Goal: Task Accomplishment & Management: Manage account settings

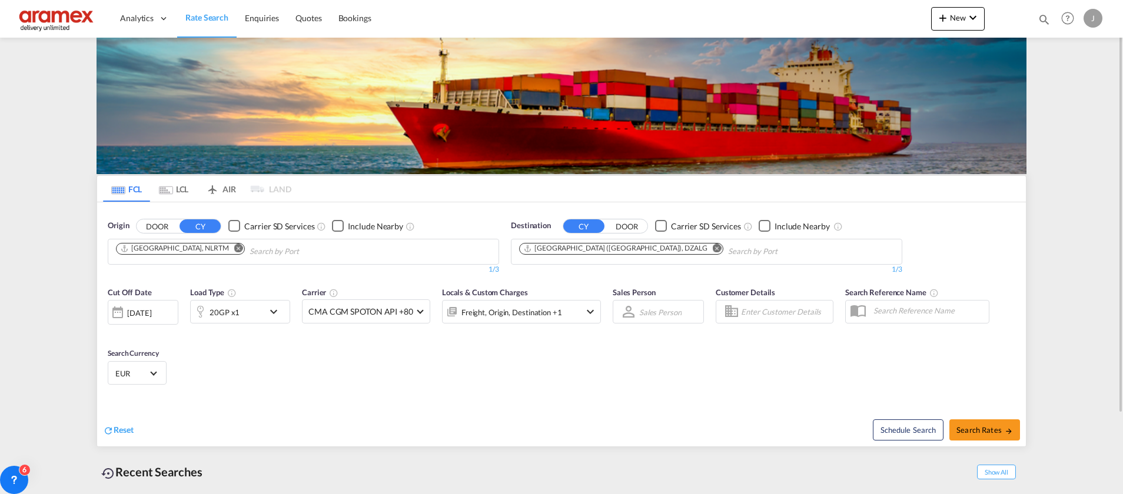
click at [713, 244] on md-icon "Remove" at bounding box center [717, 248] width 9 height 9
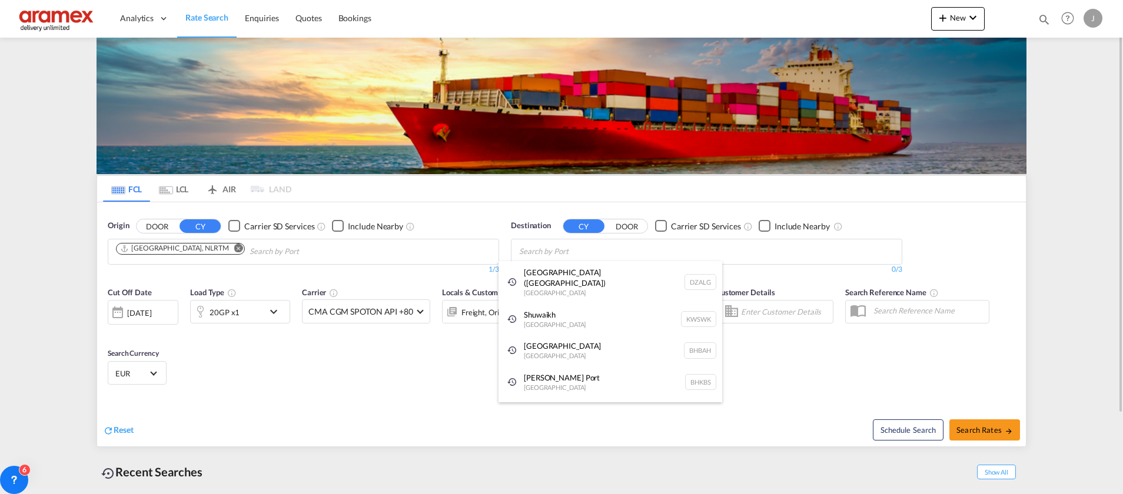
paste input "Apapa"
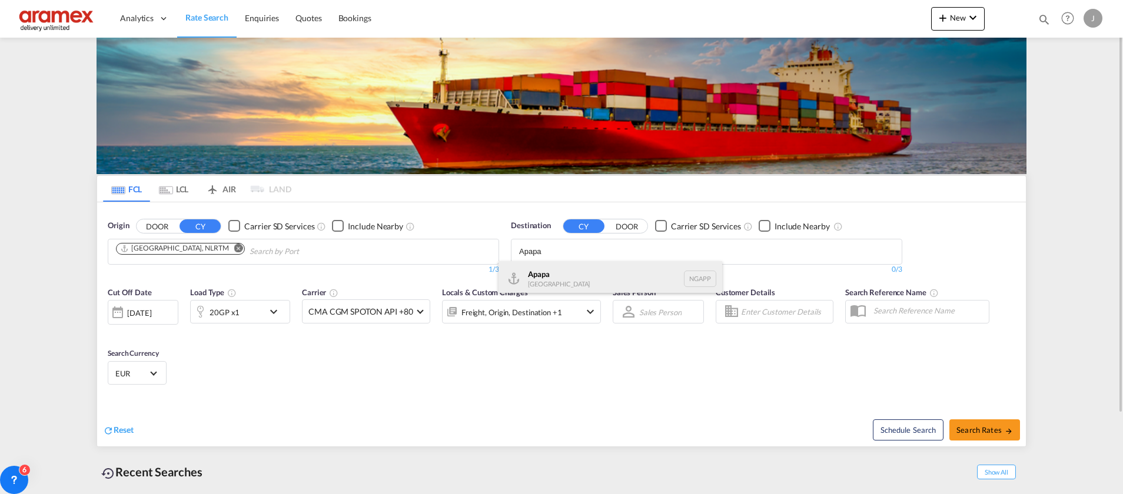
type input "Apapa"
click at [551, 280] on div "Apapa [GEOGRAPHIC_DATA] NGAPP" at bounding box center [610, 278] width 224 height 35
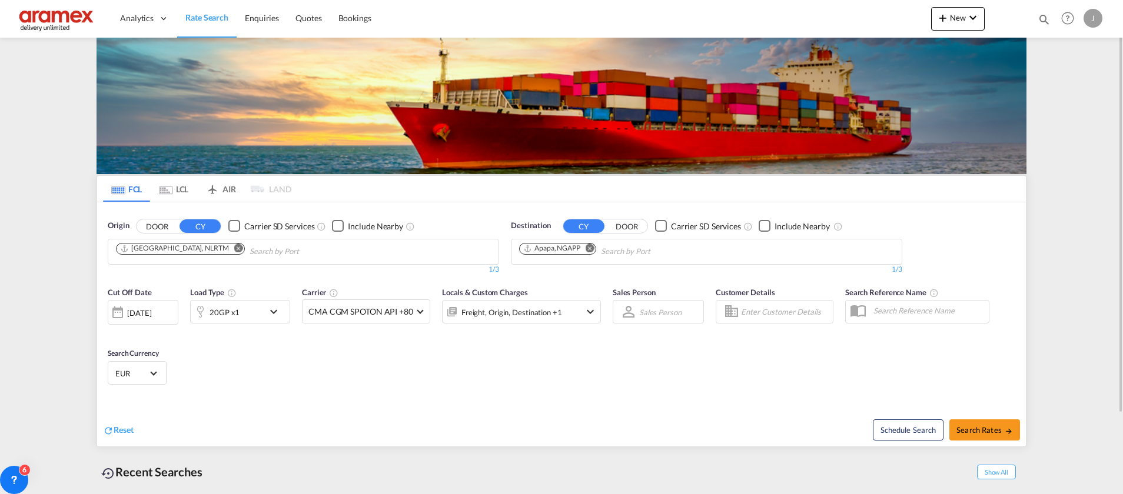
click at [249, 310] on div "20GP x1" at bounding box center [227, 312] width 73 height 24
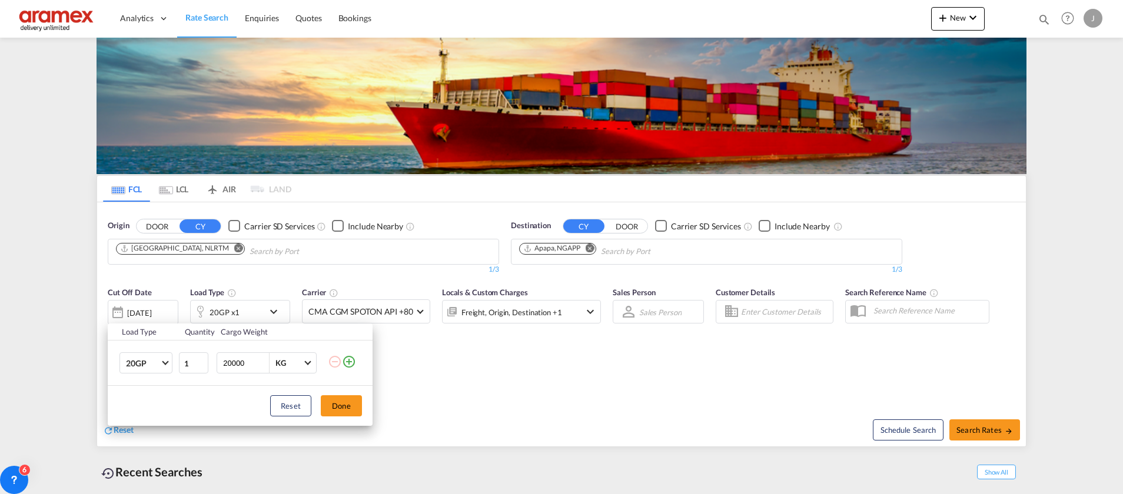
click at [615, 390] on div "Load Type Quantity Cargo Weight 20GP 20GP 40GP 40HC 45HC 20RE 40RE 40HR 20OT 40…" at bounding box center [561, 247] width 1123 height 494
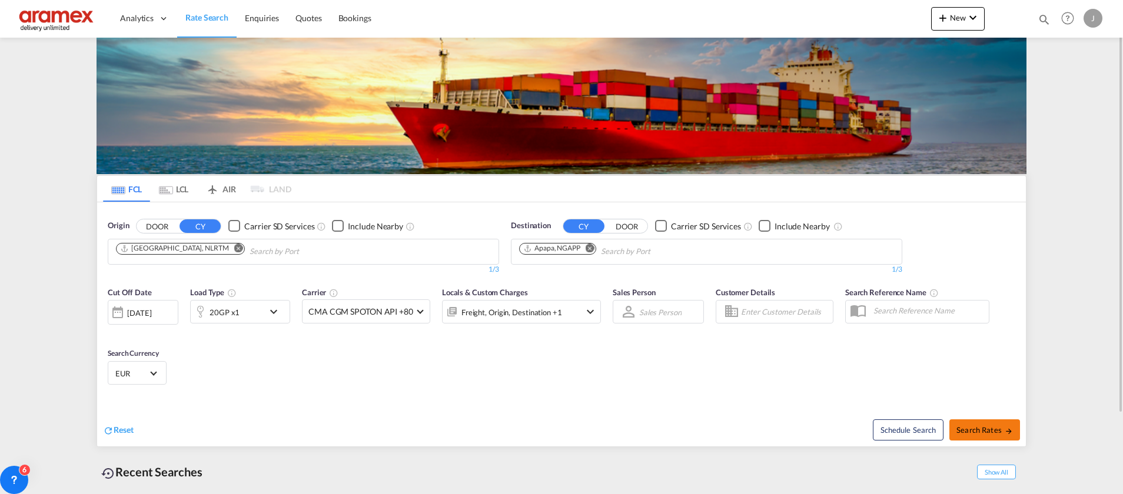
click at [990, 430] on span "Search Rates" at bounding box center [984, 429] width 56 height 9
type input "NLRTM to NGAPP / [DATE]"
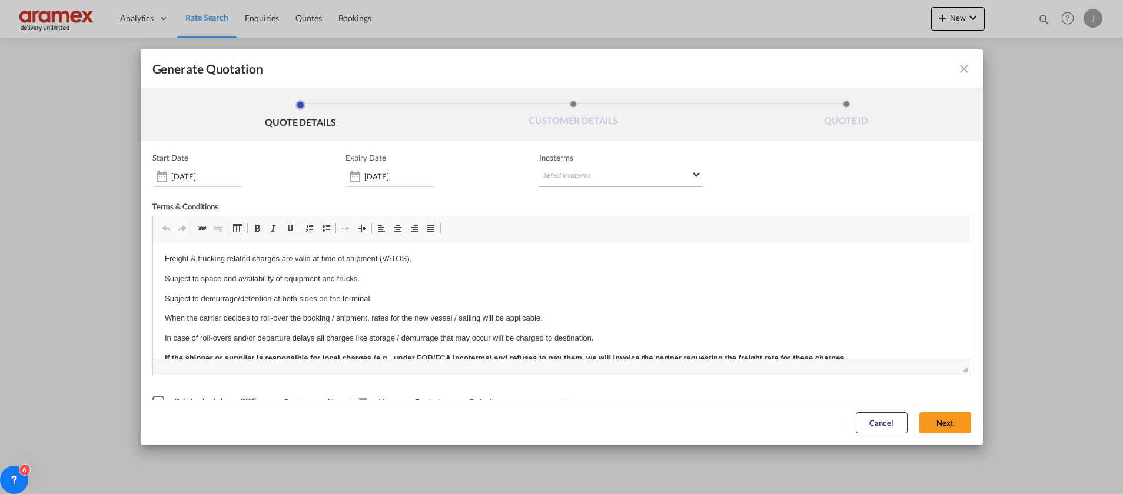
click at [575, 179] on md-select "Select Incoterms DAP - import Delivered at Place DPU - export Delivery at Place…" at bounding box center [621, 176] width 164 height 21
click at [566, 205] on input "search" at bounding box center [594, 200] width 109 height 11
type input "exw"
drag, startPoint x: 590, startPoint y: 219, endPoint x: 614, endPoint y: 231, distance: 26.8
click at [591, 219] on div "EXW - import" at bounding box center [600, 221] width 112 height 9
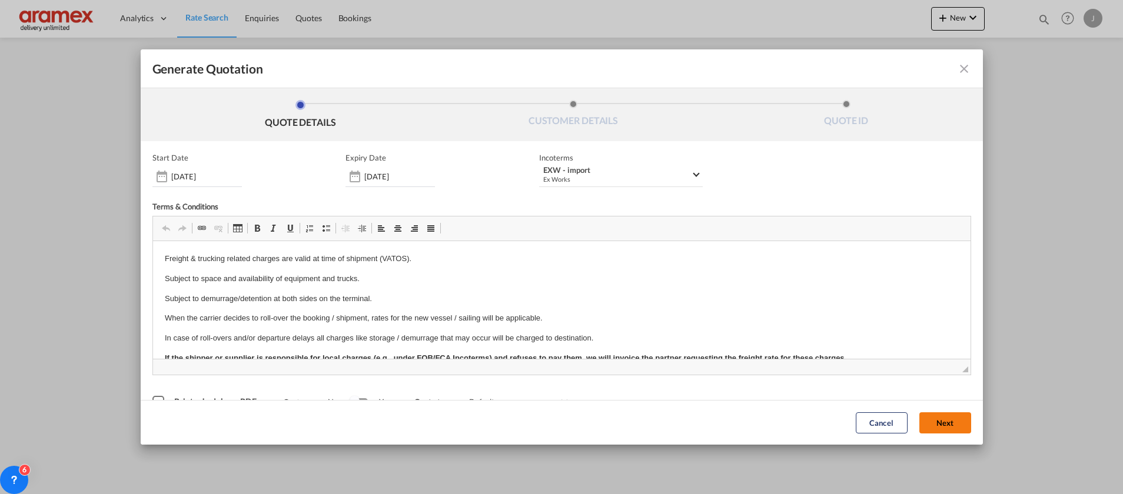
drag, startPoint x: 943, startPoint y: 427, endPoint x: 687, endPoint y: 342, distance: 269.1
click at [943, 427] on button "Next" at bounding box center [945, 422] width 52 height 21
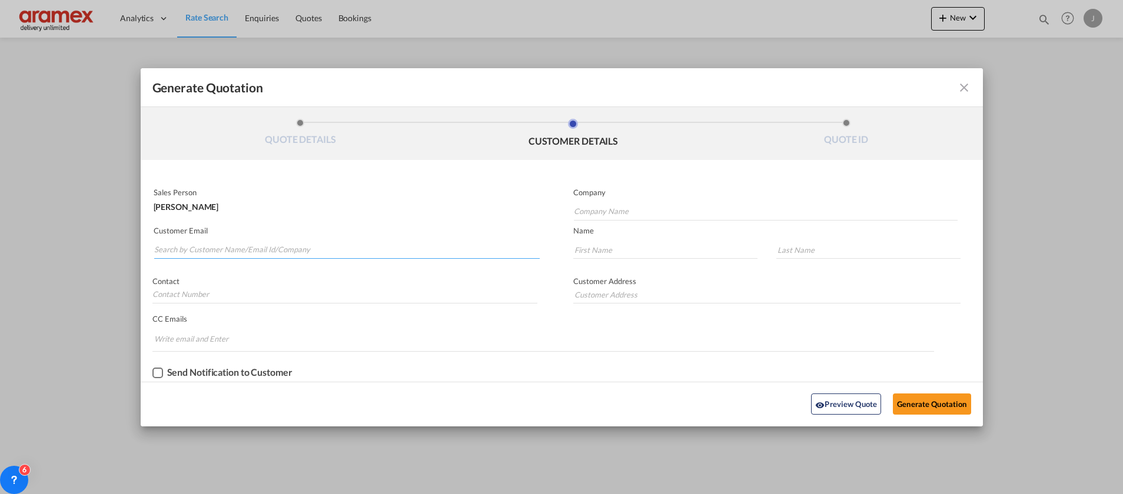
click at [217, 251] on input "Search by Customer Name/Email Id/Company" at bounding box center [346, 250] width 385 height 18
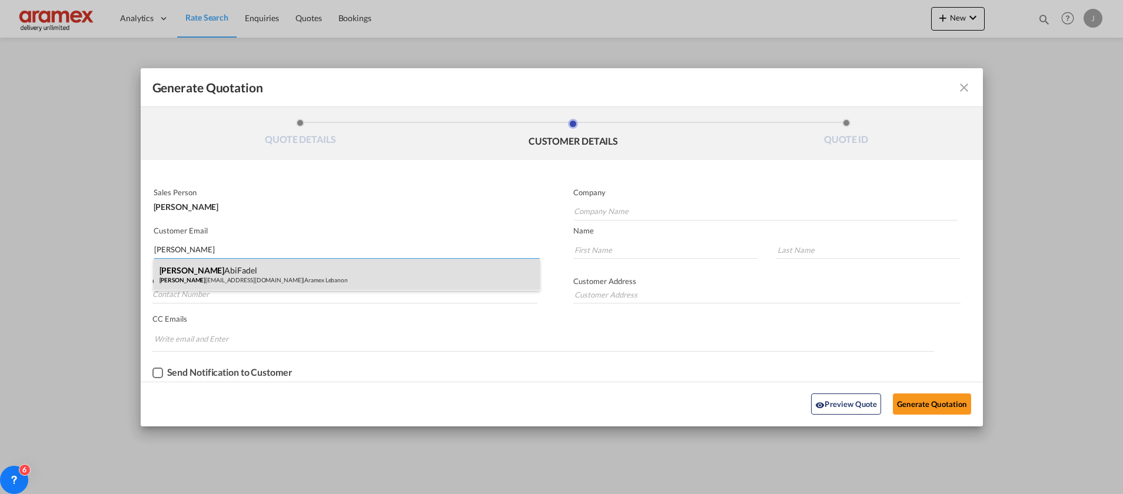
type input "[PERSON_NAME]"
click at [217, 272] on div "[PERSON_NAME] patrick [EMAIL_ADDRESS][DOMAIN_NAME] | Aramex Lebanon" at bounding box center [347, 275] width 386 height 32
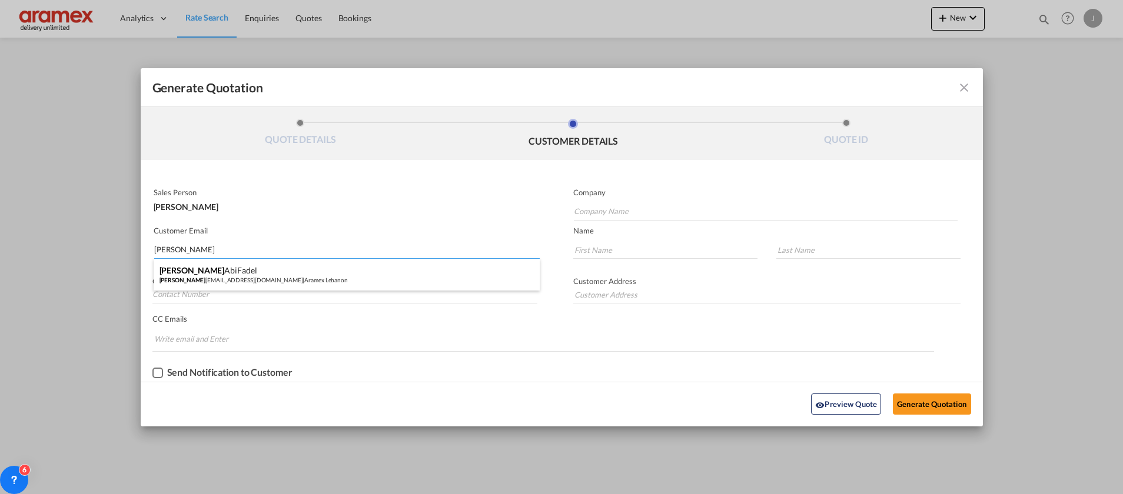
type input "Aramex Lebanon"
type input "[EMAIL_ADDRESS][DOMAIN_NAME]"
type input "[PERSON_NAME]"
type input "AbiFadel"
type input "[GEOGRAPHIC_DATA]"
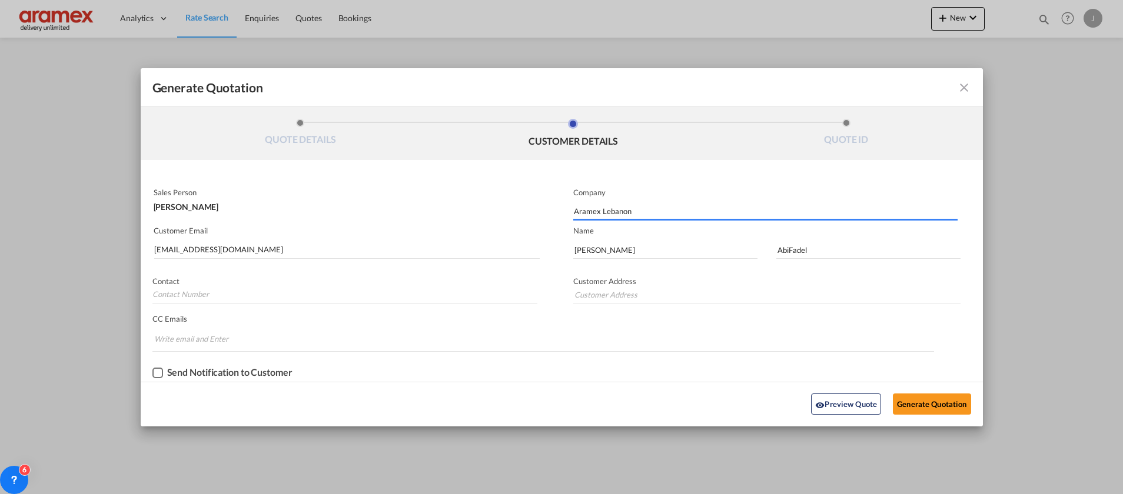
click at [927, 417] on div "Preview Quote Generate Quotation" at bounding box center [562, 404] width 830 height 32
click at [923, 398] on button "Generate Quotation" at bounding box center [932, 404] width 78 height 21
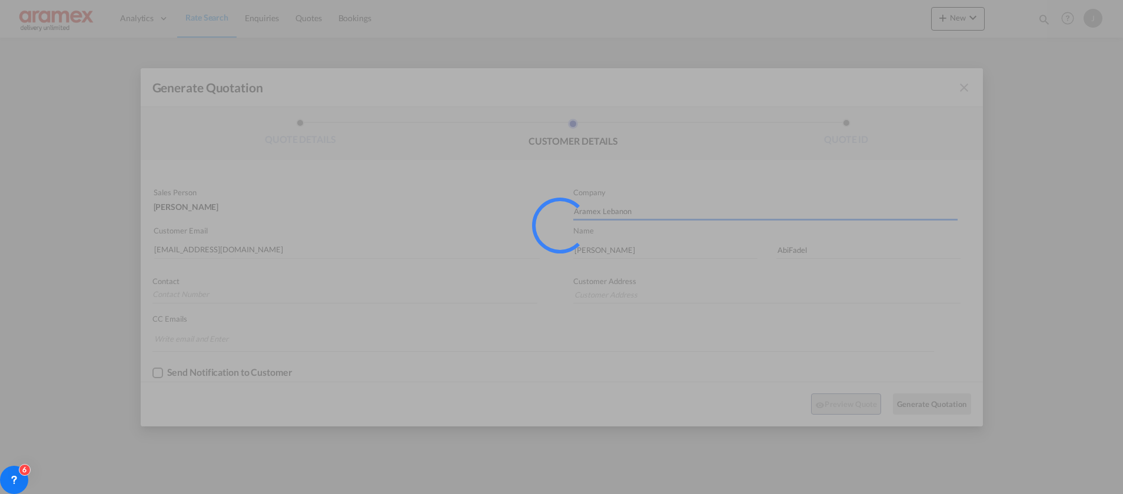
type input "[GEOGRAPHIC_DATA]"
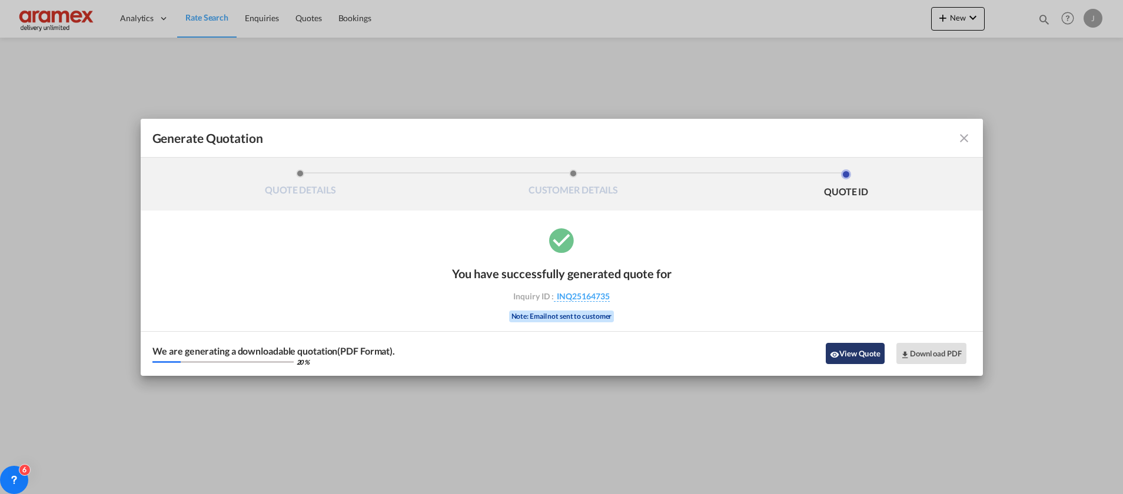
click at [846, 350] on button "View Quote" at bounding box center [855, 353] width 59 height 21
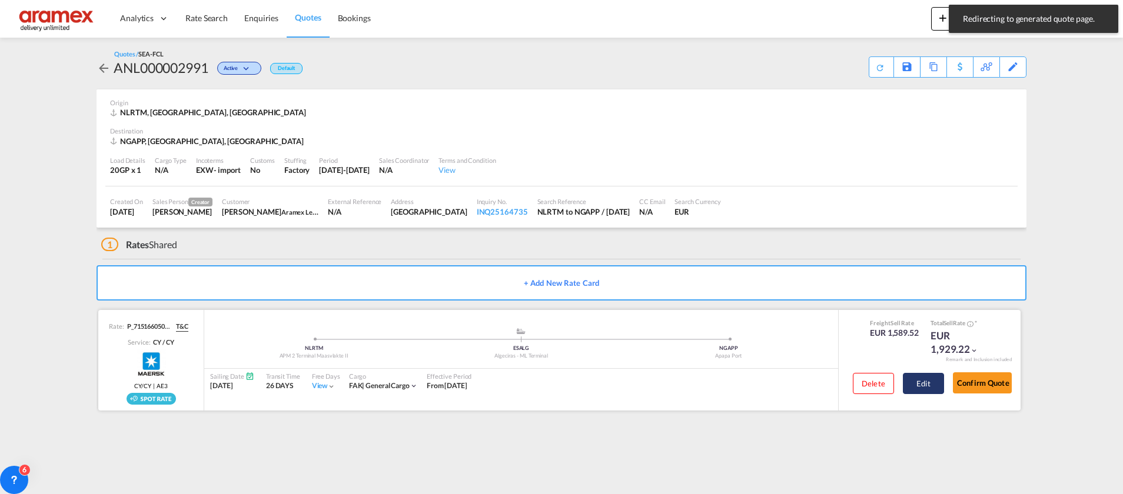
click at [920, 375] on button "Edit" at bounding box center [923, 383] width 41 height 21
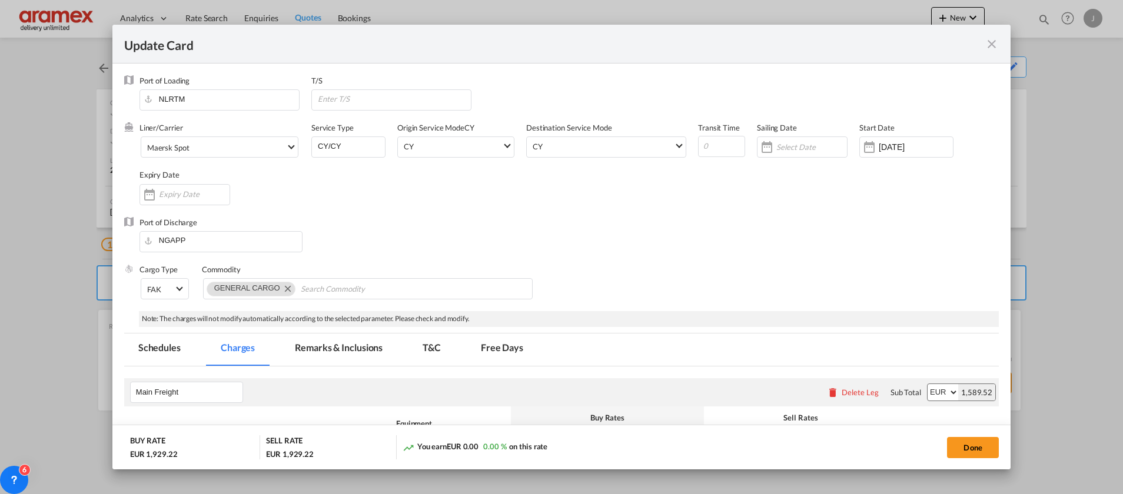
click at [991, 46] on md-icon "icon-close fg-AAA8AD m-0 pointer" at bounding box center [991, 44] width 14 height 14
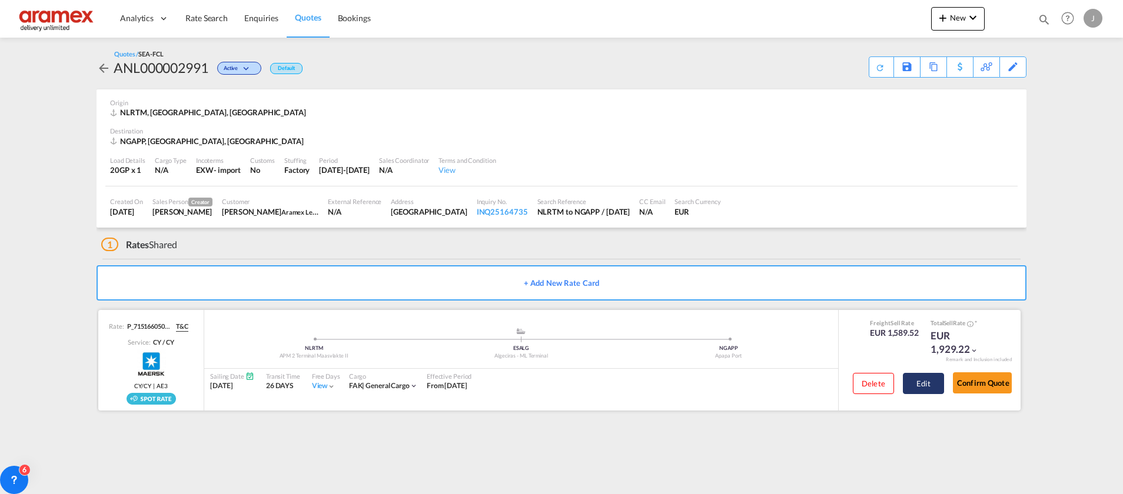
click at [931, 375] on button "Edit" at bounding box center [923, 383] width 41 height 21
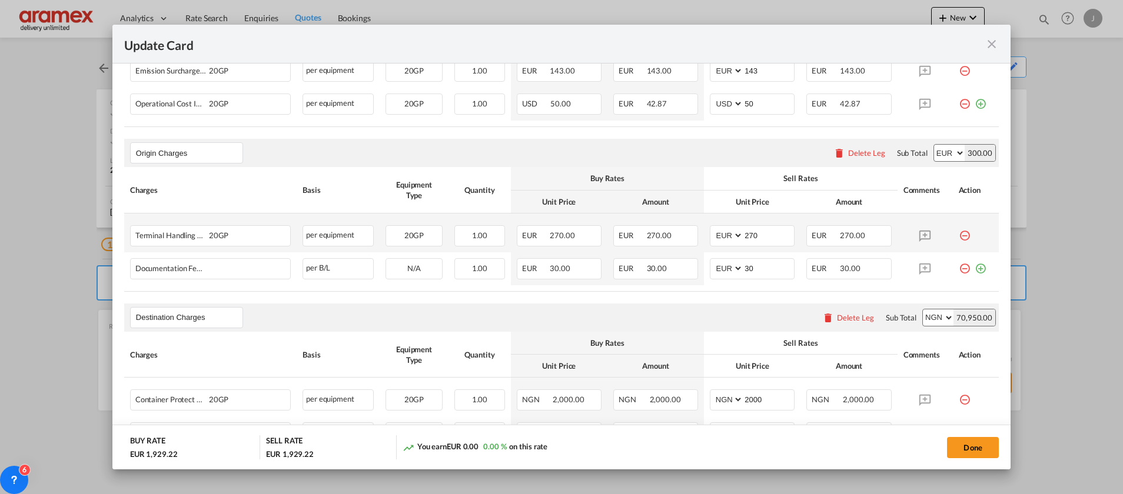
scroll to position [530, 0]
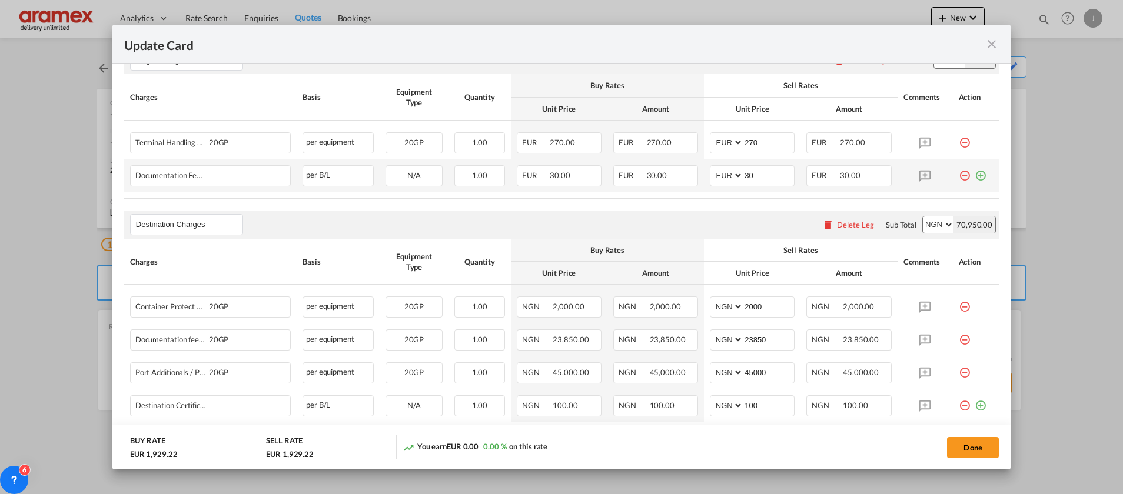
click at [974, 177] on md-icon "icon-plus-circle-outline green-400-fg" at bounding box center [980, 171] width 12 height 12
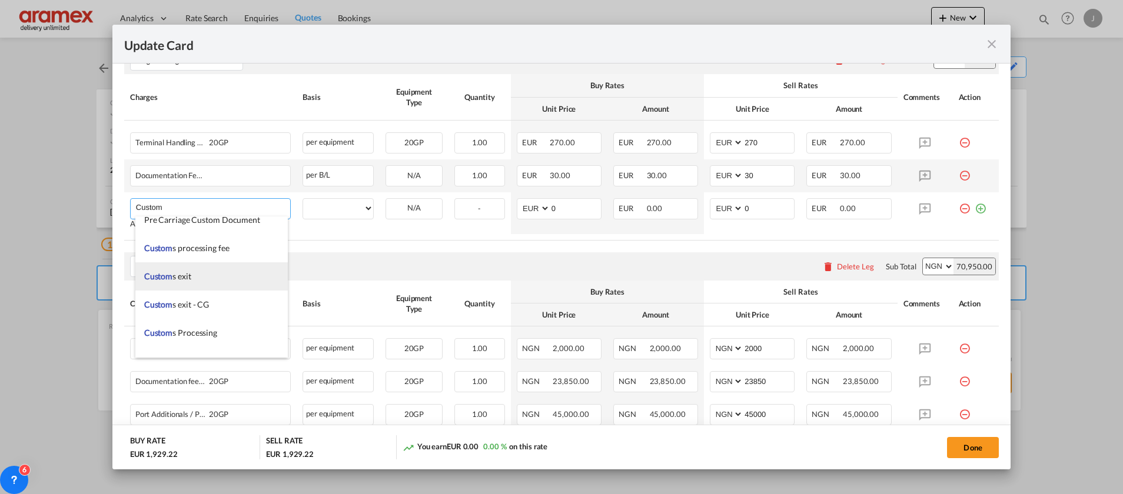
scroll to position [1324, 0]
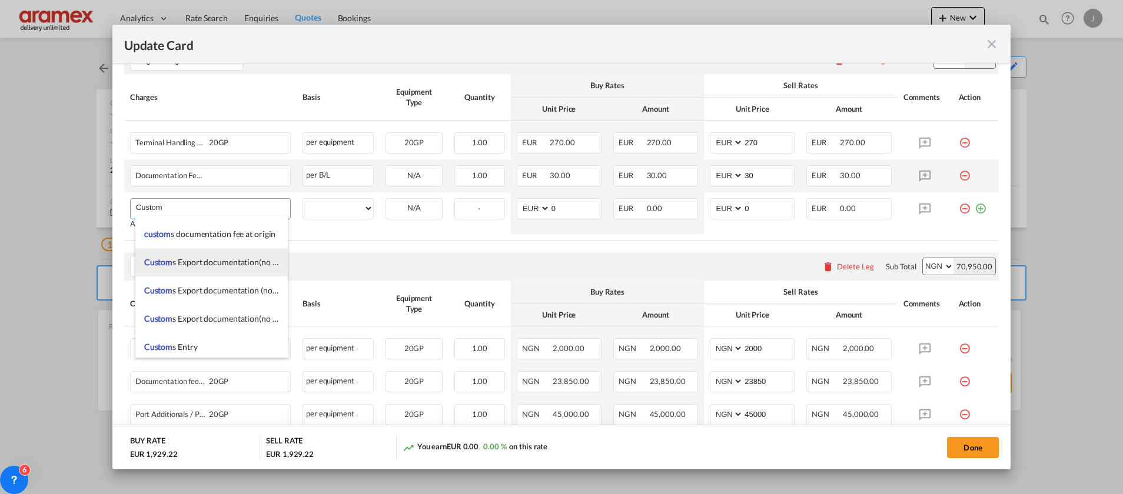
click at [217, 255] on li "Custom s Export documentation(no costs, suggested sell)" at bounding box center [211, 262] width 152 height 28
type input "Customs Export documentation(no costs, suggested sell)"
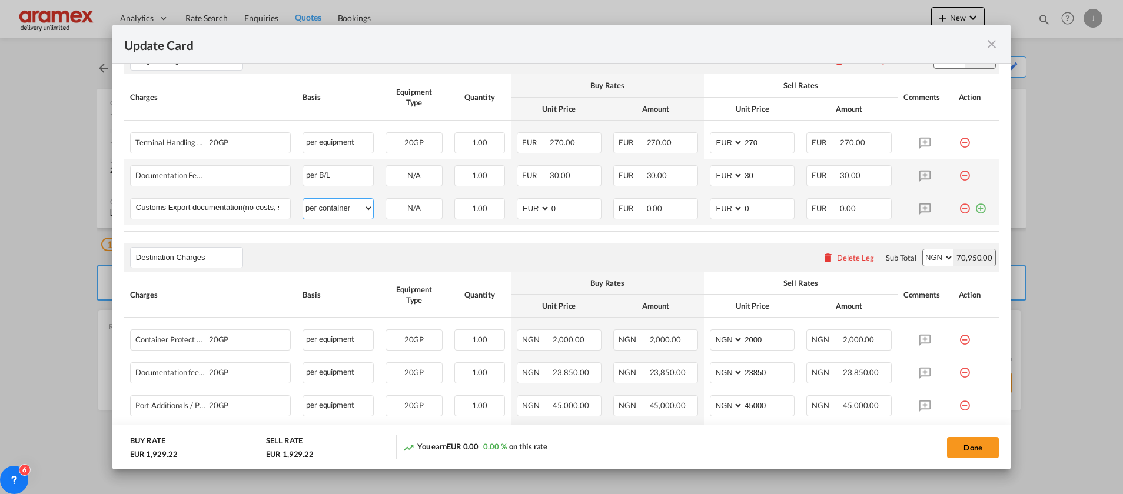
click at [341, 207] on select "per equipment per container per B/L per shipping bill per shipment per pallet p…" at bounding box center [338, 208] width 70 height 19
select select "per shipment"
click at [303, 199] on select "per equipment per container per B/L per shipping bill per shipment per pallet p…" at bounding box center [338, 208] width 70 height 19
drag, startPoint x: 277, startPoint y: 208, endPoint x: 392, endPoint y: 211, distance: 114.8
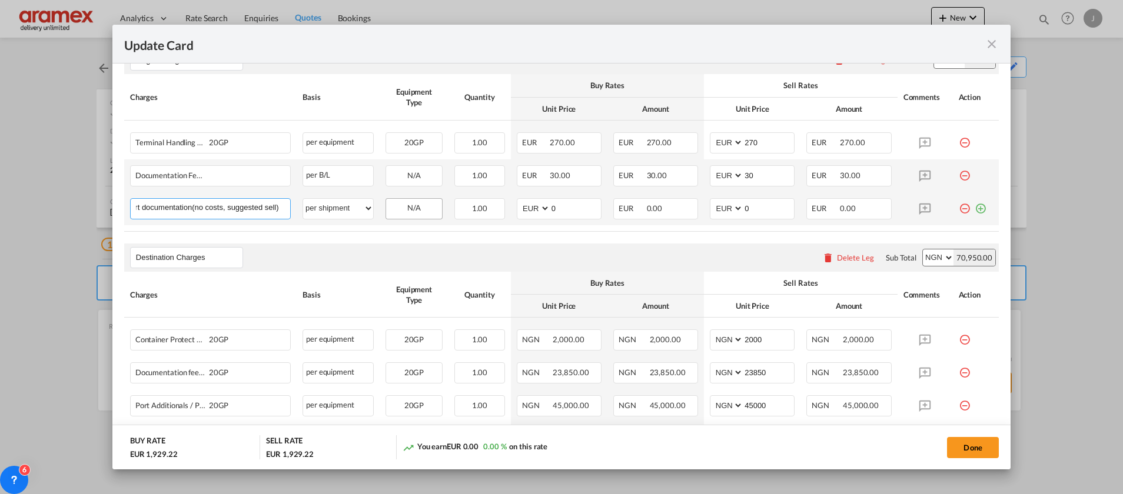
click at [392, 211] on tr "Customs Export documentation(no costs, suggested sell) Please Enter User Define…" at bounding box center [561, 208] width 874 height 33
drag, startPoint x: 567, startPoint y: 211, endPoint x: 522, endPoint y: 211, distance: 44.7
click at [522, 211] on md-input-container "AED AFN ALL AMD ANG AOA ARS AUD AWG AZN BAM BBD BDT BGN BHD BIF BMD BND [PERSON…" at bounding box center [559, 208] width 85 height 21
drag, startPoint x: 585, startPoint y: 207, endPoint x: 478, endPoint y: 206, distance: 107.1
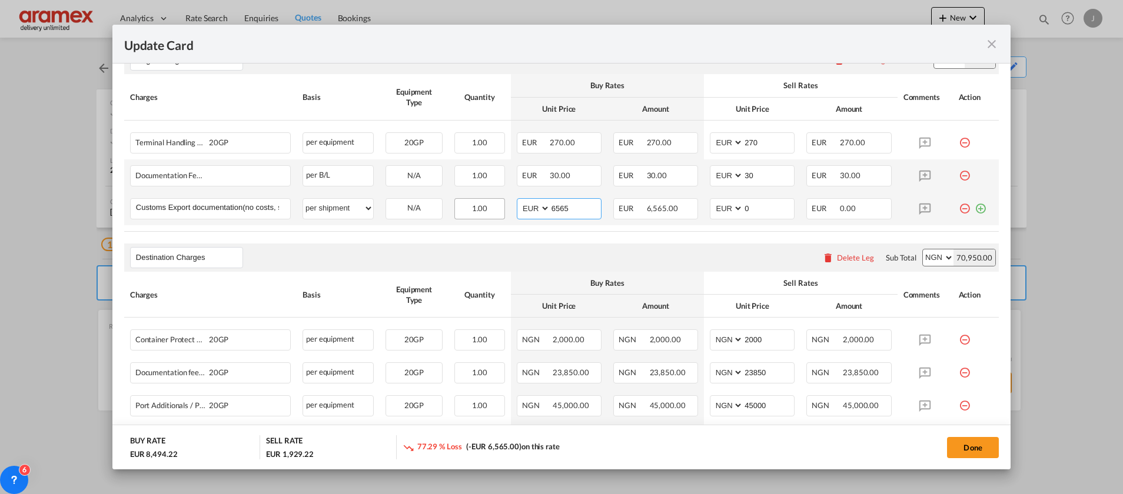
click at [478, 206] on tr "Customs Export documentation(no costs, suggested sell) Please Enter User Define…" at bounding box center [561, 208] width 874 height 33
type input "65"
click at [763, 204] on input "0" at bounding box center [768, 208] width 51 height 18
drag, startPoint x: 714, startPoint y: 207, endPoint x: 628, endPoint y: 207, distance: 86.5
click at [644, 207] on tr "Customs Export documentation(no costs, suggested sell) Please Enter User Define…" at bounding box center [561, 208] width 874 height 33
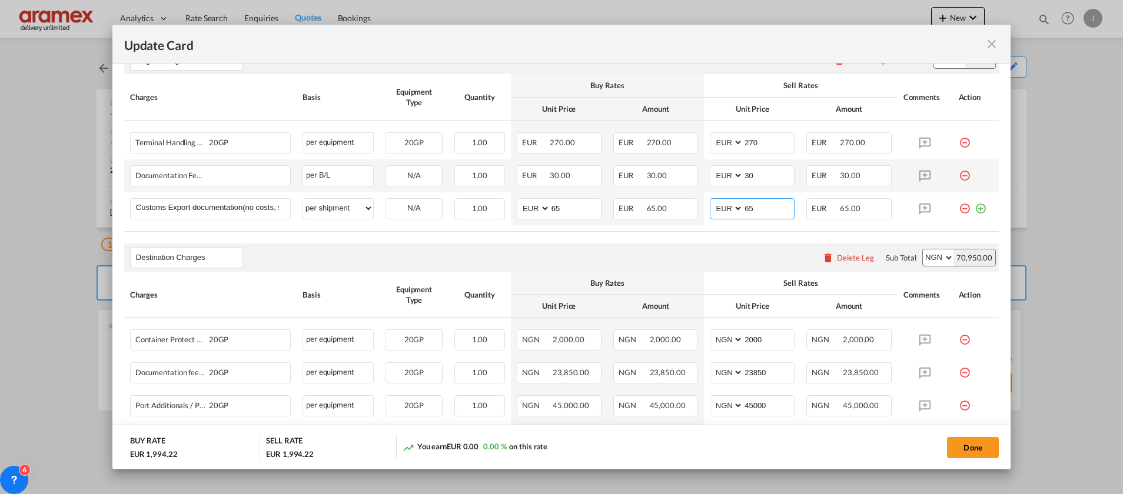
type input "65"
drag, startPoint x: 509, startPoint y: 271, endPoint x: 563, endPoint y: 261, distance: 54.4
click at [523, 265] on div "Destination Charges Please enter leg name Leg Name Already Exists Delete Leg Su…" at bounding box center [561, 258] width 874 height 28
click at [838, 255] on div "Delete Leg" at bounding box center [855, 257] width 37 height 9
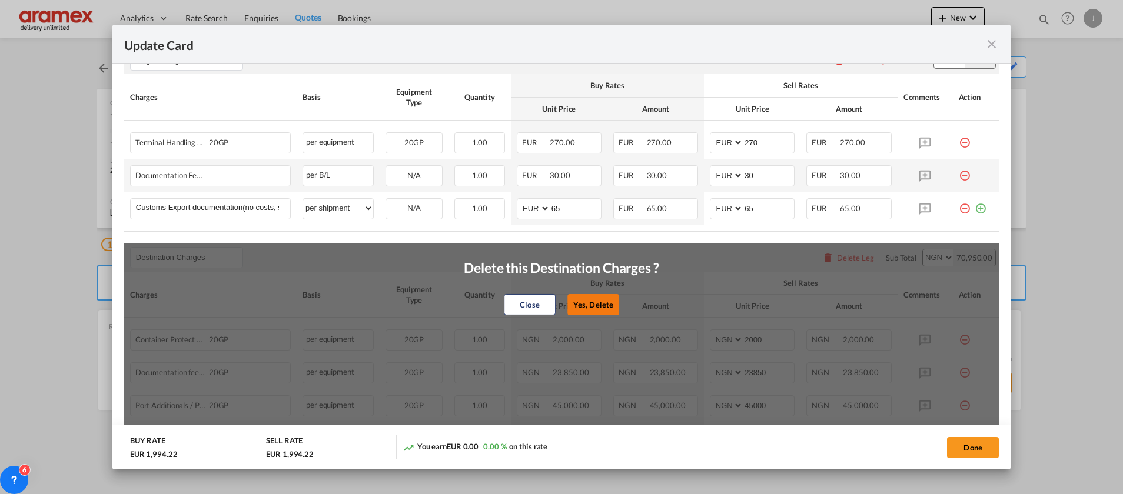
click at [590, 298] on button "Yes, Delete" at bounding box center [593, 304] width 52 height 21
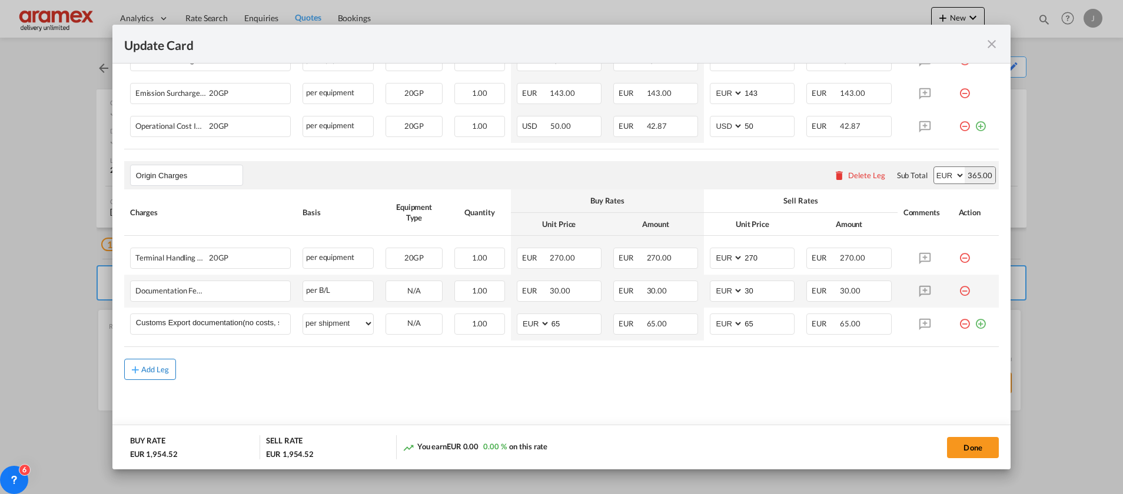
click at [145, 369] on button "Add Leg" at bounding box center [150, 369] width 52 height 21
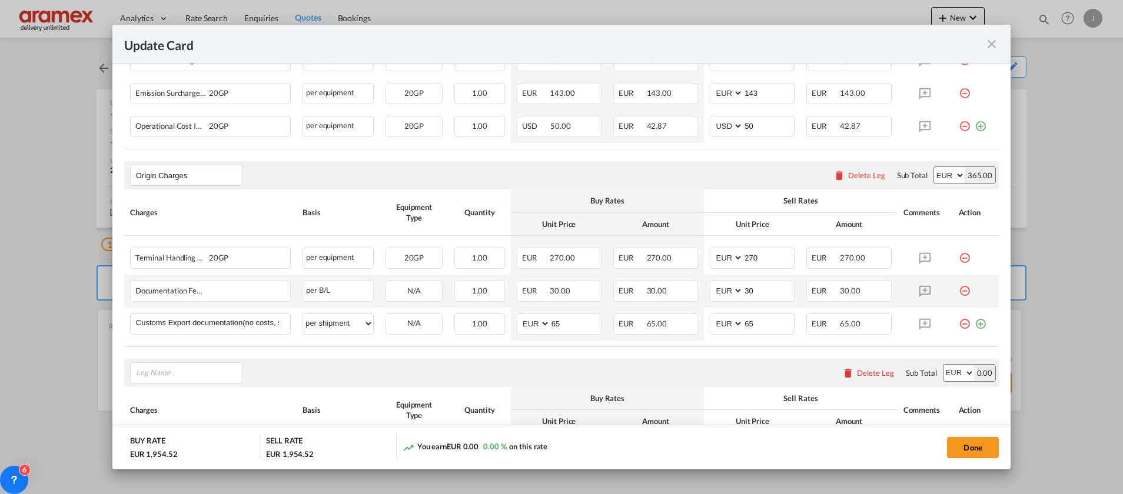
scroll to position [546, 0]
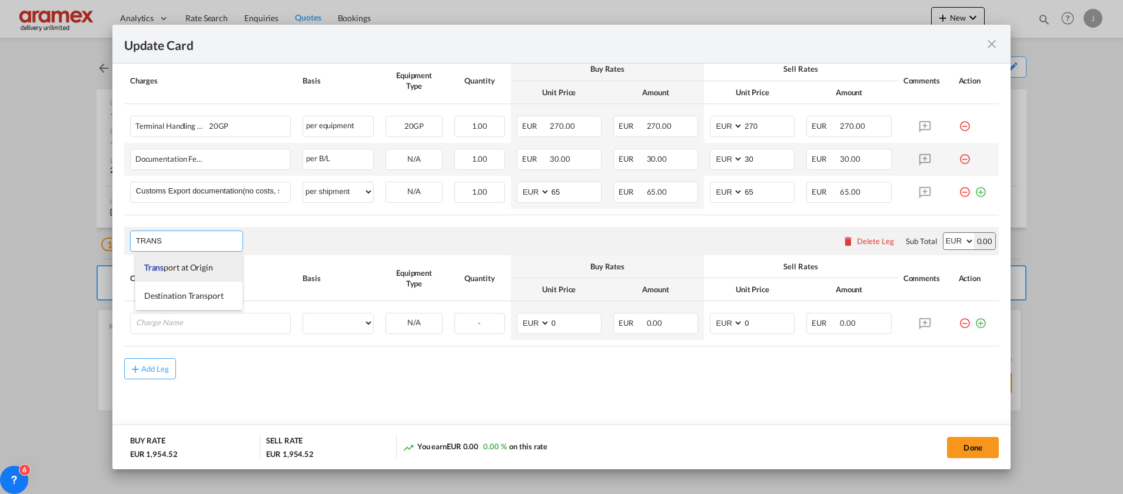
click at [194, 270] on span "Trans port at Origin" at bounding box center [178, 267] width 69 height 10
type input "Transport at Origin"
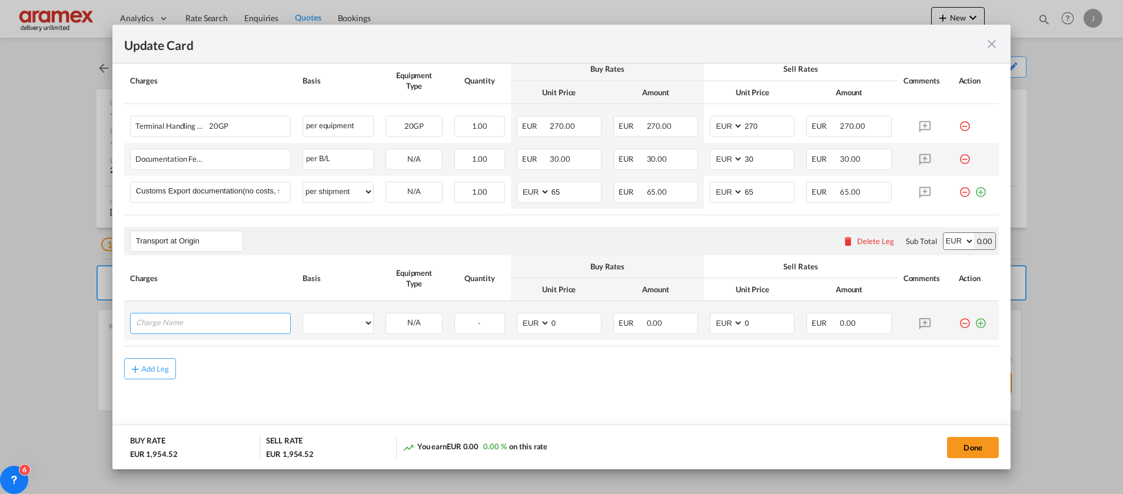
click at [201, 330] on input "Charge Name" at bounding box center [213, 323] width 154 height 18
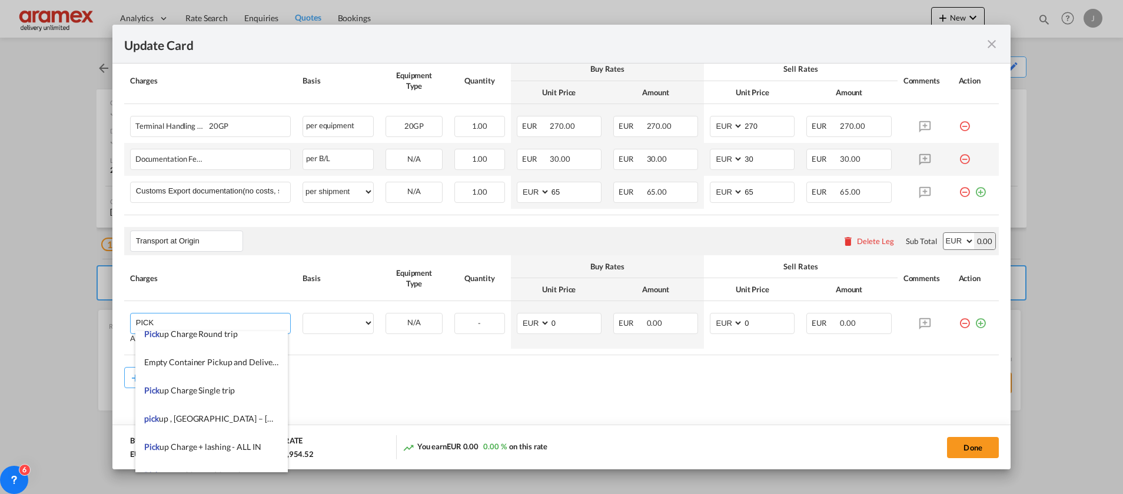
scroll to position [353, 0]
click at [215, 387] on span "Empty Container Pickup and Delivery Charge" at bounding box center [226, 387] width 164 height 10
type input "Empty Container Pickup and Delivery Charge"
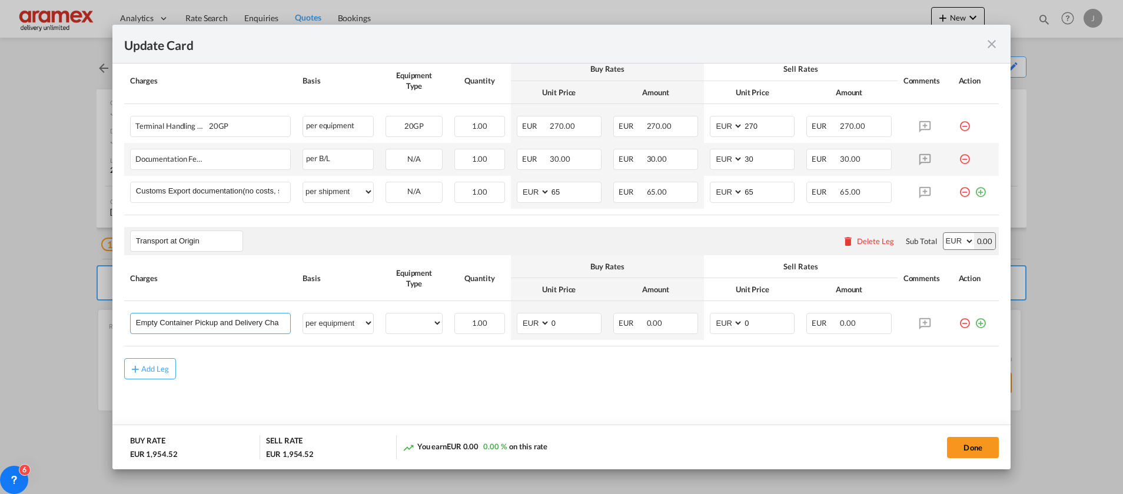
select select "per equipment"
click at [974, 322] on md-icon "icon-plus-circle-outline green-400-fg" at bounding box center [980, 319] width 12 height 12
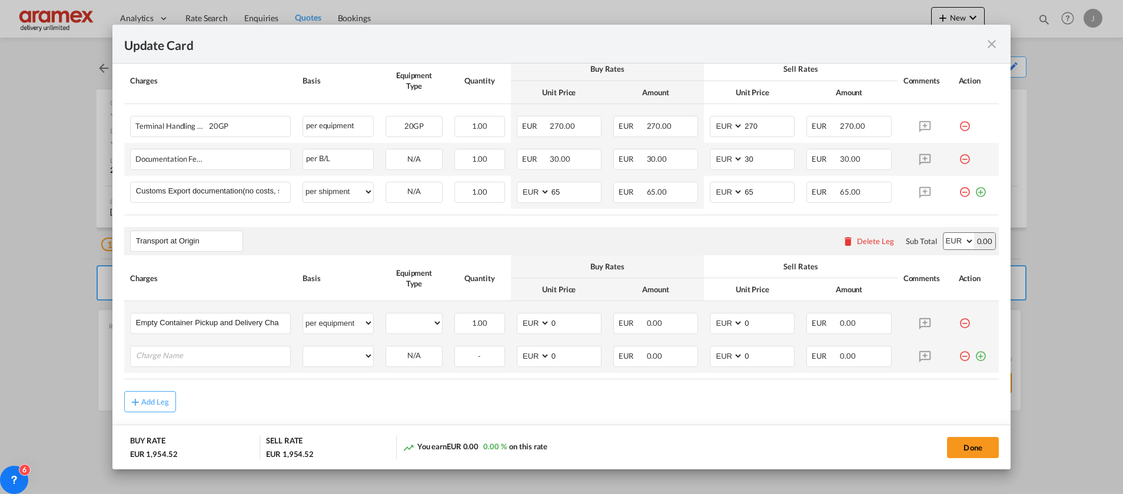
click at [974, 355] on md-icon "icon-plus-circle-outline green-400-fg" at bounding box center [980, 352] width 12 height 12
click at [974, 391] on md-icon "icon-plus-circle-outline green-400-fg" at bounding box center [980, 385] width 12 height 12
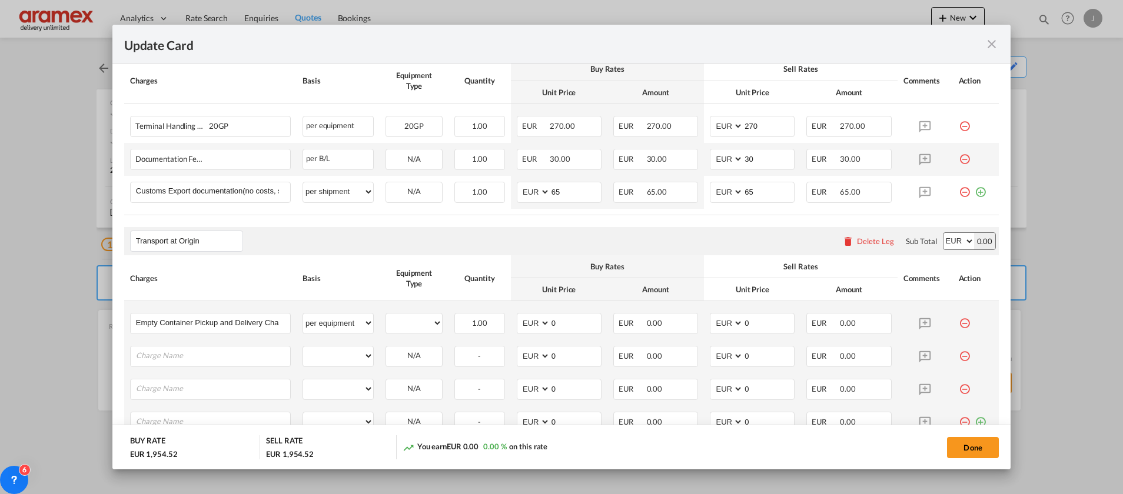
click at [974, 424] on md-icon "icon-plus-circle-outline green-400-fg" at bounding box center [980, 418] width 12 height 12
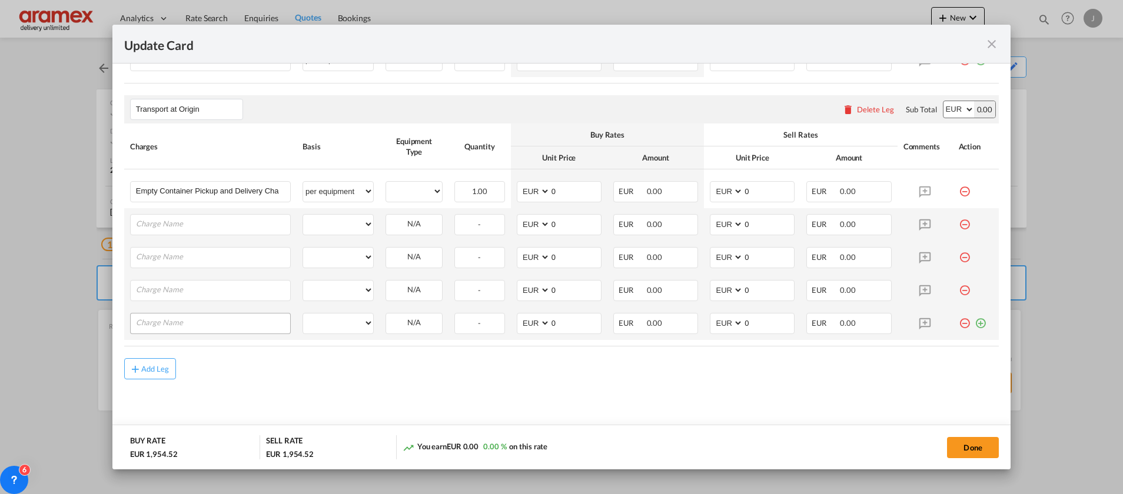
click at [166, 322] on input "Charge Name" at bounding box center [213, 323] width 154 height 18
type input "Admin Fee"
click at [192, 296] on input "Charge Name" at bounding box center [213, 290] width 154 height 18
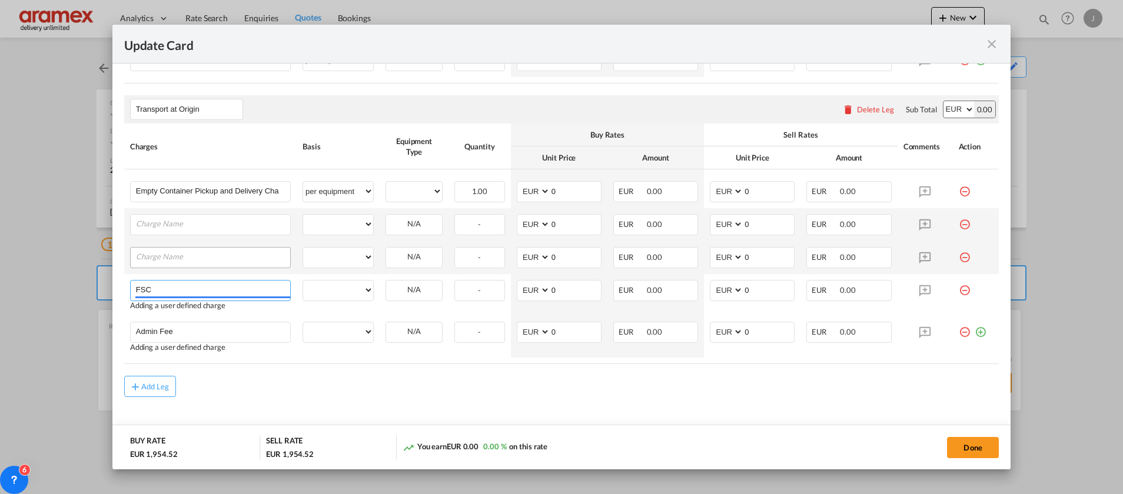
type input "FSC"
click at [165, 257] on input "Charge Name" at bounding box center [213, 257] width 154 height 18
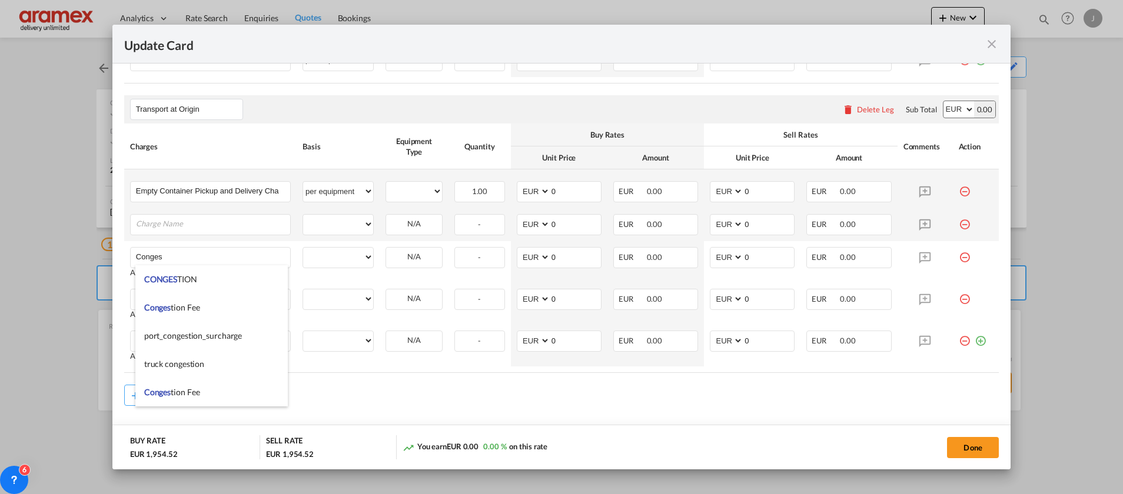
drag, startPoint x: 169, startPoint y: 301, endPoint x: 176, endPoint y: 207, distance: 94.4
click at [174, 296] on li "Conges tion Fee" at bounding box center [211, 308] width 152 height 28
type input "Congestion Fee"
select select "per equipment"
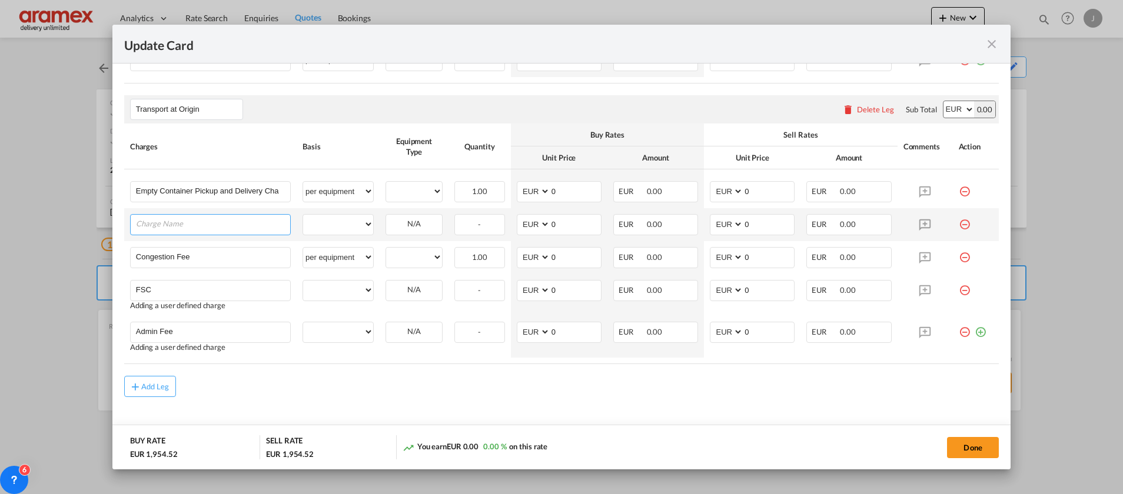
click at [168, 228] on input "Charge Name" at bounding box center [213, 224] width 154 height 18
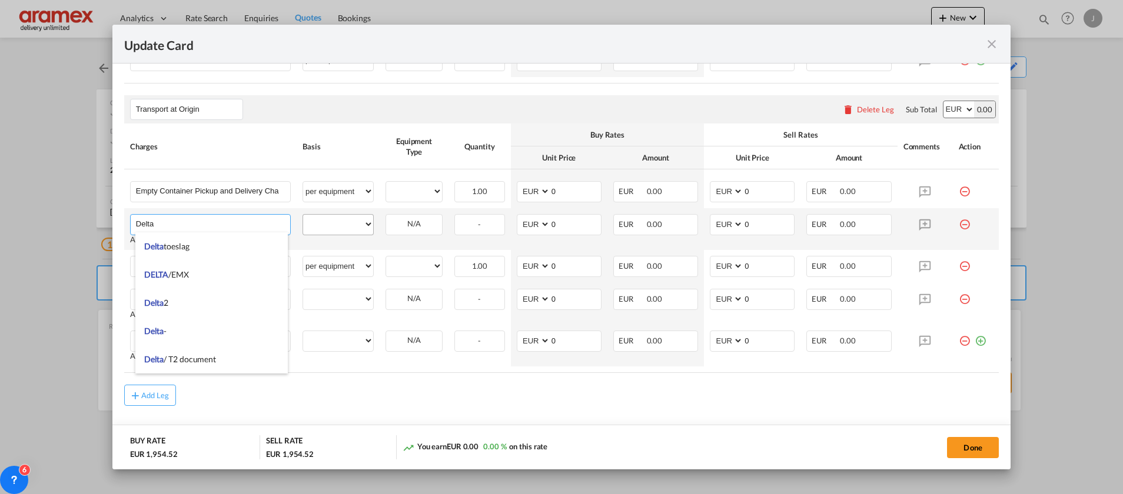
type input "Delta"
click at [337, 222] on select "per equipment per container per B/L per shipping bill per shipment % on pickup …" at bounding box center [338, 224] width 70 height 19
select select "per equipment"
click at [303, 215] on select "per equipment per container per B/L per shipping bill per shipment % on pickup …" at bounding box center [338, 224] width 70 height 19
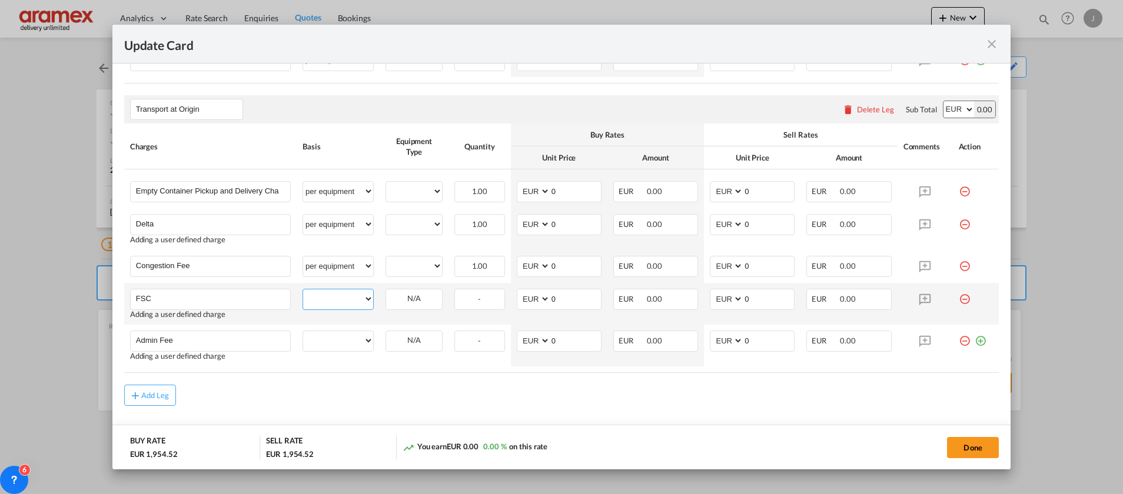
click at [331, 299] on select "per equipment per container per B/L per shipping bill per shipment % on pickup …" at bounding box center [338, 298] width 70 height 19
select select "per equipment"
click at [303, 289] on select "per equipment per container per B/L per shipping bill per shipment % on pickup …" at bounding box center [338, 298] width 70 height 19
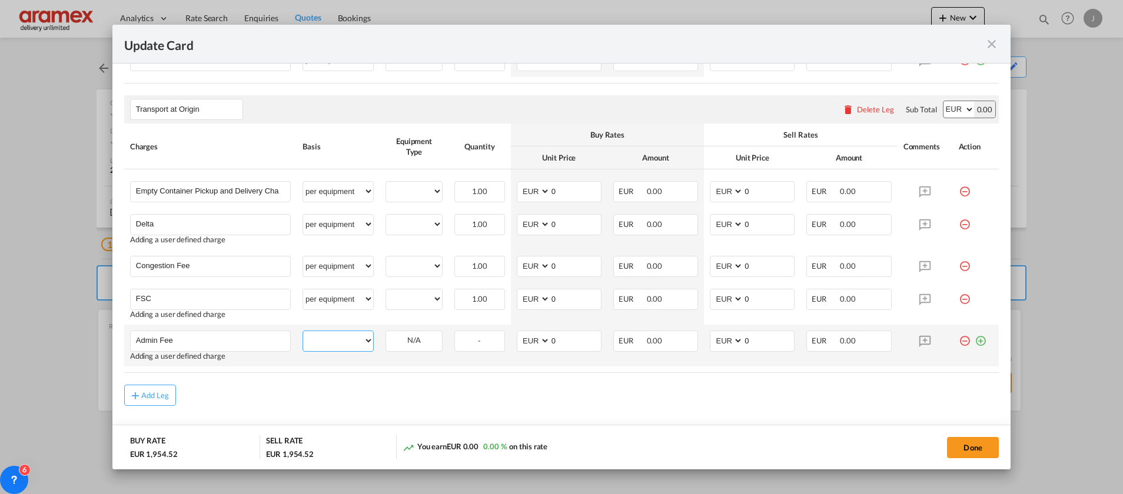
click at [317, 346] on select "per equipment per container per B/L per shipping bill per shipment % on pickup …" at bounding box center [338, 340] width 70 height 19
select select "per equipment"
click at [303, 331] on select "per equipment per container per B/L per shipping bill per shipment % on pickup …" at bounding box center [338, 340] width 70 height 19
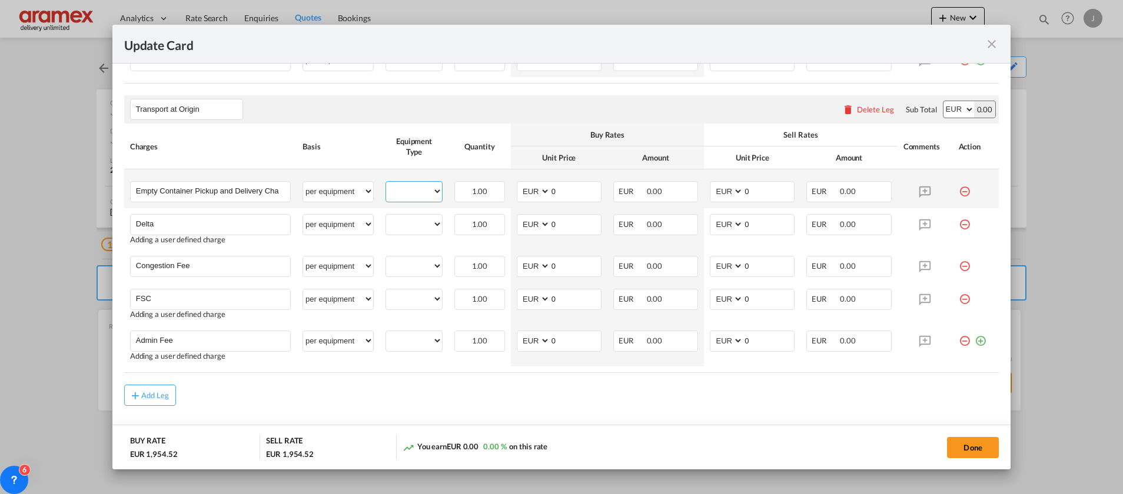
drag, startPoint x: 407, startPoint y: 188, endPoint x: 411, endPoint y: 201, distance: 14.1
click at [408, 189] on select "20GP" at bounding box center [414, 192] width 56 height 16
select select "20GP"
click at [386, 184] on select "20GP" at bounding box center [414, 192] width 56 height 16
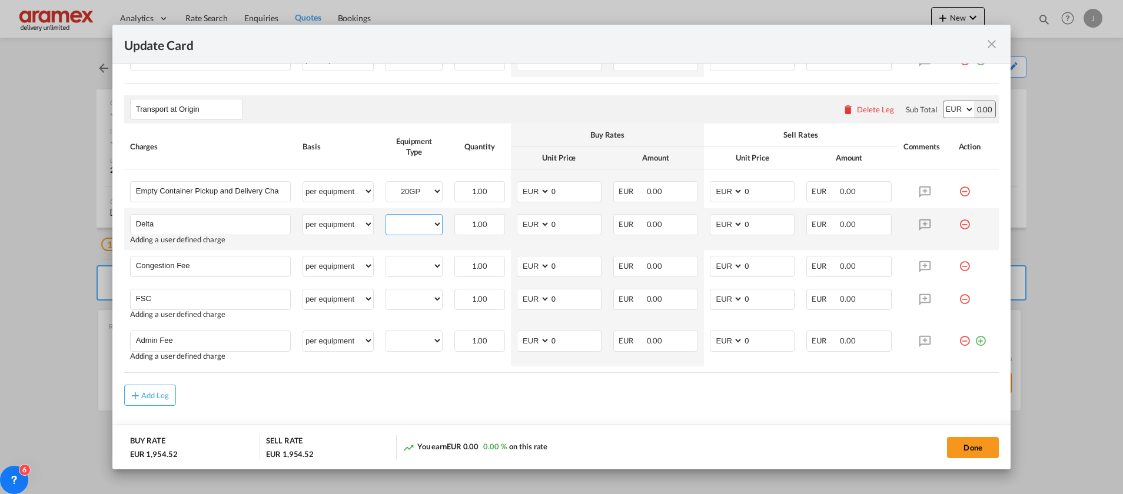
drag, startPoint x: 414, startPoint y: 225, endPoint x: 414, endPoint y: 235, distance: 10.0
click at [414, 225] on select "20GP" at bounding box center [414, 225] width 56 height 16
click at [414, 279] on td "20GP Please Select Already exists" at bounding box center [414, 266] width 69 height 33
click at [412, 219] on select "20GP" at bounding box center [414, 225] width 56 height 16
select select "20GP"
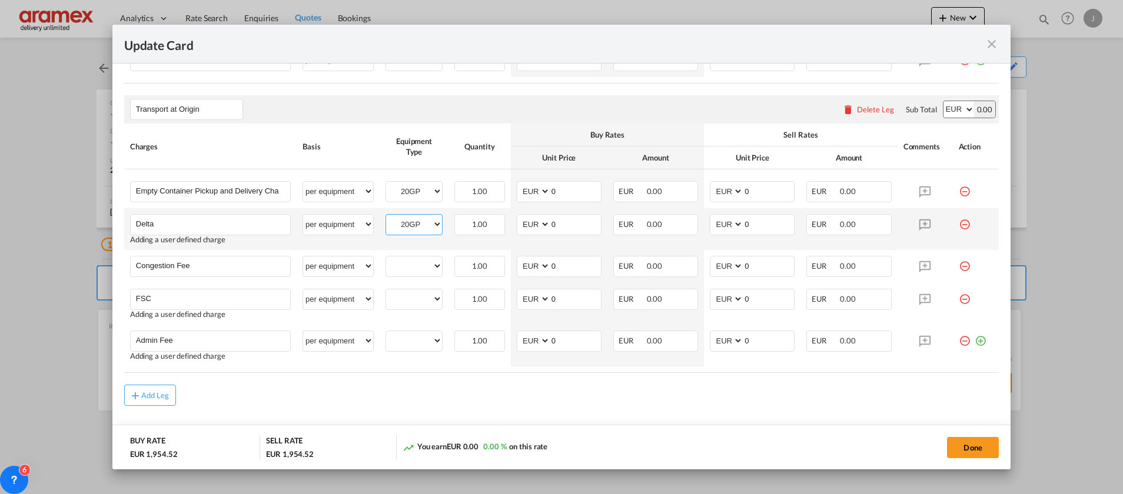
click at [386, 217] on select "20GP" at bounding box center [414, 225] width 56 height 16
click at [403, 268] on select "20GP" at bounding box center [414, 266] width 56 height 16
select select "20GP"
click at [386, 258] on select "20GP" at bounding box center [414, 266] width 56 height 16
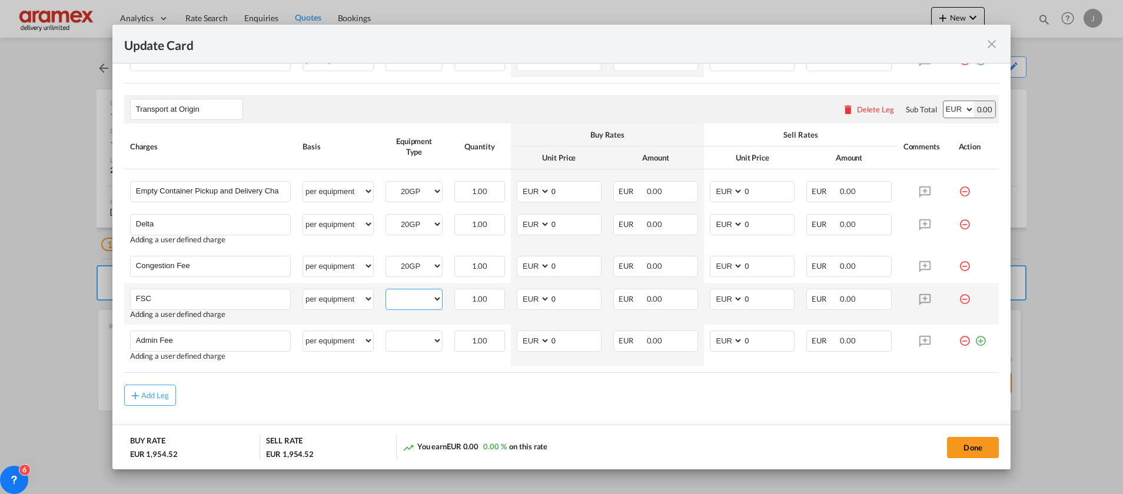
drag, startPoint x: 405, startPoint y: 302, endPoint x: 410, endPoint y: 309, distance: 7.7
click at [406, 302] on select "20GP" at bounding box center [414, 299] width 56 height 16
select select "20GP"
click at [386, 291] on select "20GP" at bounding box center [414, 299] width 56 height 16
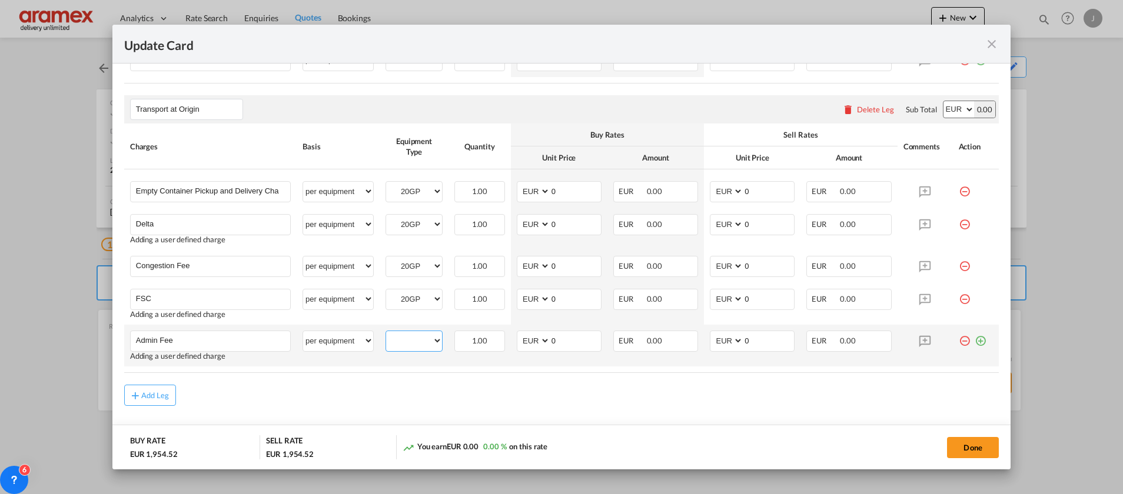
click at [406, 339] on select "20GP" at bounding box center [414, 341] width 56 height 16
select select "20GP"
click at [386, 333] on select "20GP" at bounding box center [414, 341] width 56 height 16
click at [526, 391] on div "Add Leg" at bounding box center [561, 395] width 874 height 21
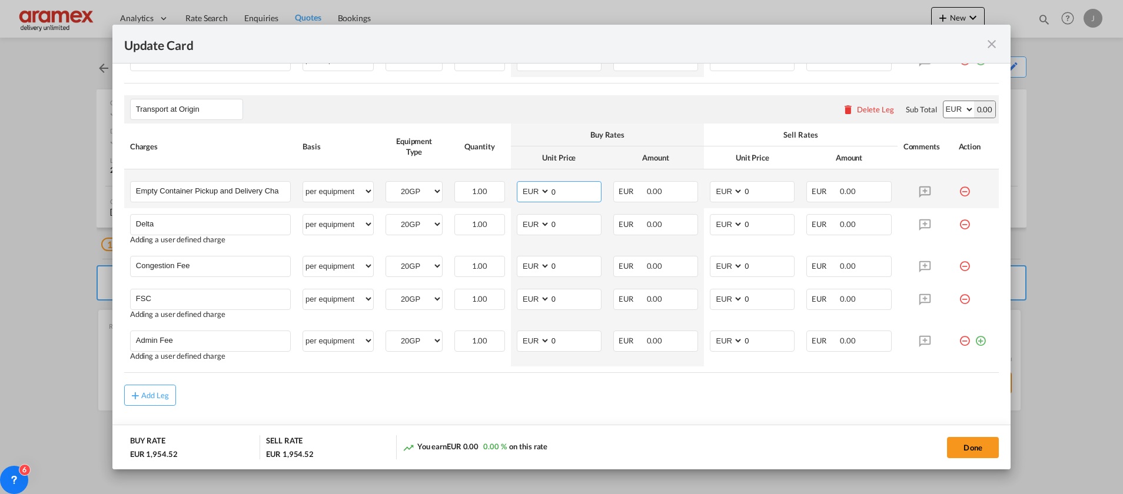
drag, startPoint x: 573, startPoint y: 192, endPoint x: 541, endPoint y: 189, distance: 32.5
click at [543, 189] on md-input-container "AED AFN ALL AMD ANG AOA ARS AUD AWG AZN BAM BBD BDT BGN BHD BIF BMD BND [PERSON…" at bounding box center [559, 191] width 85 height 21
click at [561, 194] on input "0" at bounding box center [575, 191] width 51 height 18
drag, startPoint x: 570, startPoint y: 190, endPoint x: 515, endPoint y: 194, distance: 54.9
click at [517, 194] on md-input-container "AED AFN ALL AMD ANG AOA ARS AUD AWG AZN BAM BBD BDT BGN BHD BIF BMD BND [PERSON…" at bounding box center [559, 191] width 85 height 21
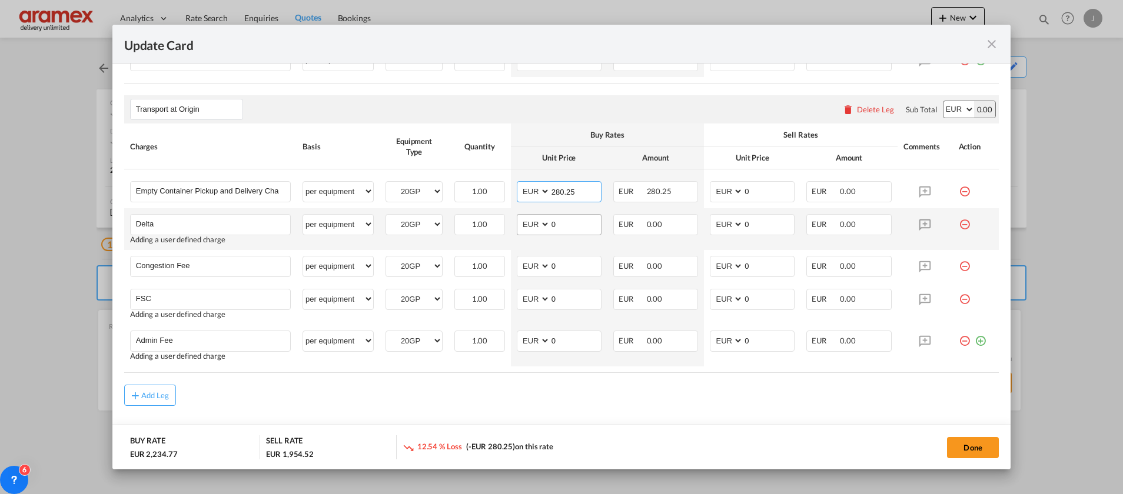
type input "280.25"
drag, startPoint x: 565, startPoint y: 223, endPoint x: 513, endPoint y: 232, distance: 52.5
click at [517, 232] on md-input-container "AED AFN ALL AMD ANG AOA ARS AUD AWG AZN BAM BBD BDT BGN BHD BIF BMD BND [PERSON…" at bounding box center [559, 224] width 85 height 21
click at [565, 225] on input "0" at bounding box center [575, 224] width 51 height 18
drag, startPoint x: 567, startPoint y: 225, endPoint x: 495, endPoint y: 225, distance: 71.8
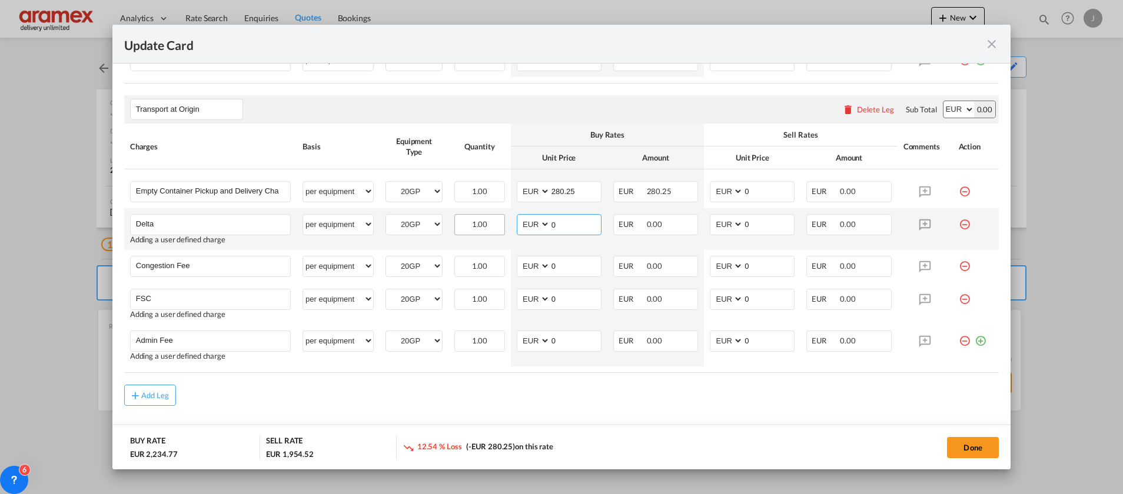
click at [495, 225] on tr "Delta Please Enter User Defined Charges Cannot Be Published Adding a user defin…" at bounding box center [561, 229] width 874 height 42
type input "52"
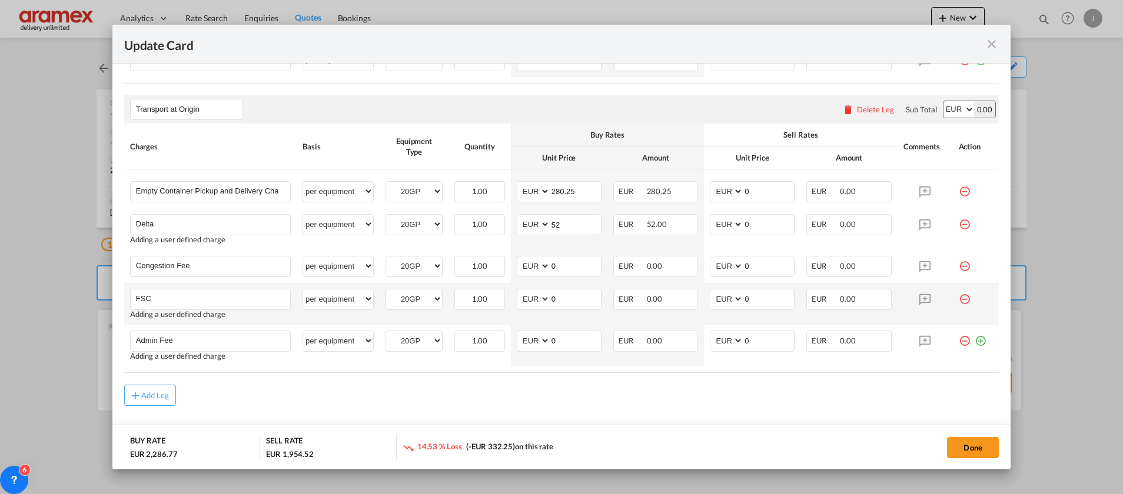
drag, startPoint x: 551, startPoint y: 390, endPoint x: 544, endPoint y: 311, distance: 78.6
click at [551, 361] on rate-modification "Main Freight Please enter leg name Leg Name Already Exists Delete Leg Sub Total…" at bounding box center [561, 48] width 874 height 718
drag, startPoint x: 561, startPoint y: 260, endPoint x: 537, endPoint y: 266, distance: 25.4
click at [537, 266] on md-input-container "AED AFN ALL AMD ANG AOA ARS AUD AWG AZN BAM BBD BDT BGN BHD BIF BMD BND [PERSON…" at bounding box center [559, 266] width 85 height 21
type input "17"
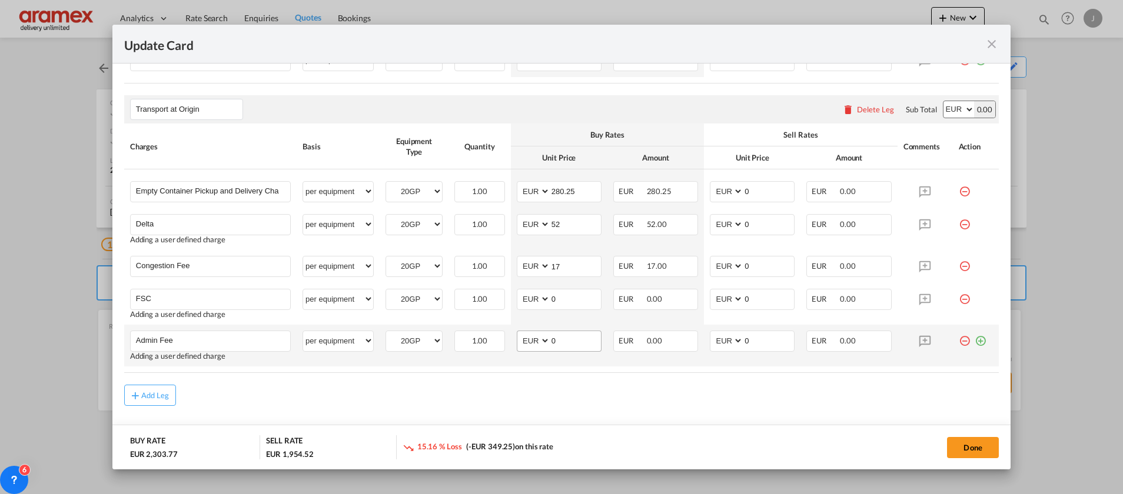
drag, startPoint x: 558, startPoint y: 375, endPoint x: 559, endPoint y: 335, distance: 40.0
click at [559, 361] on rate-modification "Main Freight Please enter leg name Leg Name Already Exists Delete Leg Sub Total…" at bounding box center [561, 48] width 874 height 718
drag, startPoint x: 563, startPoint y: 297, endPoint x: 501, endPoint y: 287, distance: 63.2
click at [501, 287] on tr "FSC Please Enter User Defined Charges Cannot Be Published Adding a user defined…" at bounding box center [561, 304] width 874 height 42
paste input "€ 62.87"
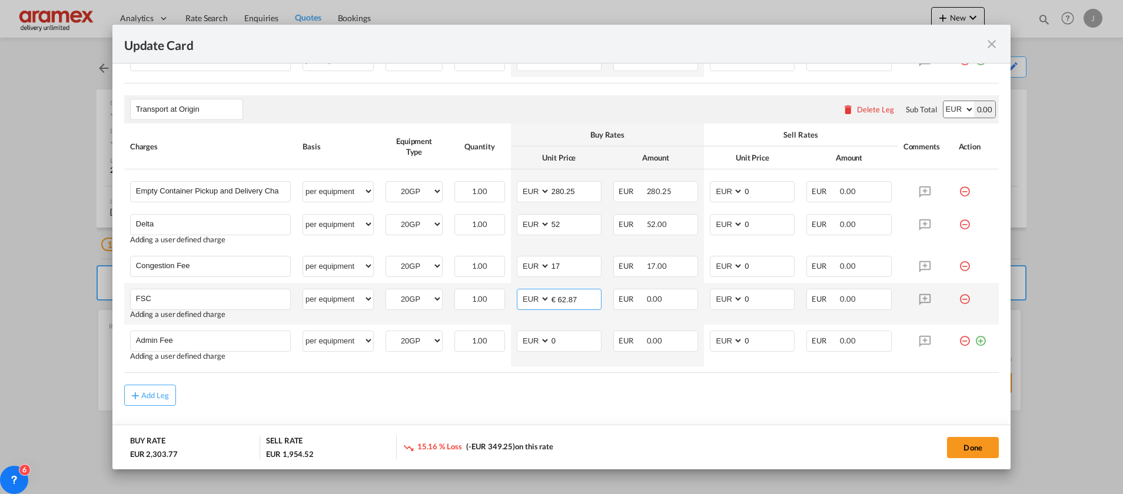
click at [556, 296] on input "€ 62.87" at bounding box center [575, 298] width 51 height 18
click at [553, 294] on input "62.87" at bounding box center [575, 298] width 51 height 18
type input "62.87"
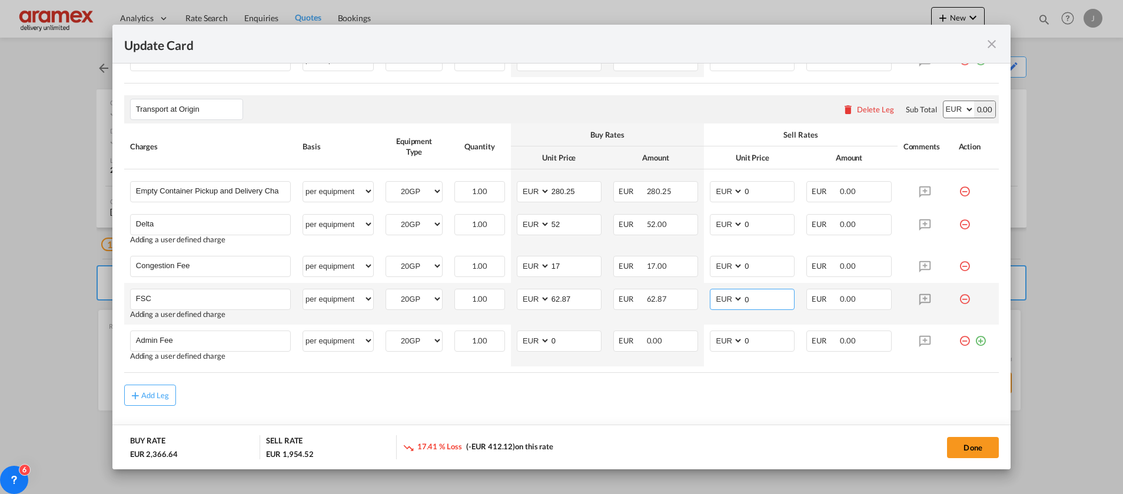
drag, startPoint x: 756, startPoint y: 294, endPoint x: 701, endPoint y: 298, distance: 54.9
click at [710, 298] on md-input-container "AED AFN ALL AMD ANG AOA ARS AUD AWG AZN BAM BBD BDT BGN BHD BIF BMD BND [PERSON…" at bounding box center [752, 299] width 85 height 21
paste input "62.87"
type input "62.87"
drag, startPoint x: 751, startPoint y: 269, endPoint x: 696, endPoint y: 271, distance: 55.3
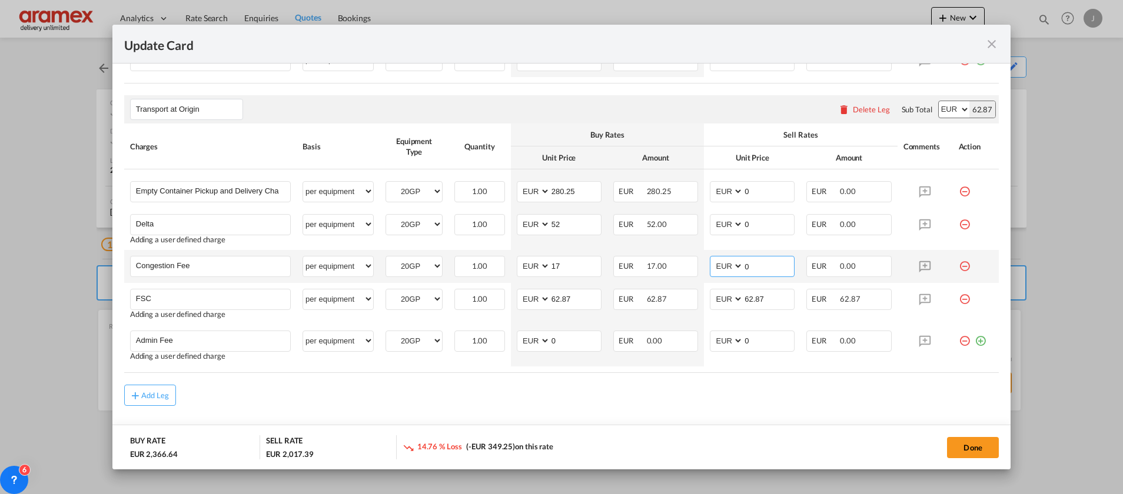
click at [704, 271] on td "AED AFN ALL AMD ANG AOA ARS AUD AWG AZN BAM BBD BDT BGN BHD BIF BMD BND [PERSON…" at bounding box center [752, 266] width 96 height 33
type input "17"
drag, startPoint x: 700, startPoint y: 388, endPoint x: 731, endPoint y: 284, distance: 109.3
click at [700, 388] on div "Add Leg" at bounding box center [561, 395] width 874 height 21
drag, startPoint x: 751, startPoint y: 224, endPoint x: 681, endPoint y: 230, distance: 70.3
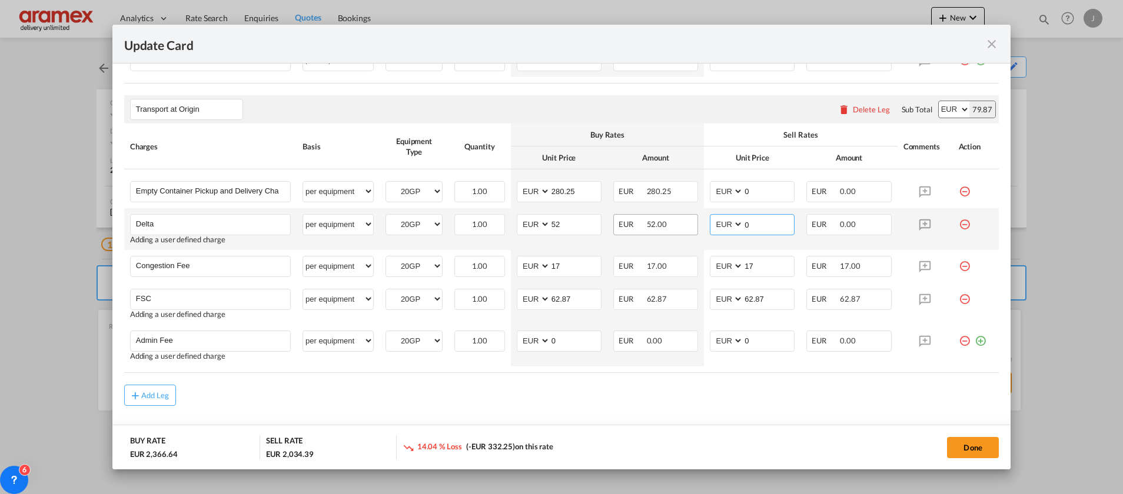
click at [682, 230] on tr "Delta Please Enter User Defined Charges Cannot Be Published Adding a user defin…" at bounding box center [561, 229] width 874 height 42
type input "52"
drag, startPoint x: 645, startPoint y: 442, endPoint x: 647, endPoint y: 394, distance: 48.3
click at [646, 440] on div "11.84 % Loss (-EUR 280.25) on this rate" at bounding box center [532, 447] width 261 height 24
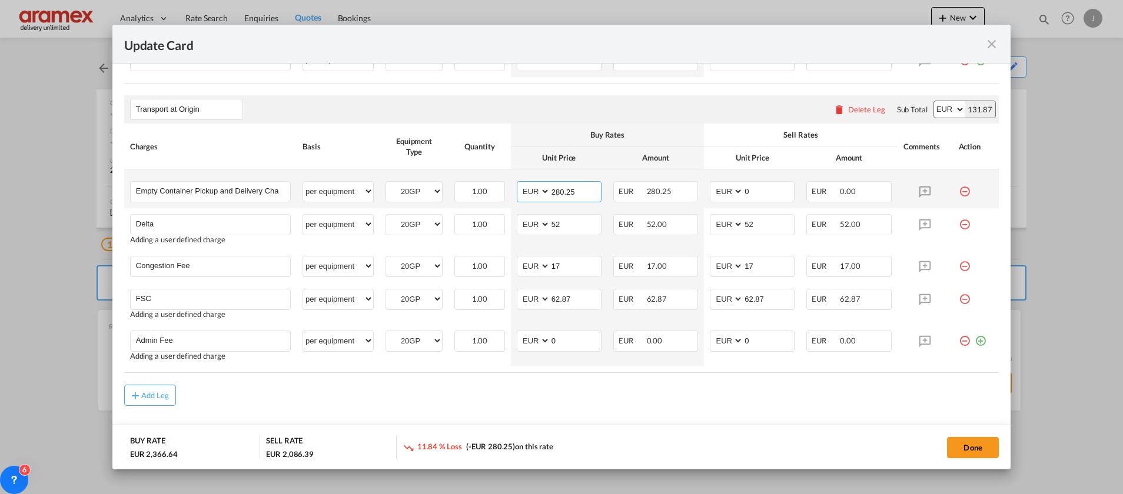
click at [560, 190] on input "280.25" at bounding box center [575, 191] width 51 height 18
click at [743, 189] on input "0" at bounding box center [768, 191] width 51 height 18
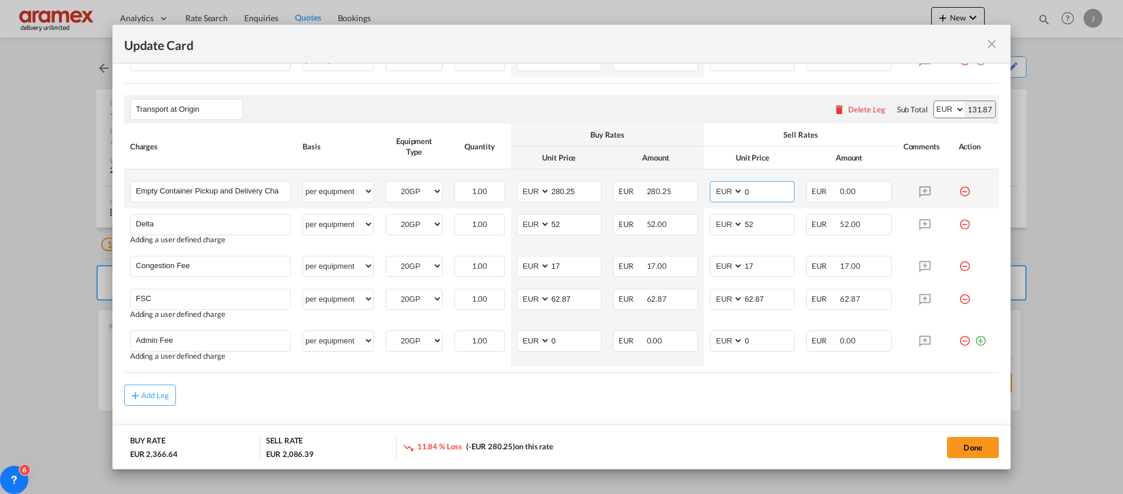
click at [743, 189] on input "0" at bounding box center [768, 191] width 51 height 18
paste input "280.25"
type input "280.25"
click at [714, 420] on md-content "Main Freight Please enter leg name Leg Name Already Exists Delete Leg Sub Total…" at bounding box center [561, 78] width 874 height 779
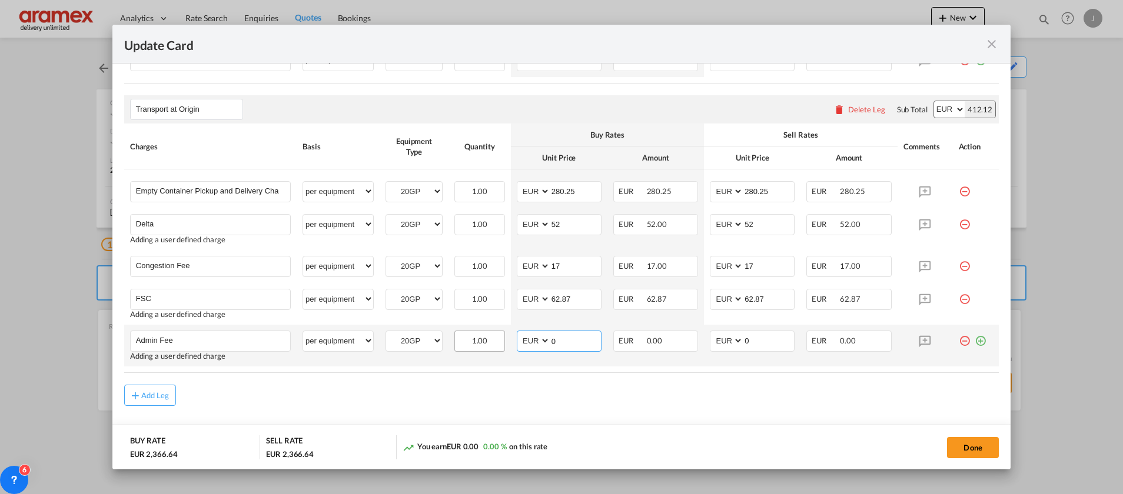
drag, startPoint x: 571, startPoint y: 343, endPoint x: 489, endPoint y: 342, distance: 81.8
click at [489, 342] on tr "Admin Fee Please Enter User Defined Charges Cannot Be Published Adding a user d…" at bounding box center [561, 346] width 874 height 42
type input "14.5"
drag, startPoint x: 495, startPoint y: 371, endPoint x: 578, endPoint y: 338, distance: 89.6
click at [505, 366] on table "Charges Basis Equipment Type Quantity Buy Rates Sell Rates Comments Action Unit…" at bounding box center [561, 248] width 874 height 249
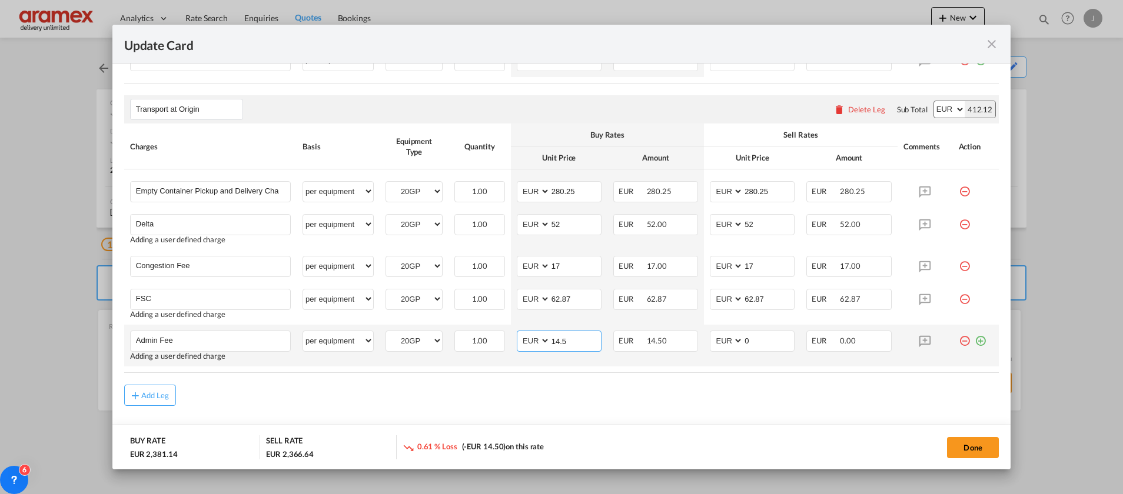
drag, startPoint x: 585, startPoint y: 336, endPoint x: 500, endPoint y: 340, distance: 85.4
click at [500, 340] on tr "Admin Fee Please Enter User Defined Charges Cannot Be Published Adding a user d…" at bounding box center [561, 346] width 874 height 42
drag, startPoint x: 758, startPoint y: 344, endPoint x: 707, endPoint y: 347, distance: 51.2
click at [710, 347] on md-input-container "AED AFN ALL AMD ANG AOA ARS AUD AWG AZN BAM BBD BDT BGN BHD BIF BMD BND [PERSON…" at bounding box center [752, 341] width 85 height 21
paste input "14.5"
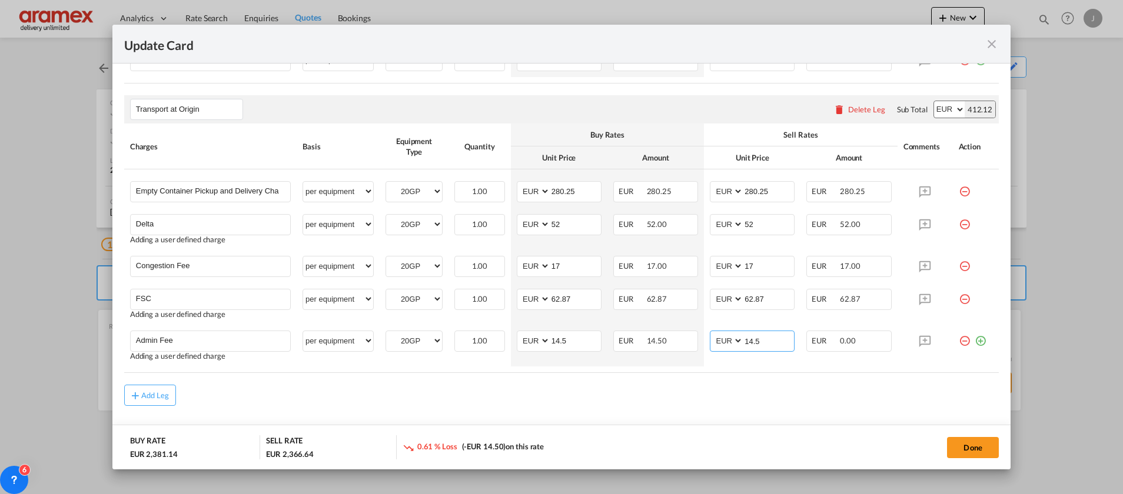
type input "14.5"
click at [684, 395] on div "Add Leg" at bounding box center [561, 395] width 874 height 21
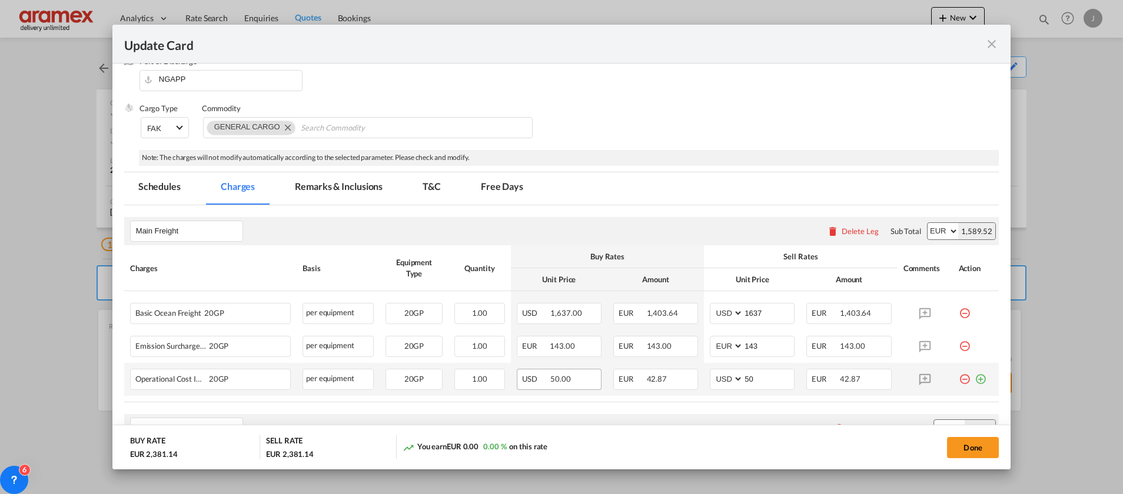
scroll to position [148, 0]
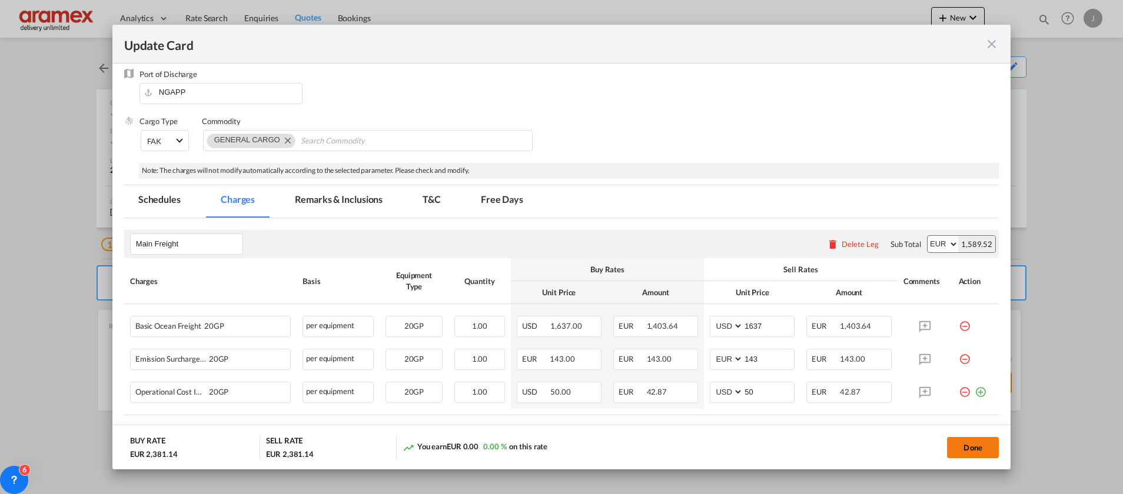
click at [978, 445] on button "Done" at bounding box center [973, 447] width 52 height 21
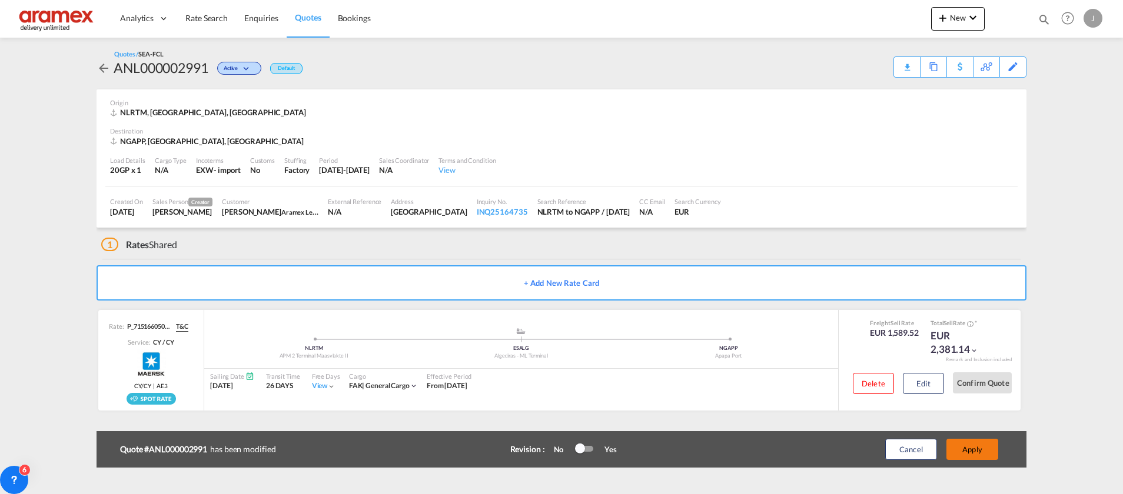
click at [984, 450] on button "Apply" at bounding box center [972, 449] width 52 height 21
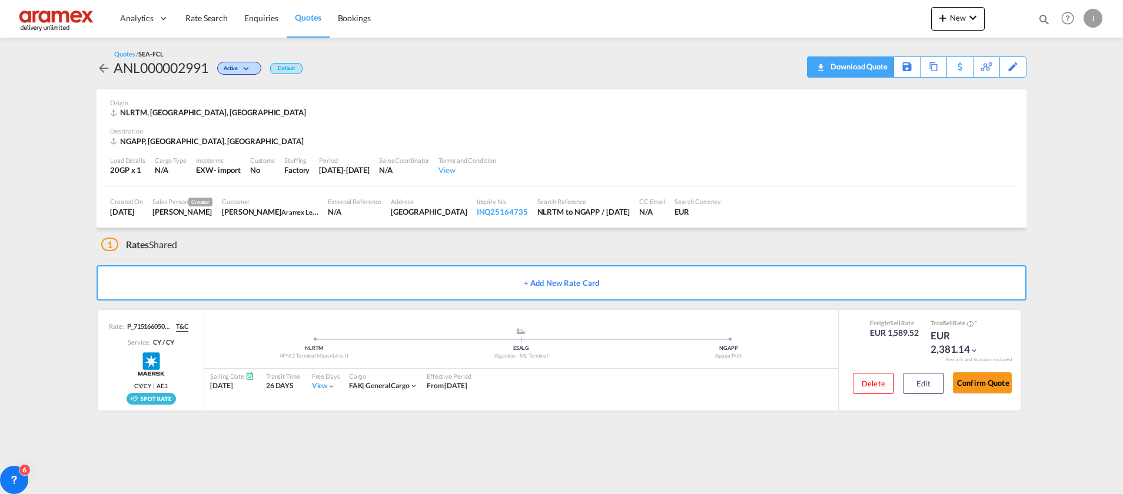
click at [821, 65] on md-icon "icon-download" at bounding box center [820, 63] width 14 height 9
click at [870, 64] on div "Download Quote" at bounding box center [857, 66] width 60 height 19
click at [317, 17] on span "Quotes" at bounding box center [308, 17] width 26 height 10
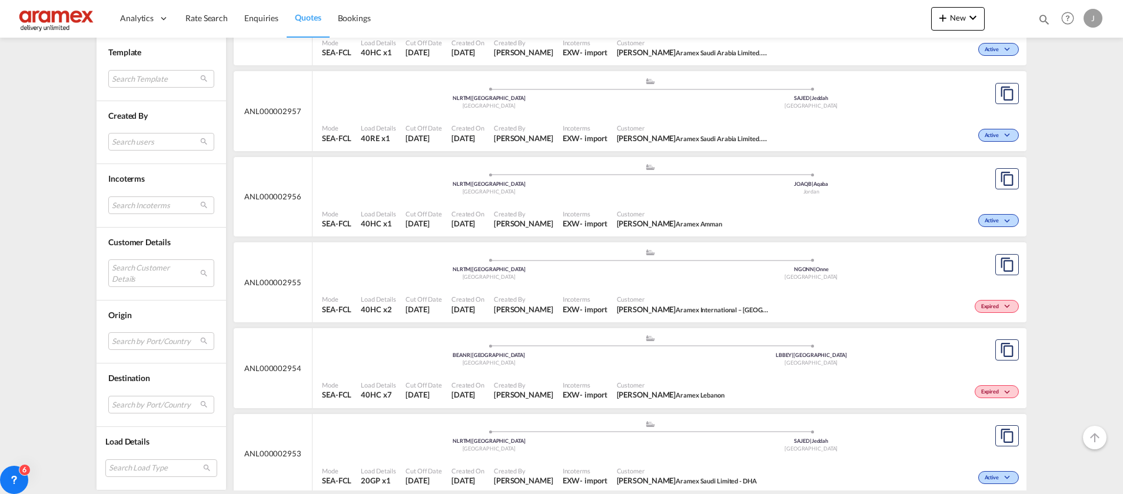
scroll to position [3137, 0]
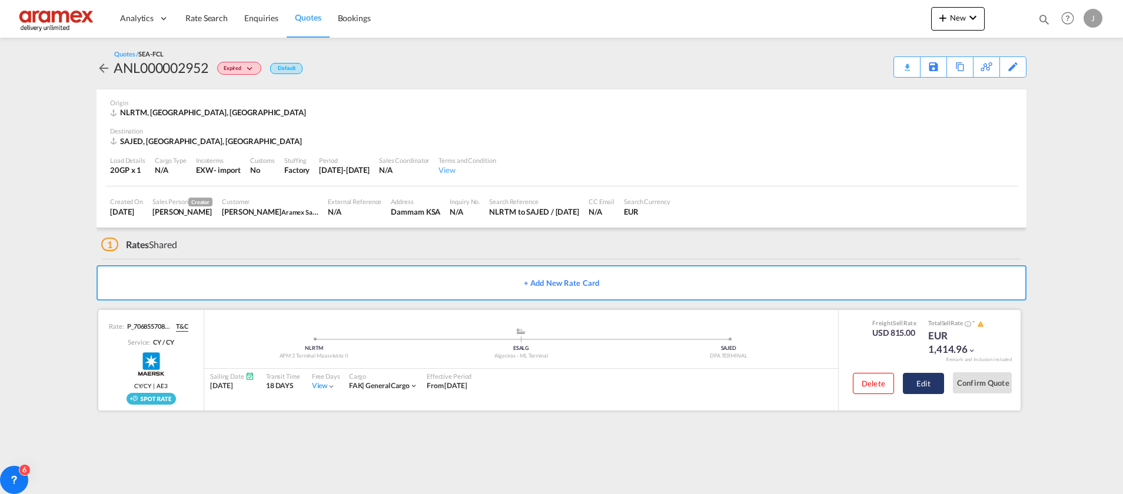
click at [923, 385] on button "Edit" at bounding box center [923, 383] width 41 height 21
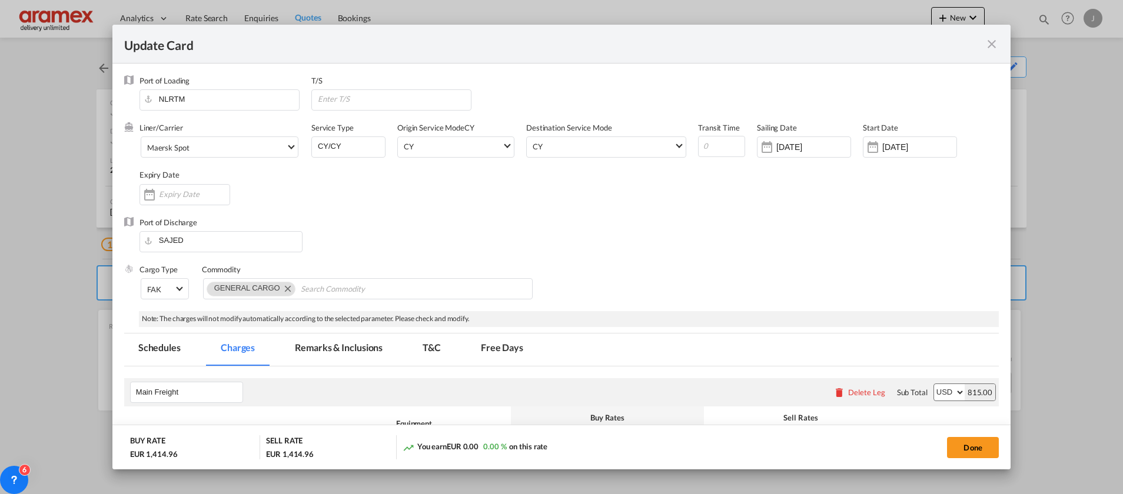
scroll to position [177, 0]
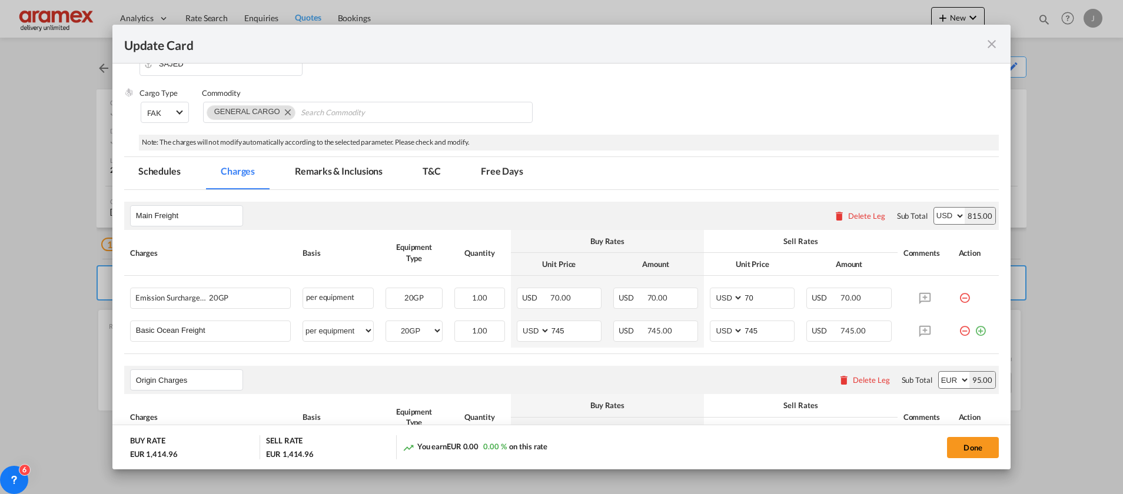
click at [993, 45] on md-icon "icon-close fg-AAA8AD m-0 pointer" at bounding box center [991, 44] width 14 height 14
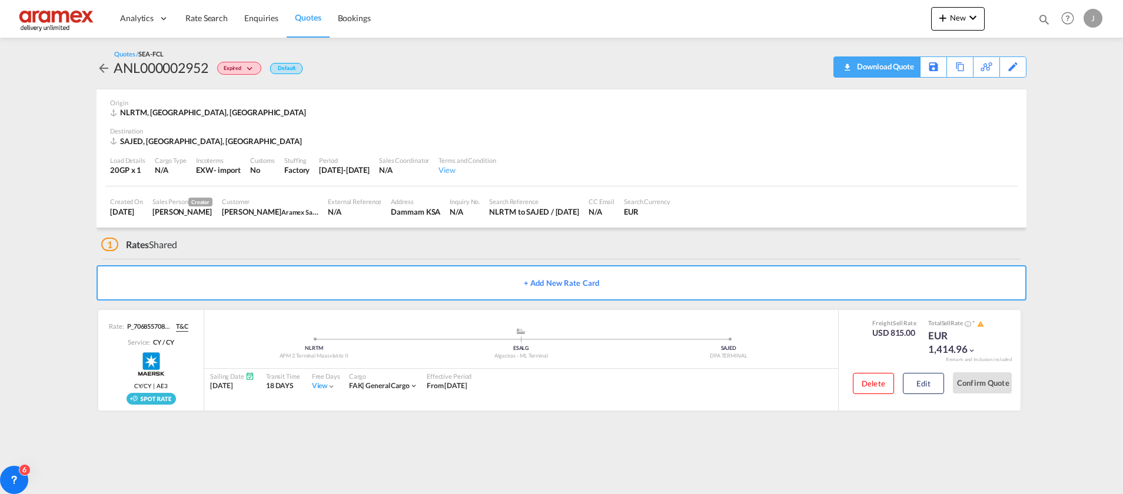
click at [899, 69] on div "Download Quote" at bounding box center [884, 66] width 60 height 19
click at [923, 382] on button "Edit" at bounding box center [923, 383] width 41 height 21
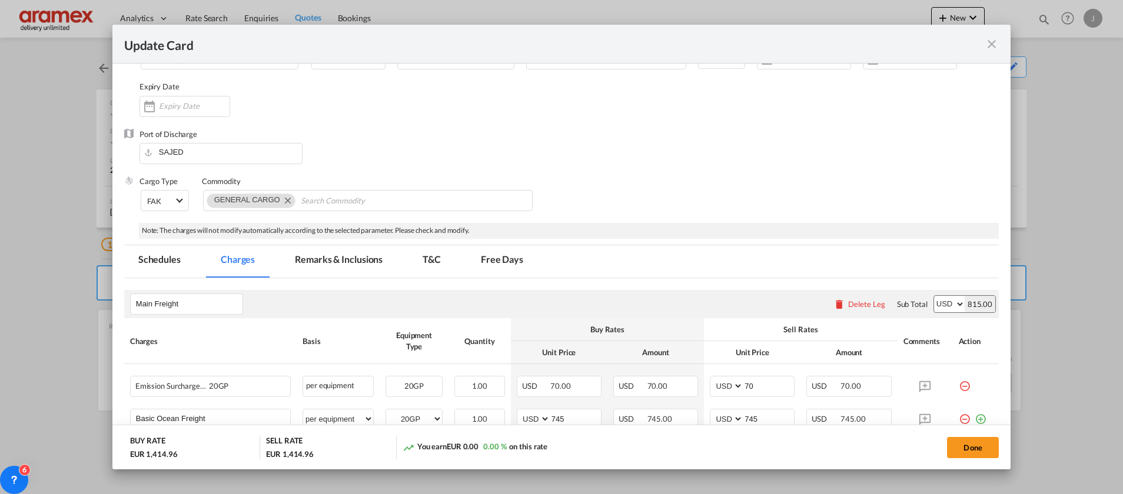
scroll to position [0, 0]
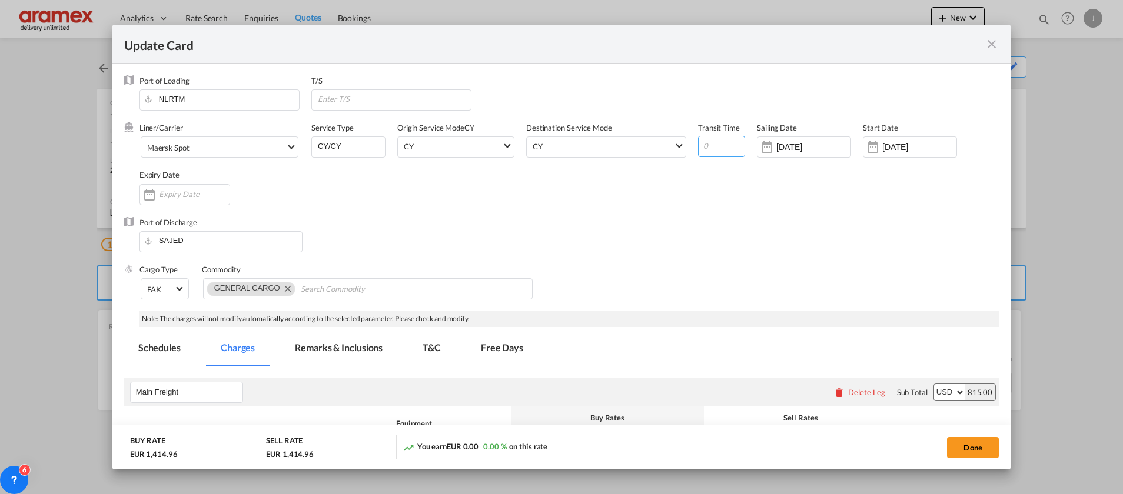
click at [703, 148] on input "Update Card Port ..." at bounding box center [721, 146] width 47 height 21
paste input "2719"
drag, startPoint x: 724, startPoint y: 148, endPoint x: 657, endPoint y: 155, distance: 66.9
click at [698, 155] on input "2718" at bounding box center [721, 146] width 47 height 21
click at [701, 139] on input "2718" at bounding box center [721, 146] width 47 height 21
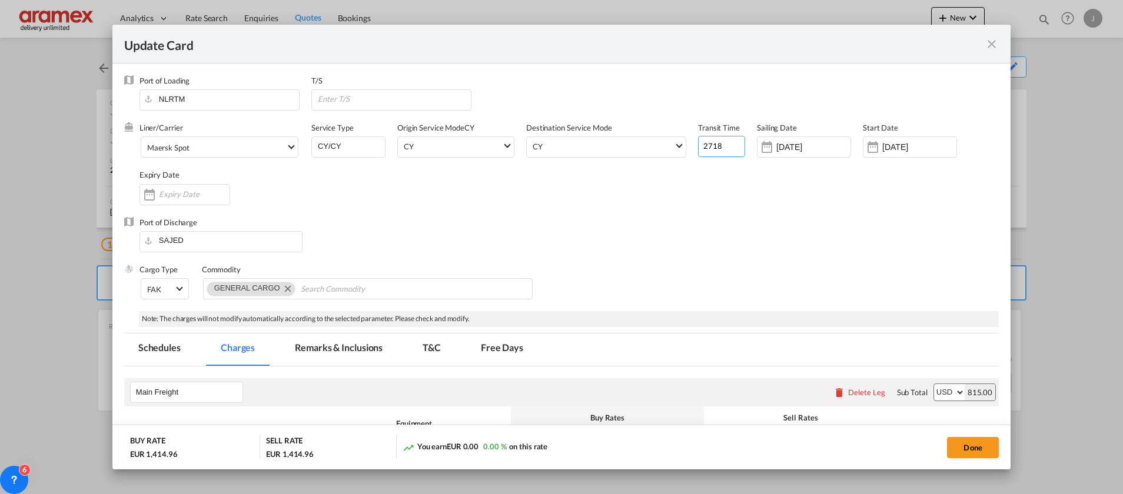
click at [701, 139] on input "2718" at bounding box center [721, 146] width 47 height 21
type input "27"
click at [729, 221] on div "Port of Discharge SAJED" at bounding box center [561, 240] width 874 height 47
click at [964, 436] on div "Done" at bounding box center [831, 447] width 336 height 24
click at [968, 449] on button "Done" at bounding box center [973, 447] width 52 height 21
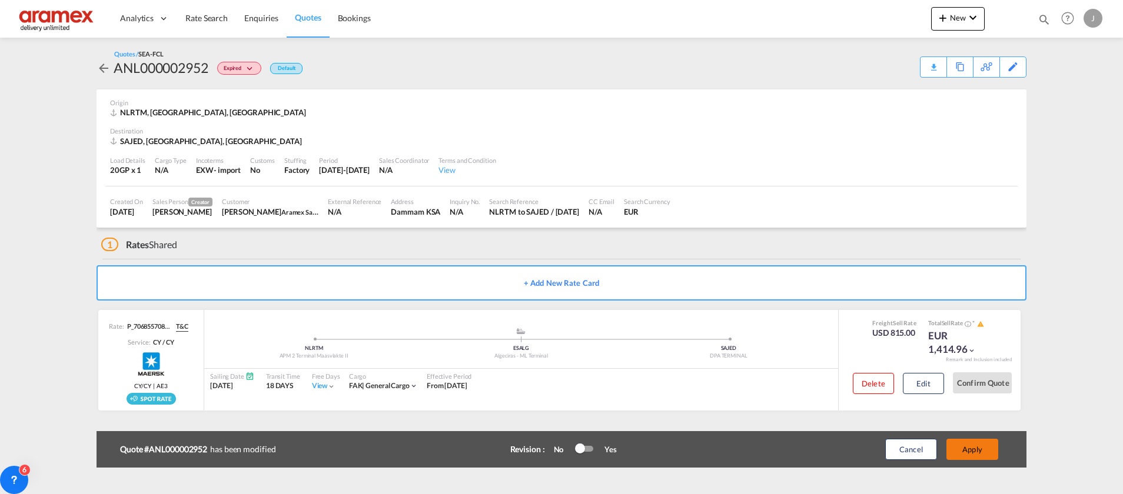
click at [968, 450] on button "Apply" at bounding box center [972, 449] width 52 height 21
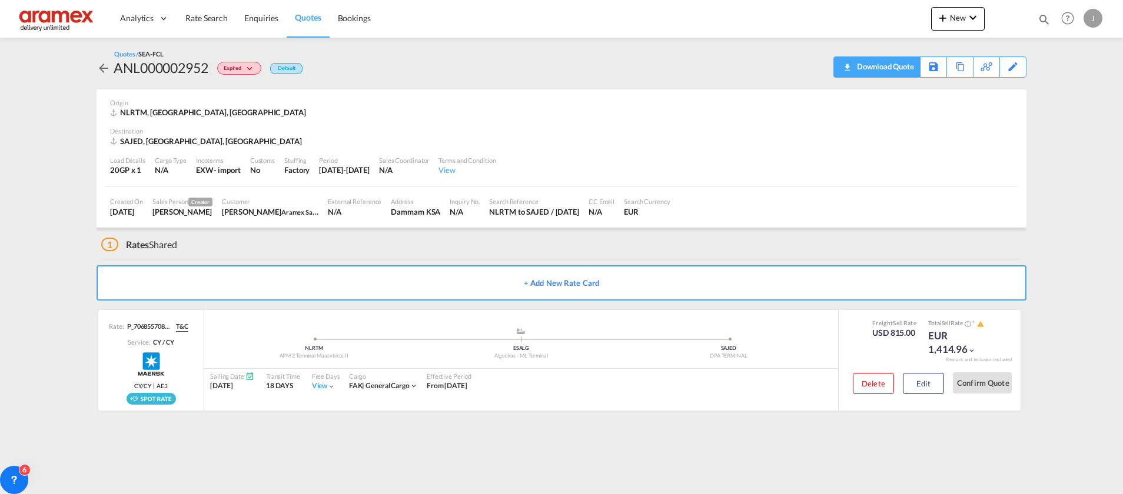
click at [893, 59] on div "Download Quote" at bounding box center [884, 66] width 60 height 19
drag, startPoint x: 998, startPoint y: 69, endPoint x: 1013, endPoint y: 75, distance: 16.4
click at [1013, 96] on div "Quotes / SEA-FCL ANL000002952 Expired Default Download Quote Save As Template C…" at bounding box center [561, 235] width 930 height 394
click at [1011, 65] on div "Edit" at bounding box center [1013, 67] width 14 height 20
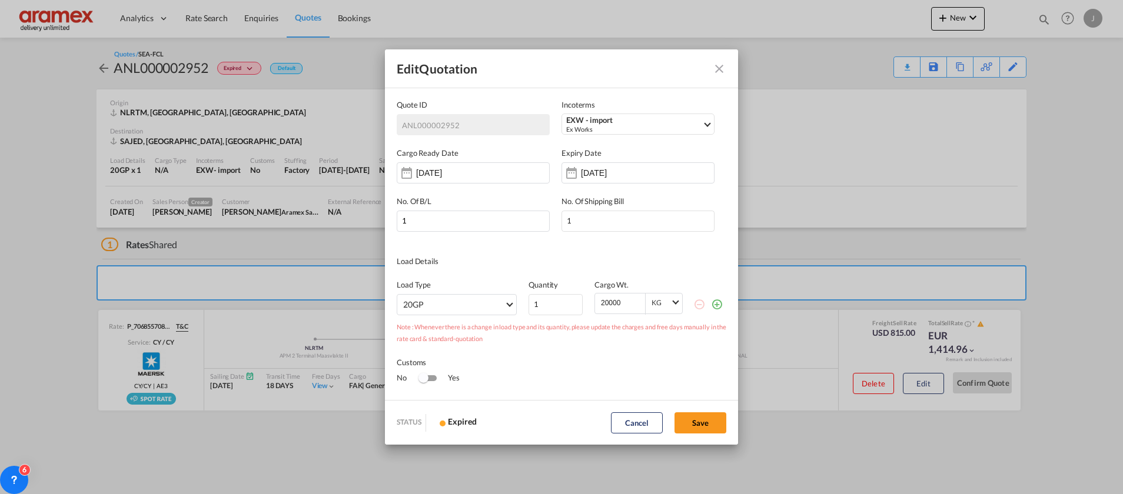
click at [896, 182] on div "Edit Quotation Quote ID ANL000002952 Incoterms EXW - import Ex Works DAP - impo…" at bounding box center [561, 247] width 1123 height 494
click at [714, 62] on md-icon "Close dialog" at bounding box center [719, 69] width 14 height 14
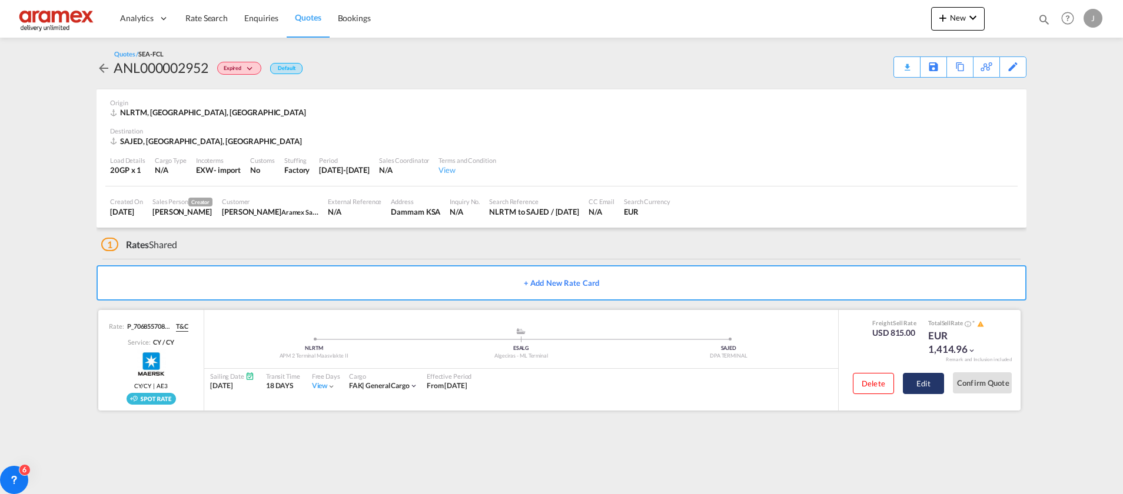
click at [930, 379] on button "Edit" at bounding box center [923, 383] width 41 height 21
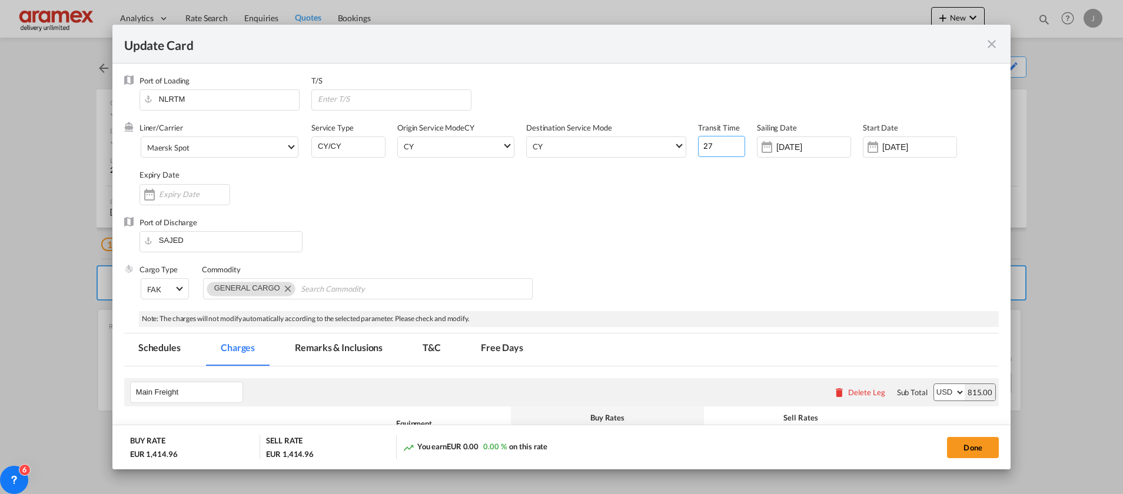
click at [714, 151] on input "27" at bounding box center [721, 146] width 47 height 21
type input "2"
type input "27"
click at [821, 237] on div "Port of Discharge SAJED" at bounding box center [561, 240] width 874 height 47
drag, startPoint x: 830, startPoint y: 197, endPoint x: 878, endPoint y: 179, distance: 50.8
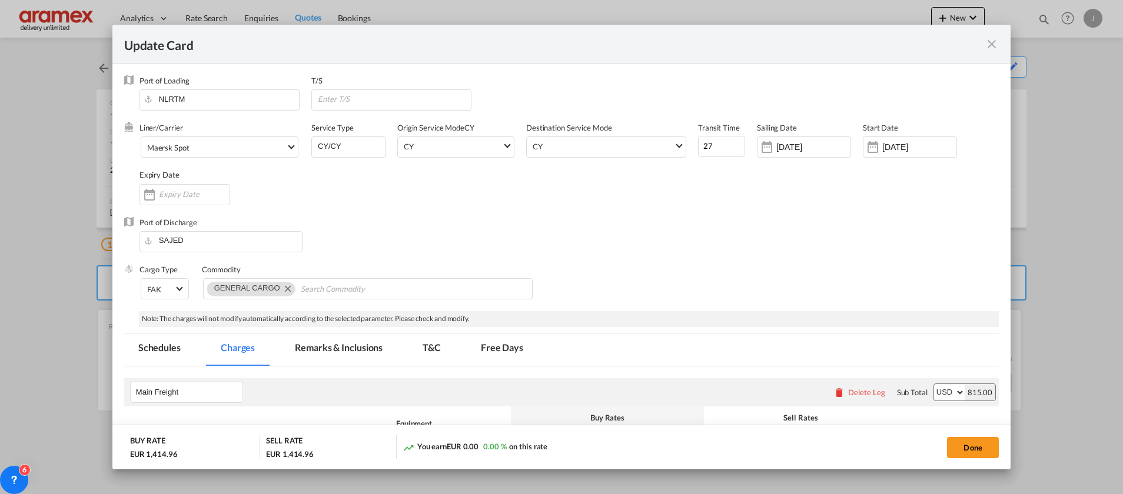
click at [832, 191] on div "Liner/Carrier Maersk Spot 2HM LOGISTICS D.O.O AAXL GLOBAL SHIPPING LINES LLC [P…" at bounding box center [568, 169] width 859 height 94
click at [796, 147] on input "[DATE]" at bounding box center [813, 146] width 74 height 9
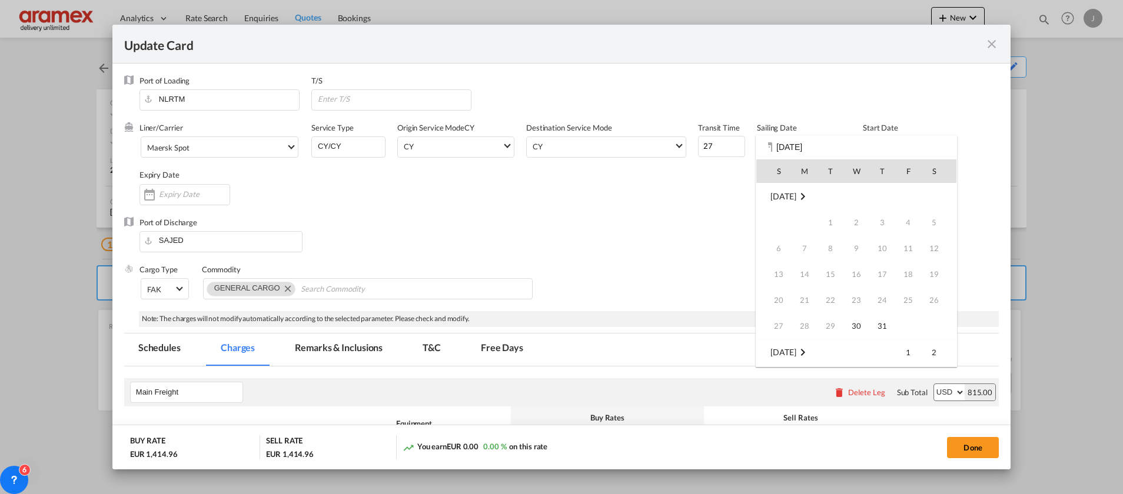
scroll to position [312, 0]
click at [618, 207] on div at bounding box center [561, 247] width 1123 height 494
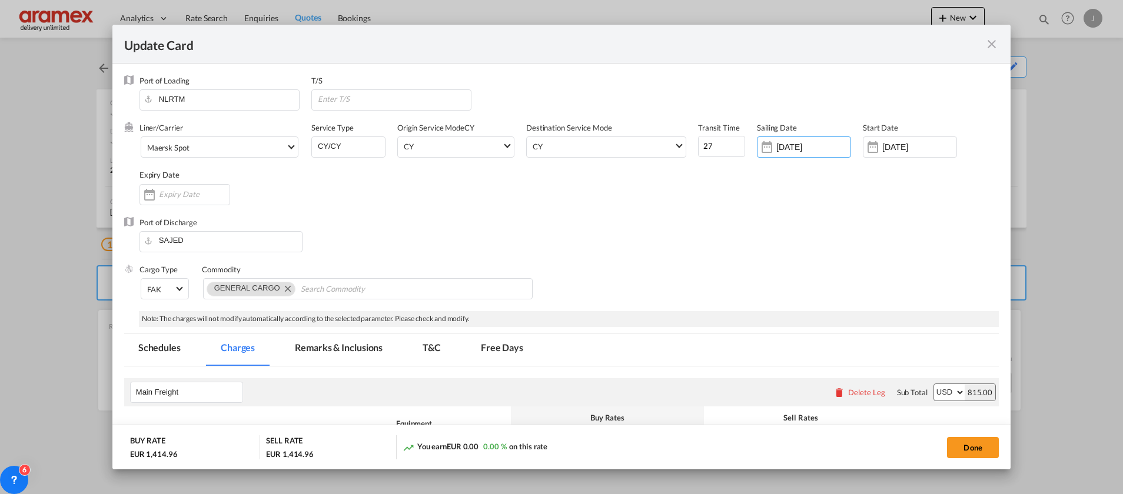
click at [912, 126] on div "Start Date [DATE]" at bounding box center [916, 145] width 106 height 47
click at [887, 144] on input "[DATE]" at bounding box center [919, 146] width 74 height 9
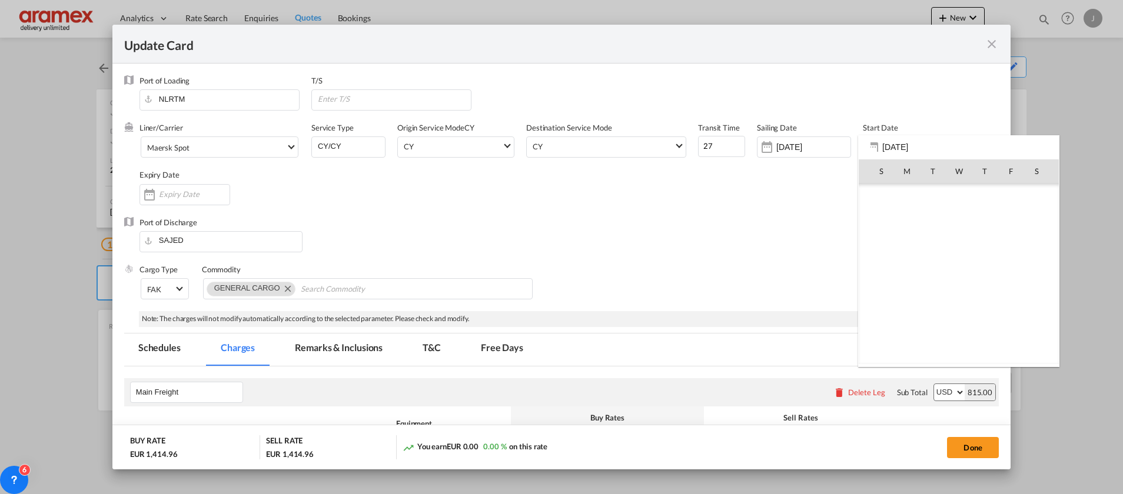
scroll to position [272251, 0]
click at [960, 331] on span "30" at bounding box center [959, 326] width 24 height 24
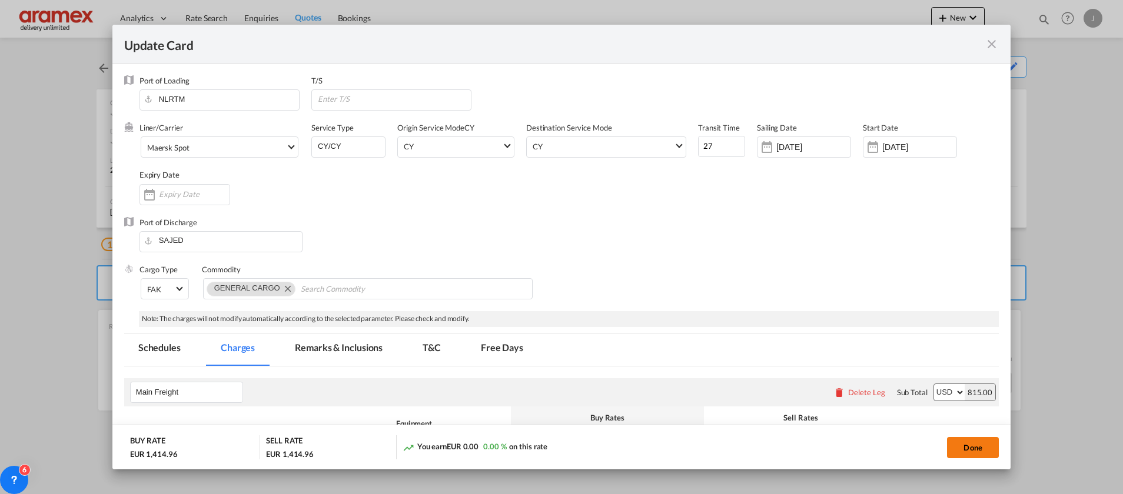
click at [974, 445] on button "Done" at bounding box center [973, 447] width 52 height 21
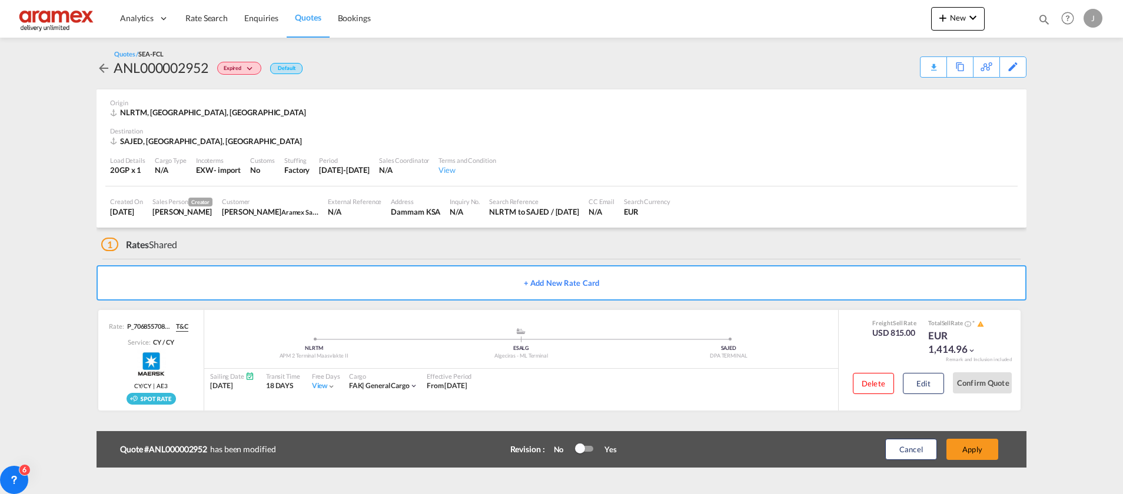
click at [974, 444] on button "Apply" at bounding box center [972, 449] width 52 height 21
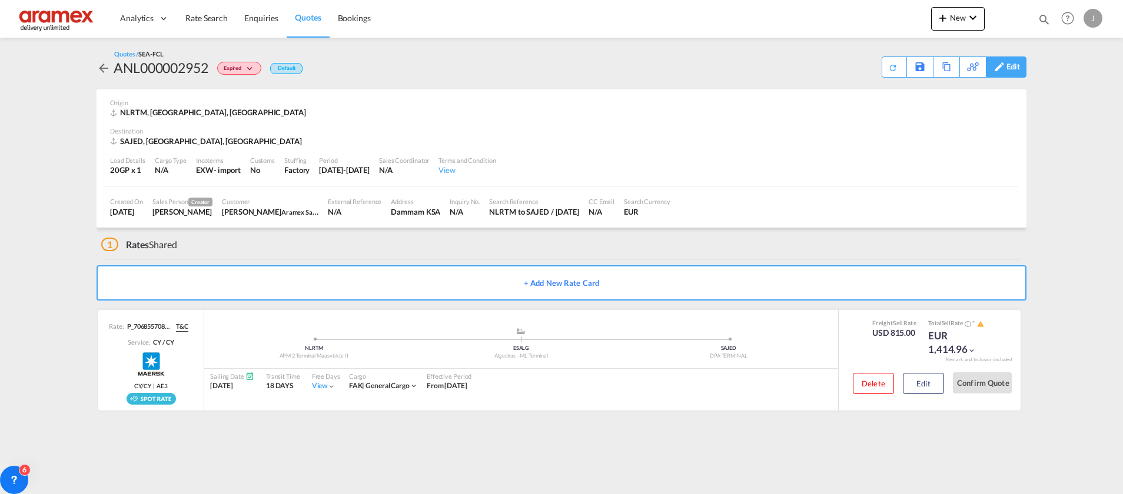
click at [1012, 74] on div "Edit" at bounding box center [1013, 67] width 14 height 20
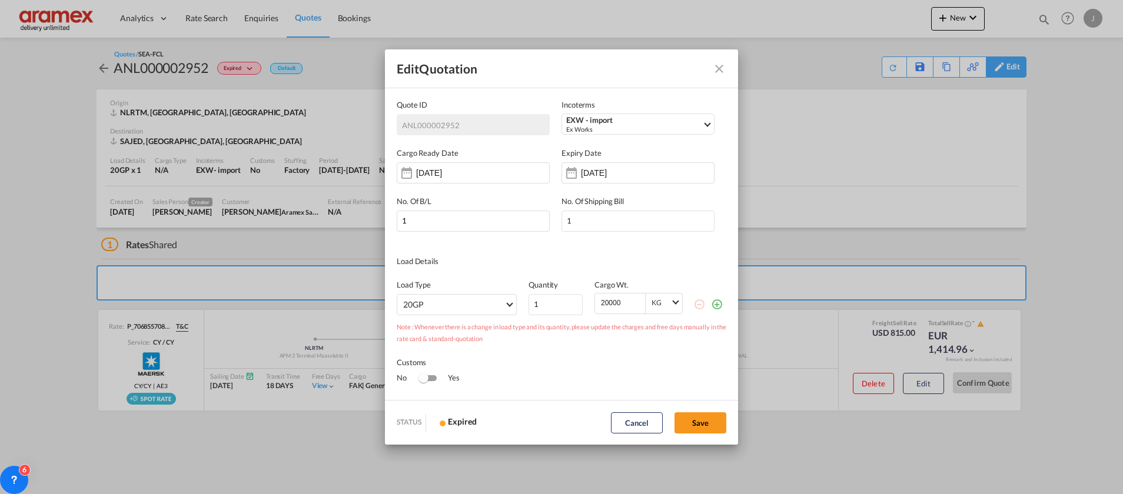
scroll to position [0, 0]
click at [720, 66] on md-icon "Close dialog" at bounding box center [719, 69] width 14 height 14
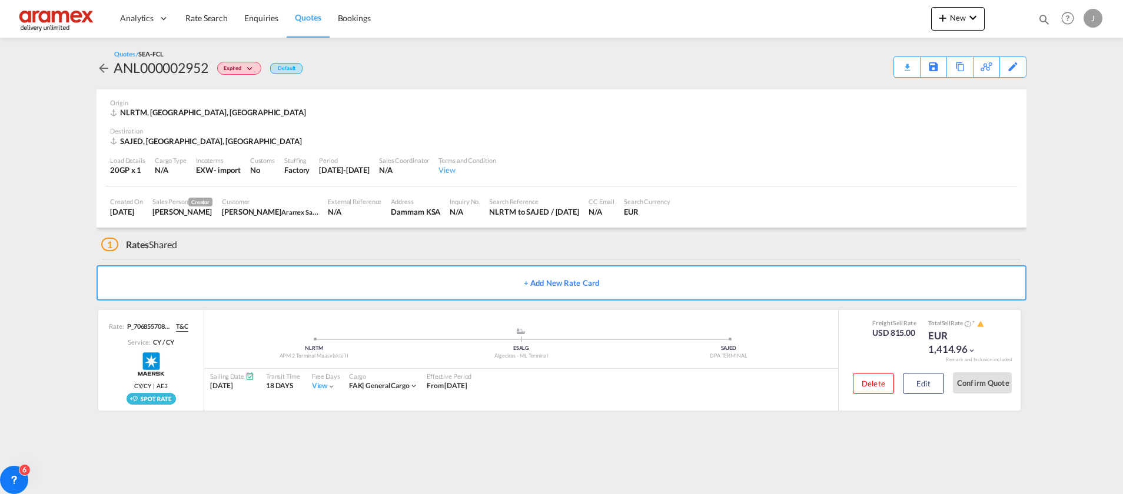
click at [250, 66] on md-icon "icon-chevron-down" at bounding box center [251, 69] width 14 height 6
click at [739, 125] on div "Lost" at bounding box center [561, 247] width 1123 height 494
click at [1008, 61] on div "Edit" at bounding box center [1013, 67] width 14 height 20
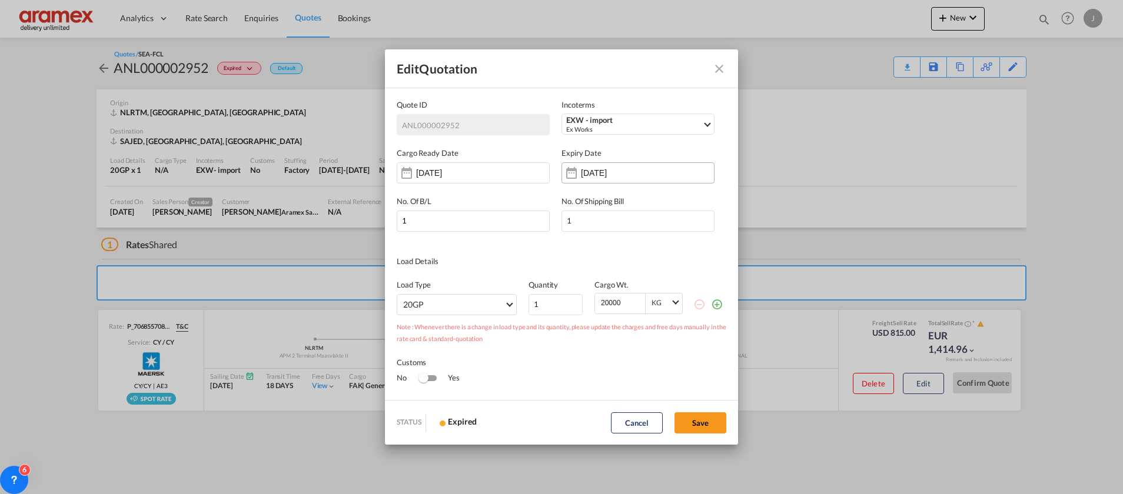
click at [598, 174] on input "[DATE]" at bounding box center [618, 172] width 74 height 9
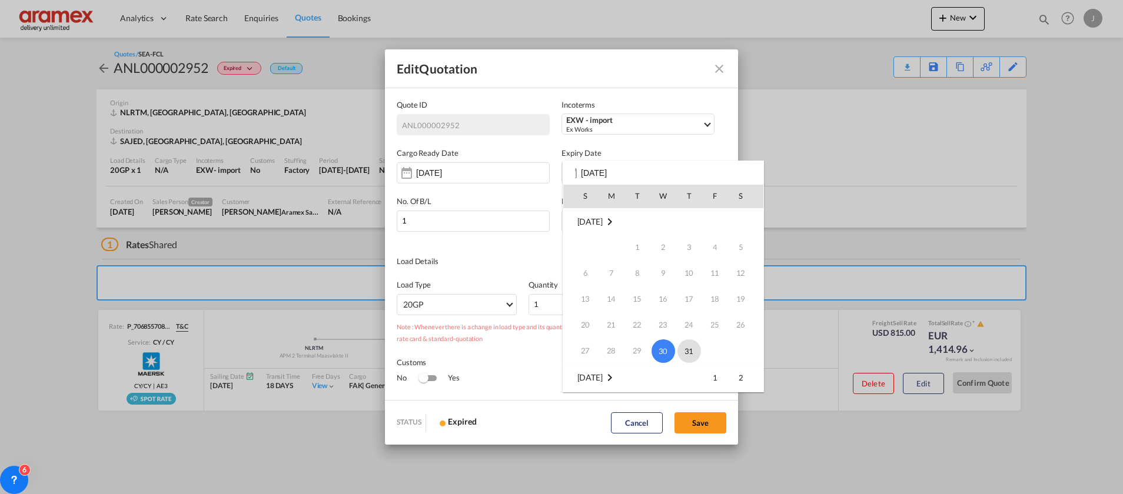
click at [688, 352] on span "31" at bounding box center [689, 352] width 24 height 24
type input "[DATE]"
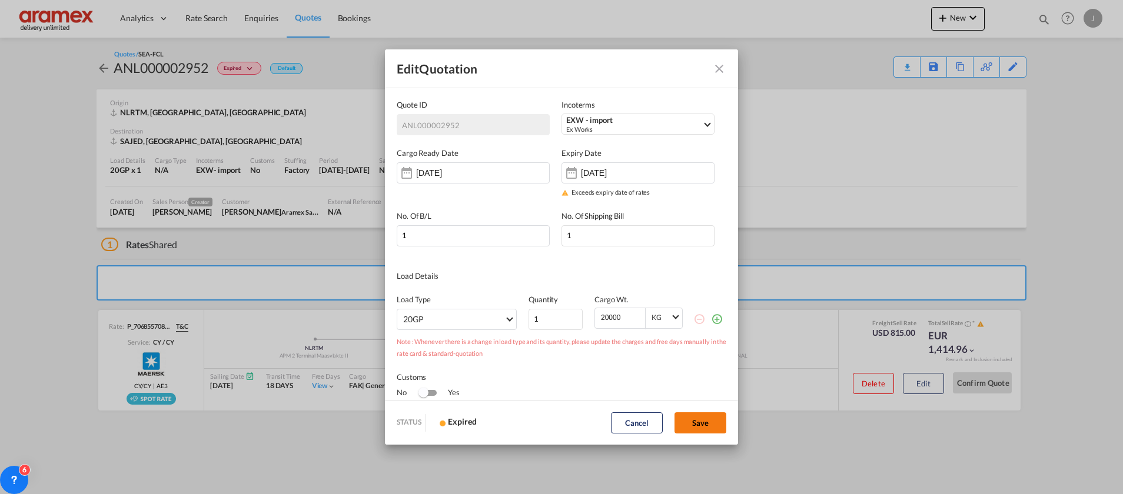
click at [690, 423] on button "Save" at bounding box center [700, 422] width 52 height 21
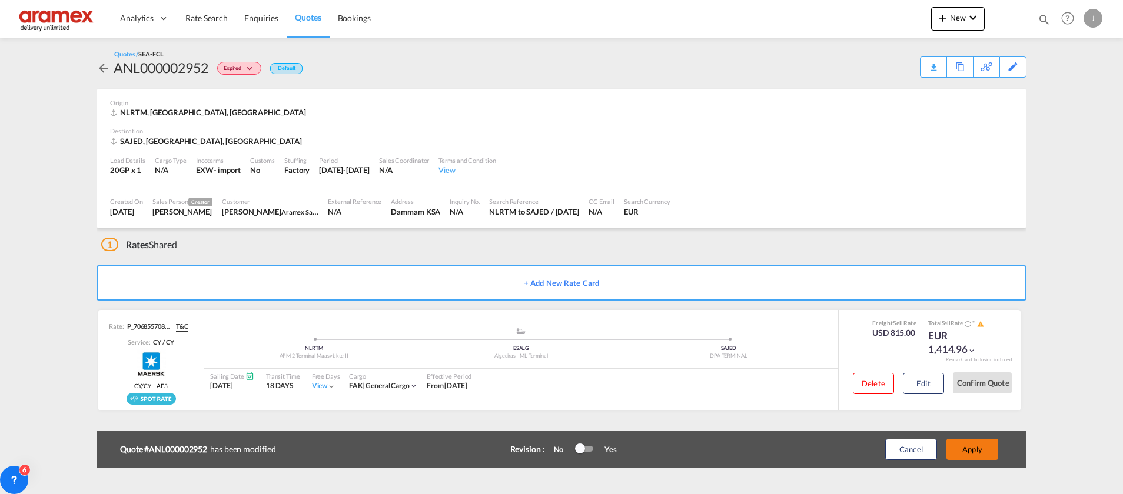
click at [989, 449] on button "Apply" at bounding box center [972, 449] width 52 height 21
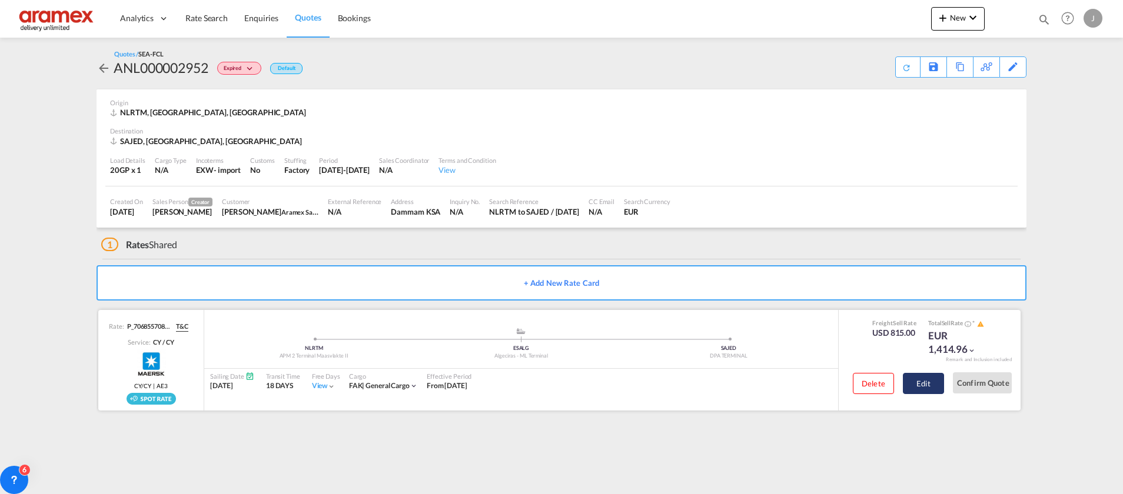
click at [937, 381] on button "Edit" at bounding box center [923, 383] width 41 height 21
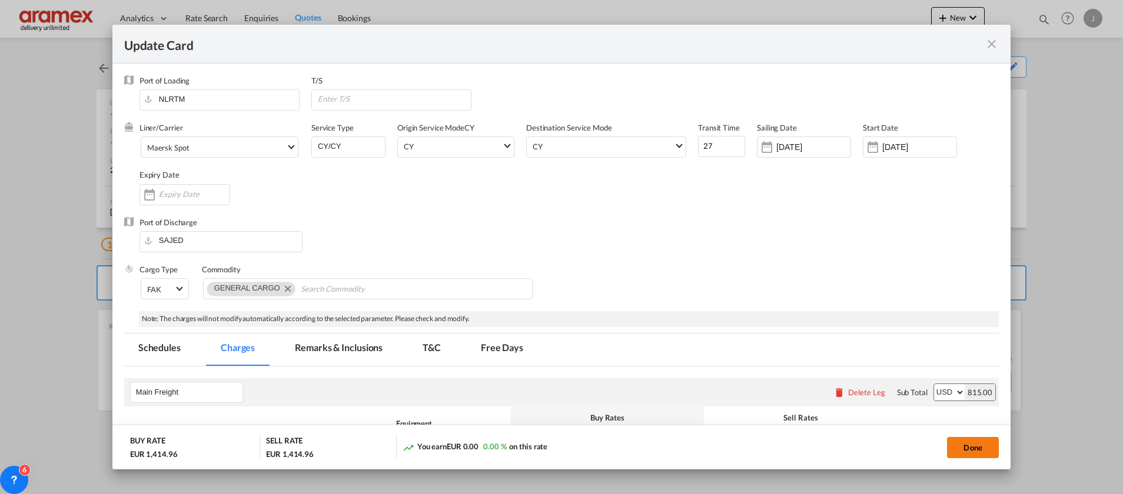
click at [964, 446] on button "Done" at bounding box center [973, 447] width 52 height 21
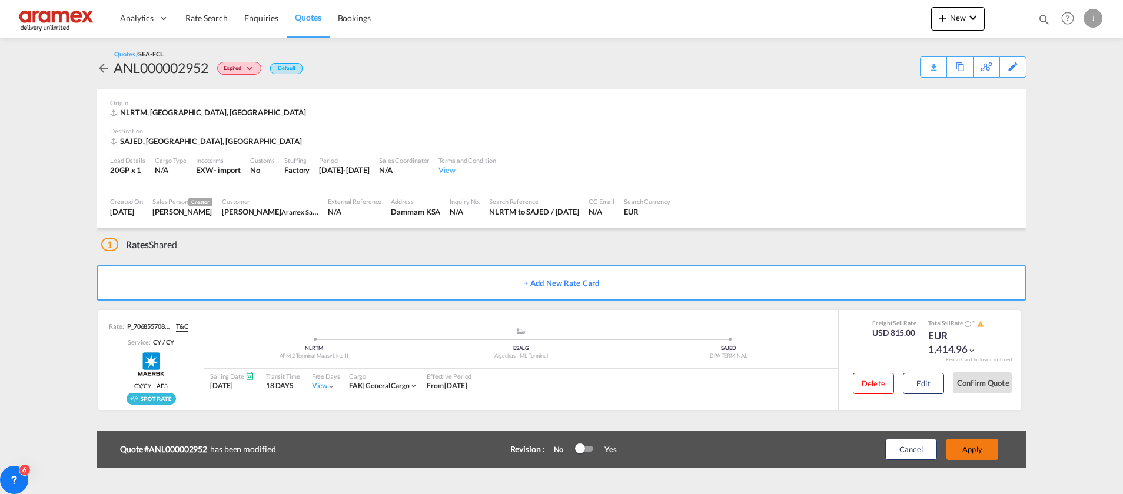
click at [969, 450] on button "Apply" at bounding box center [972, 449] width 52 height 21
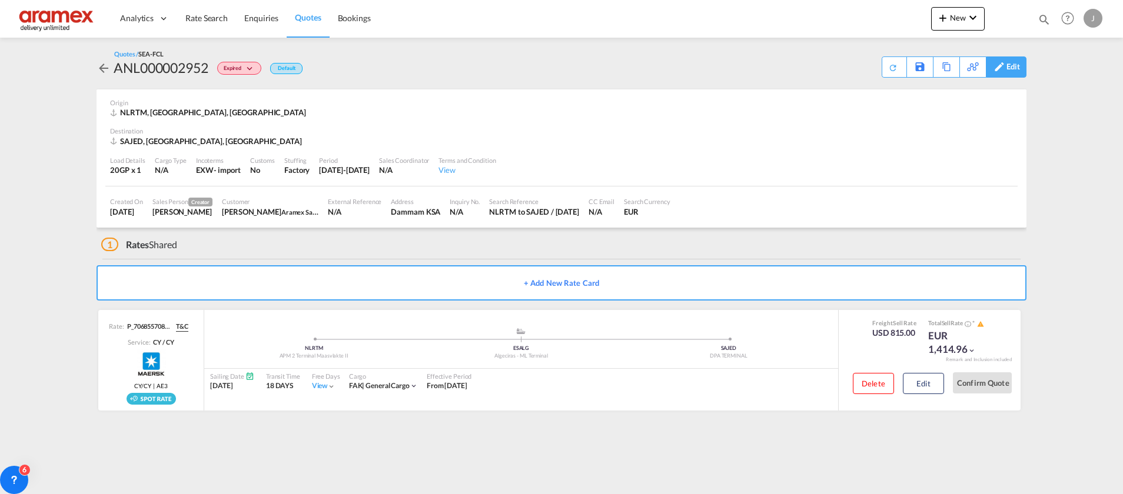
click at [1015, 61] on div "Edit" at bounding box center [1013, 67] width 14 height 20
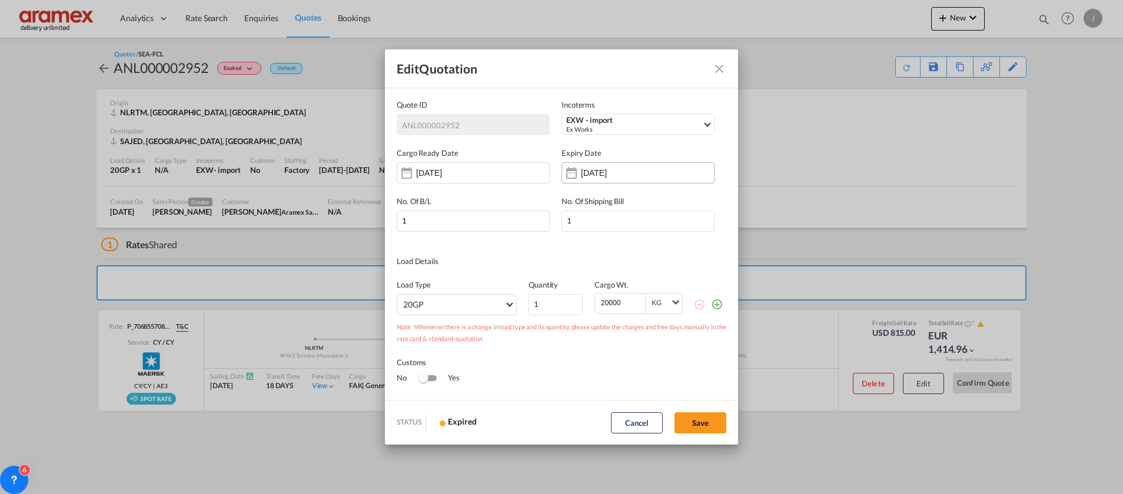
click at [605, 167] on div "[DATE]" at bounding box center [637, 172] width 153 height 21
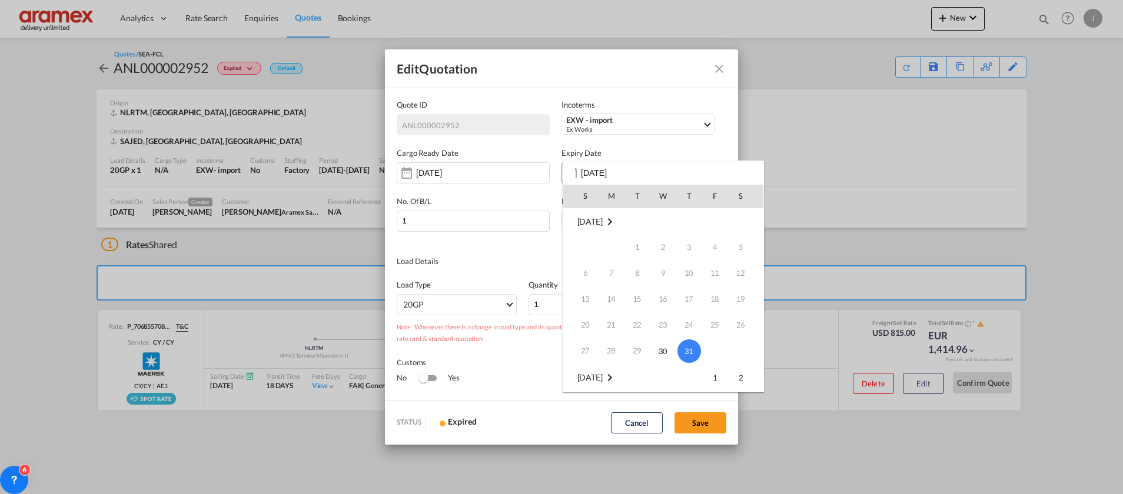
click at [459, 177] on div at bounding box center [561, 247] width 1123 height 494
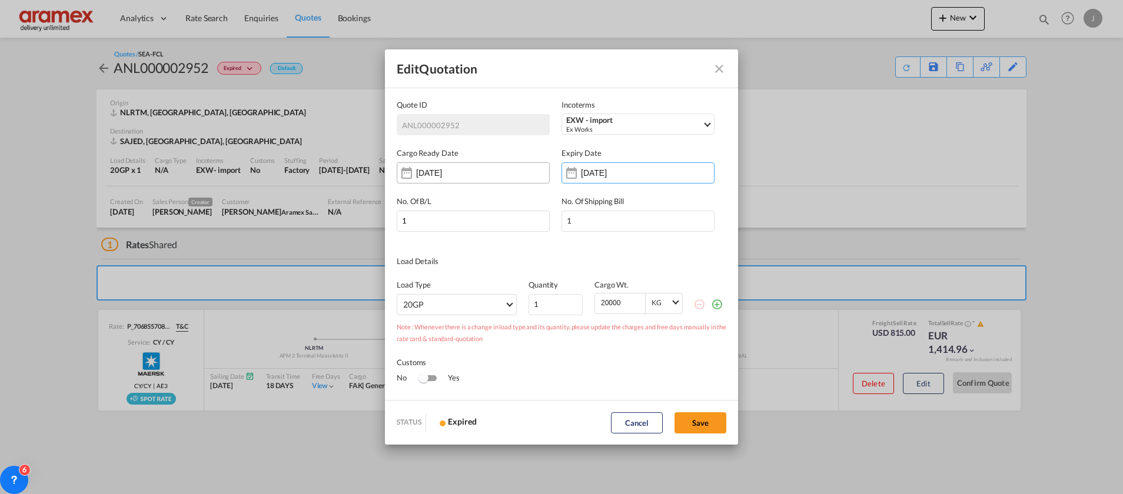
click at [464, 163] on div "[DATE]" at bounding box center [473, 172] width 153 height 21
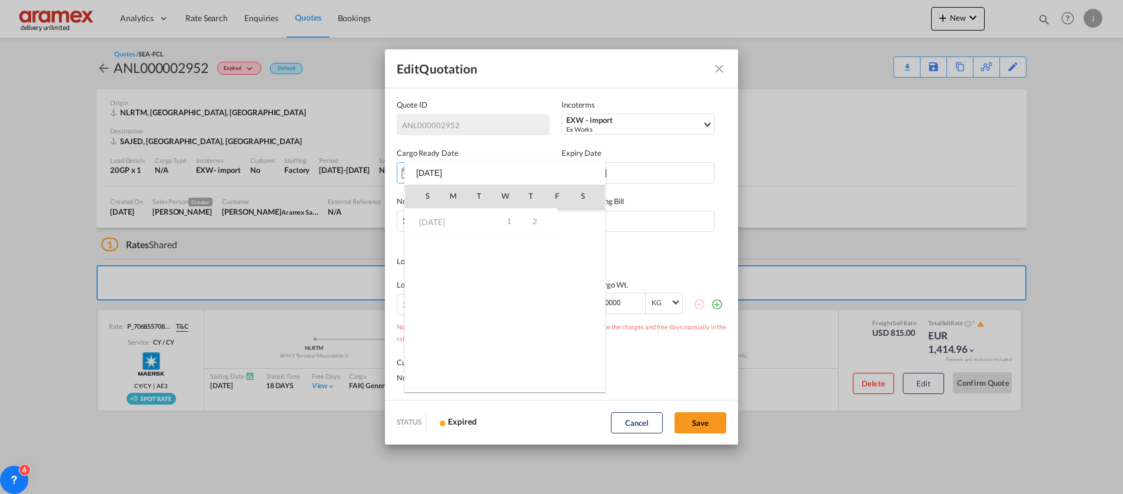
click at [665, 250] on div at bounding box center [561, 247] width 1123 height 494
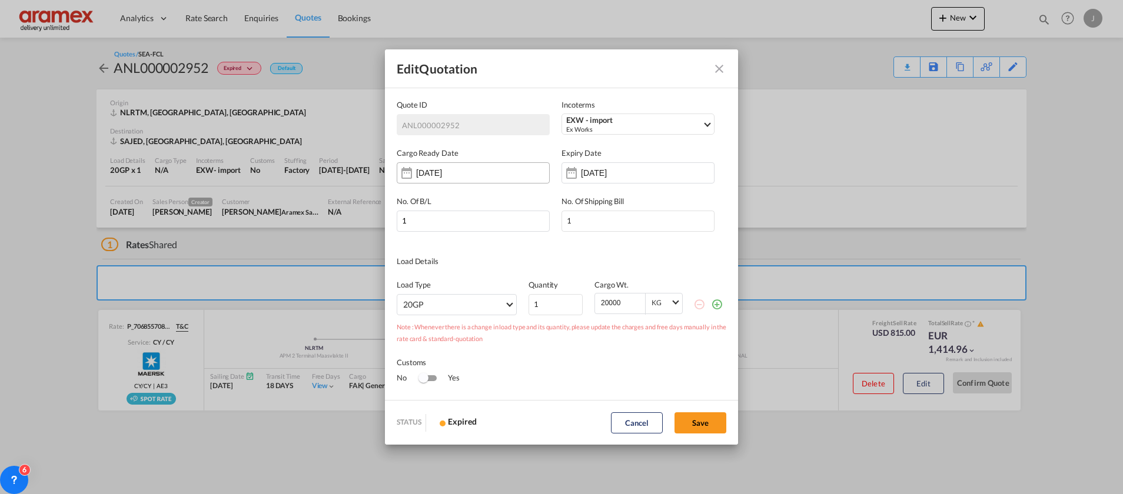
click at [480, 168] on input "[DATE]" at bounding box center [453, 172] width 74 height 9
click at [407, 168] on div "Quote IDIncotermsEXW - ..." at bounding box center [406, 173] width 19 height 24
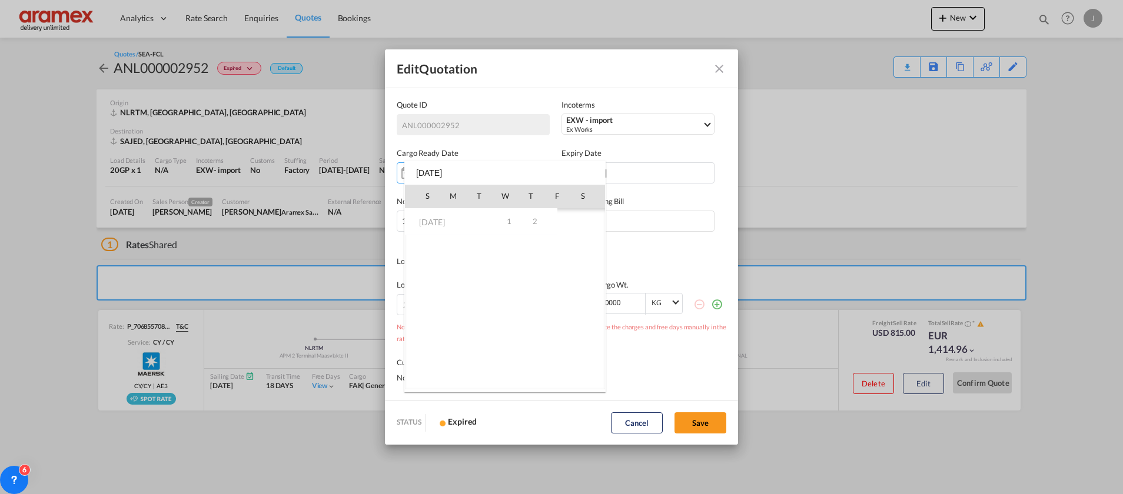
click at [517, 221] on td "1" at bounding box center [509, 221] width 26 height 26
drag, startPoint x: 675, startPoint y: 193, endPoint x: 639, endPoint y: 184, distance: 37.7
click at [677, 193] on div at bounding box center [561, 247] width 1123 height 494
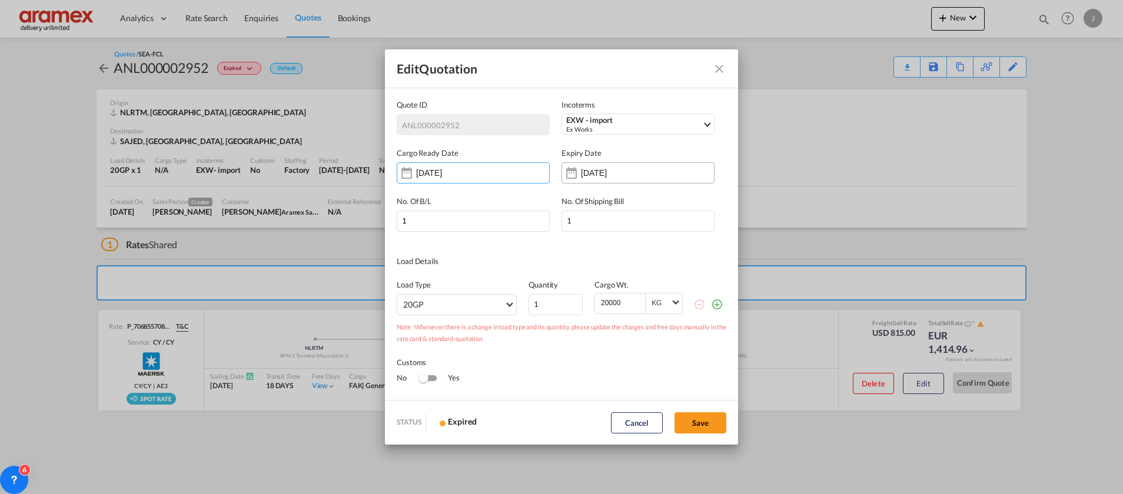
click at [630, 169] on input "[DATE]" at bounding box center [618, 172] width 74 height 9
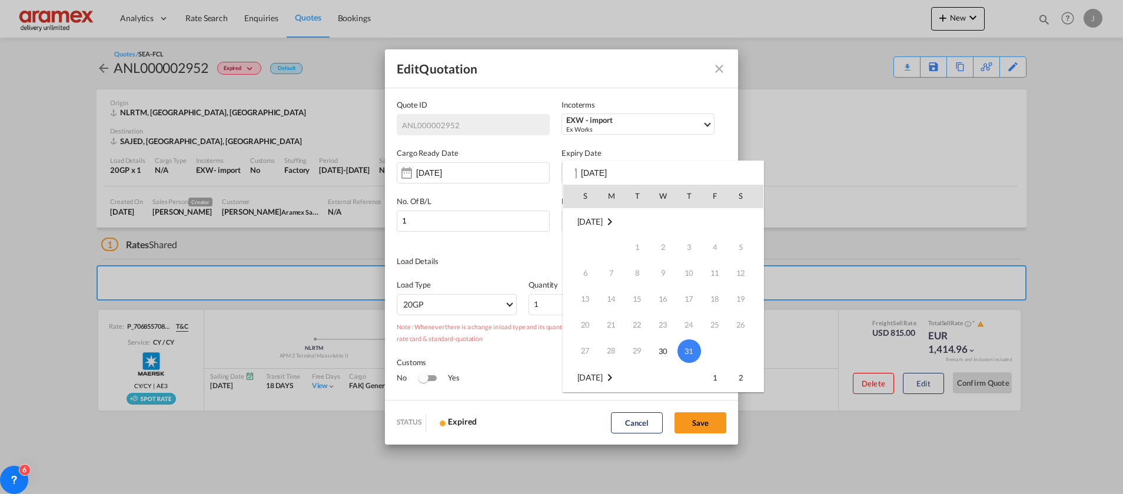
scroll to position [88, 0]
click at [607, 337] on span "11" at bounding box center [611, 341] width 25 height 25
type input "[DATE]"
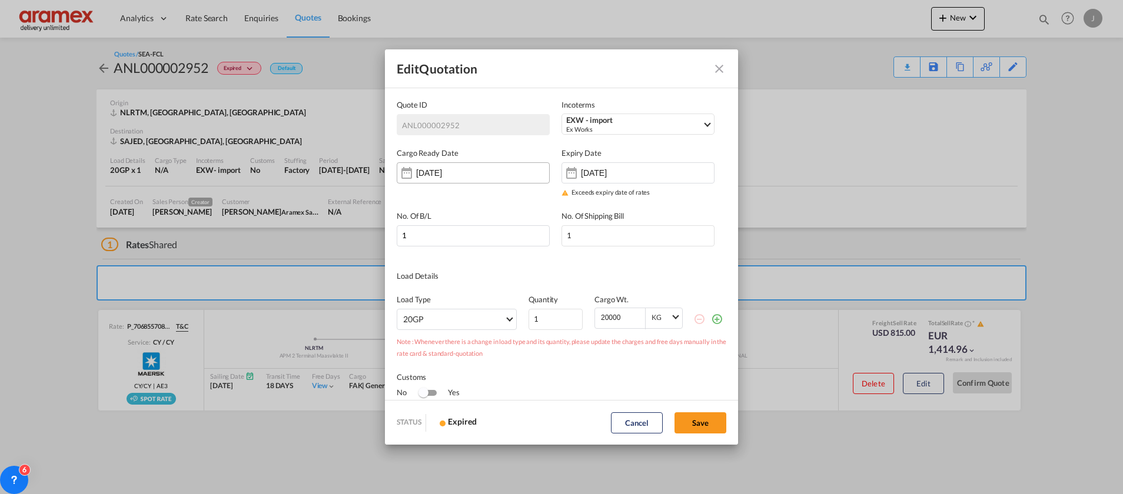
click at [433, 171] on input "[DATE]" at bounding box center [453, 172] width 74 height 9
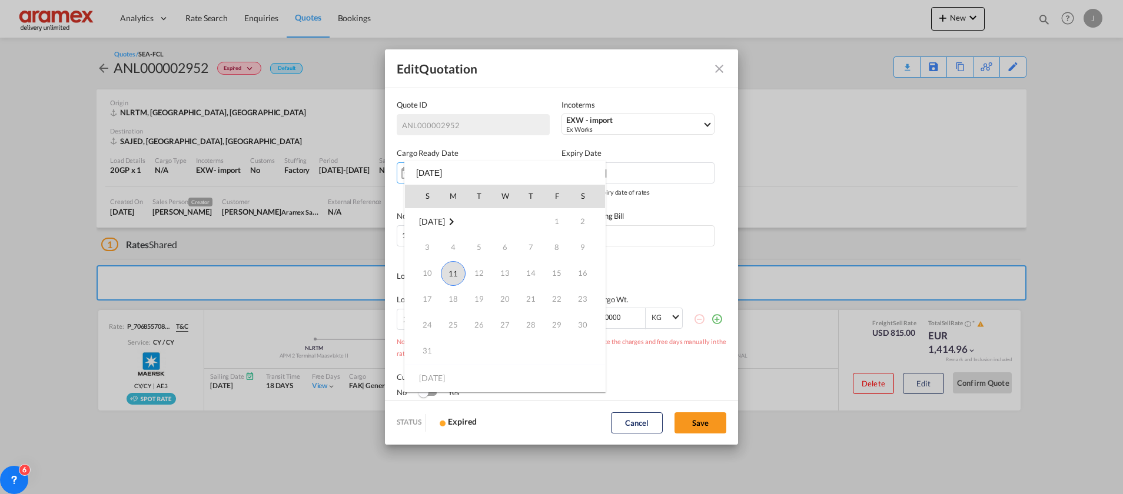
click at [449, 273] on span "11" at bounding box center [453, 273] width 25 height 25
type input "[DATE]"
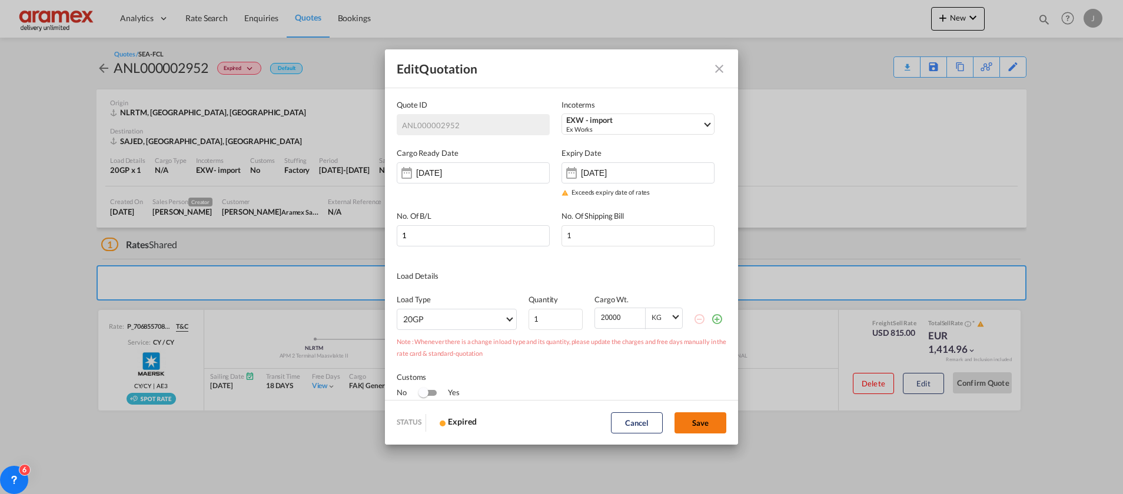
click at [702, 420] on button "Save" at bounding box center [700, 422] width 52 height 21
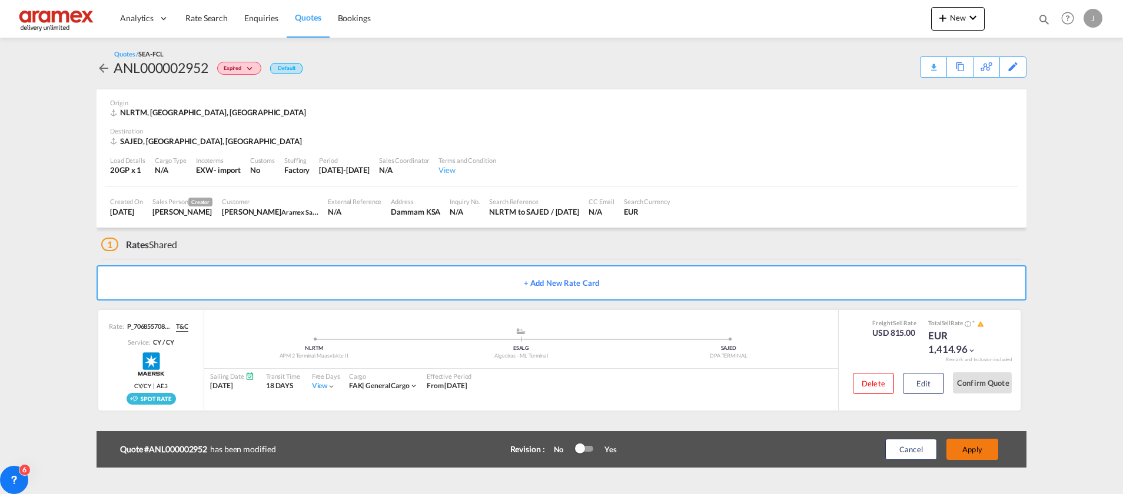
click at [996, 448] on button "Apply" at bounding box center [972, 449] width 52 height 21
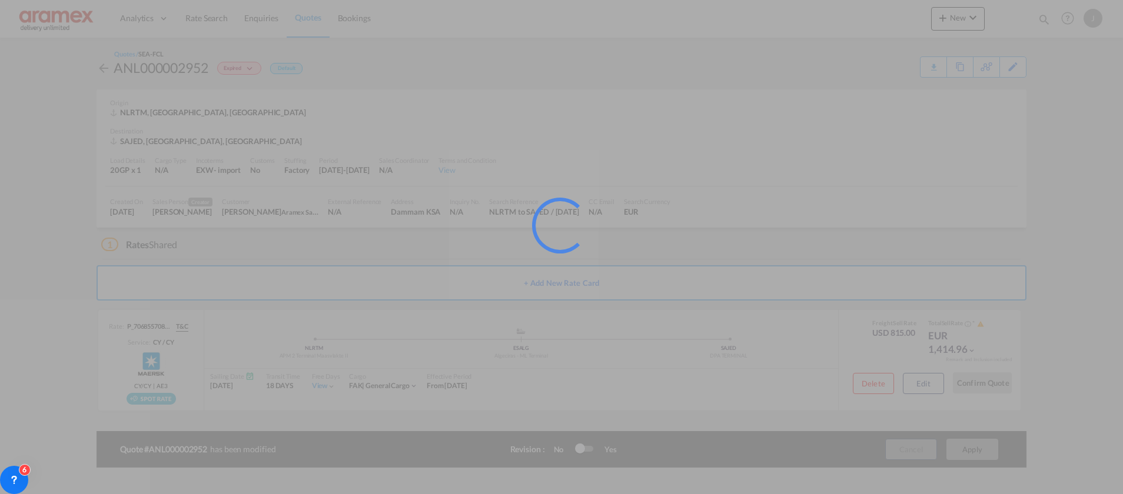
click at [973, 450] on div at bounding box center [561, 247] width 1123 height 494
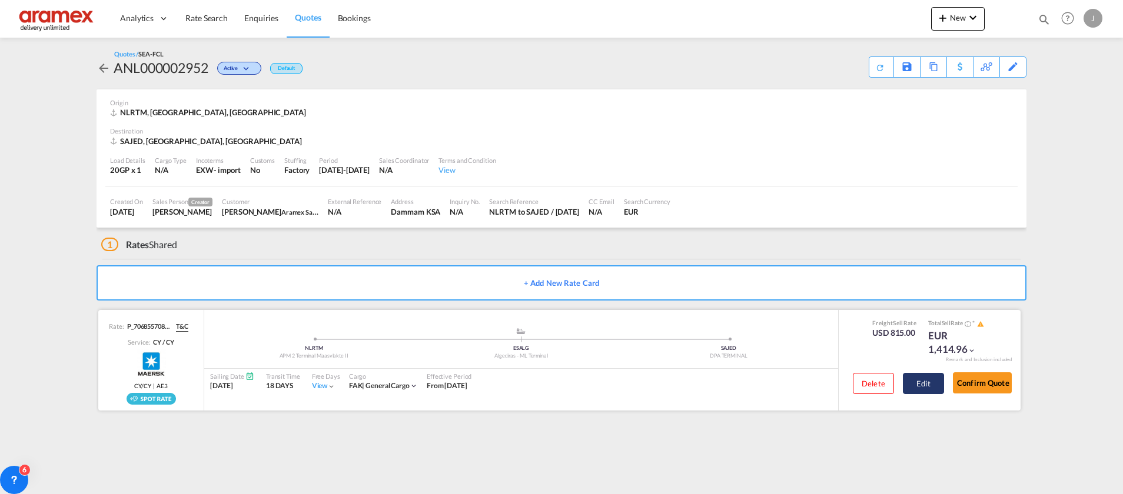
click at [925, 387] on button "Edit" at bounding box center [923, 383] width 41 height 21
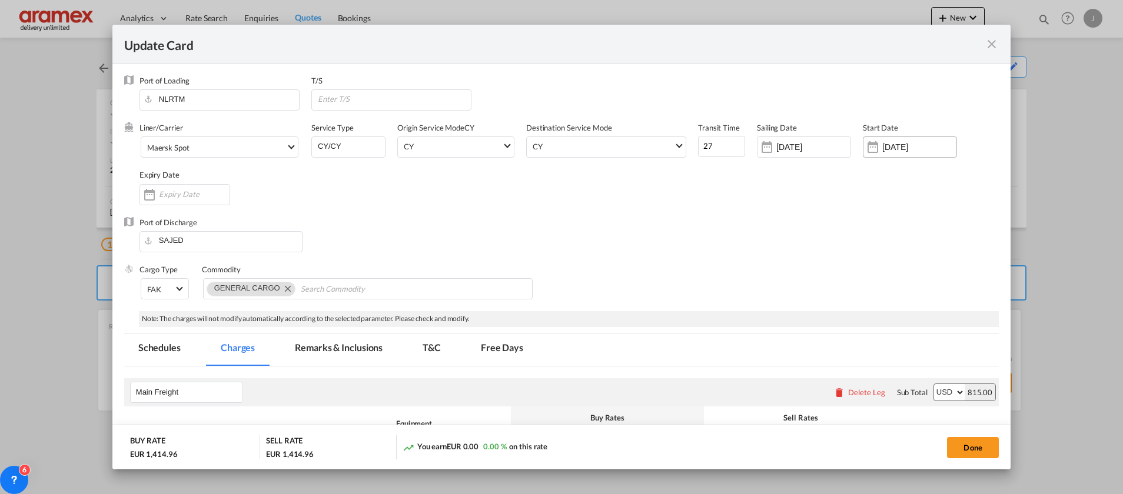
click at [890, 147] on input "[DATE]" at bounding box center [919, 146] width 74 height 9
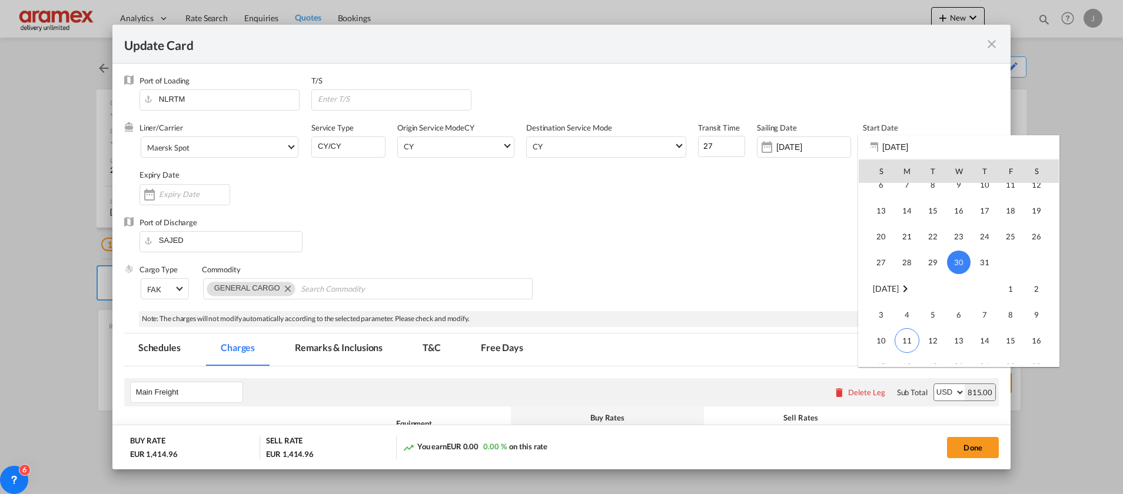
scroll to position [272339, 0]
click at [917, 315] on span "11" at bounding box center [906, 316] width 25 height 25
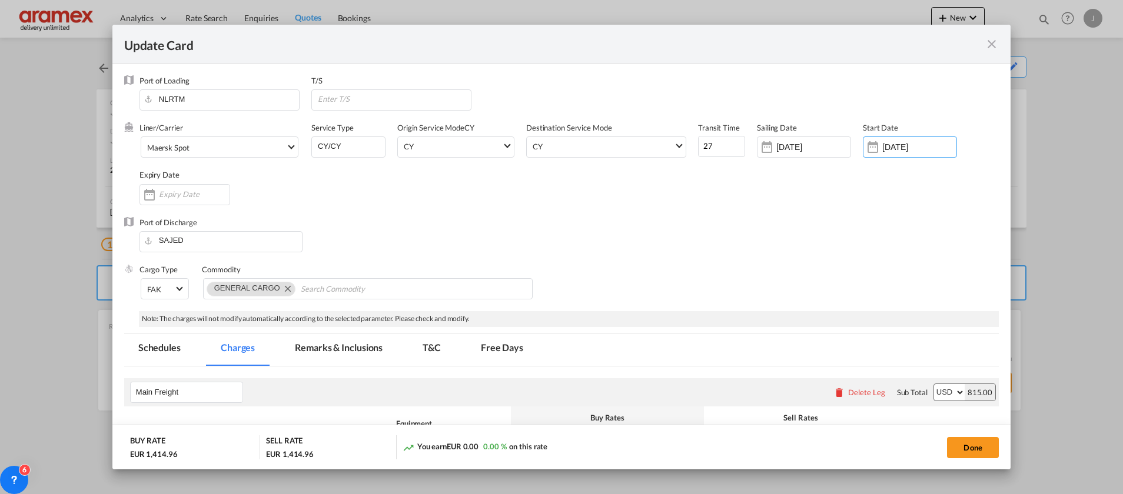
type input "[DATE]"
click at [174, 189] on input "Update Card Port ..." at bounding box center [194, 193] width 71 height 9
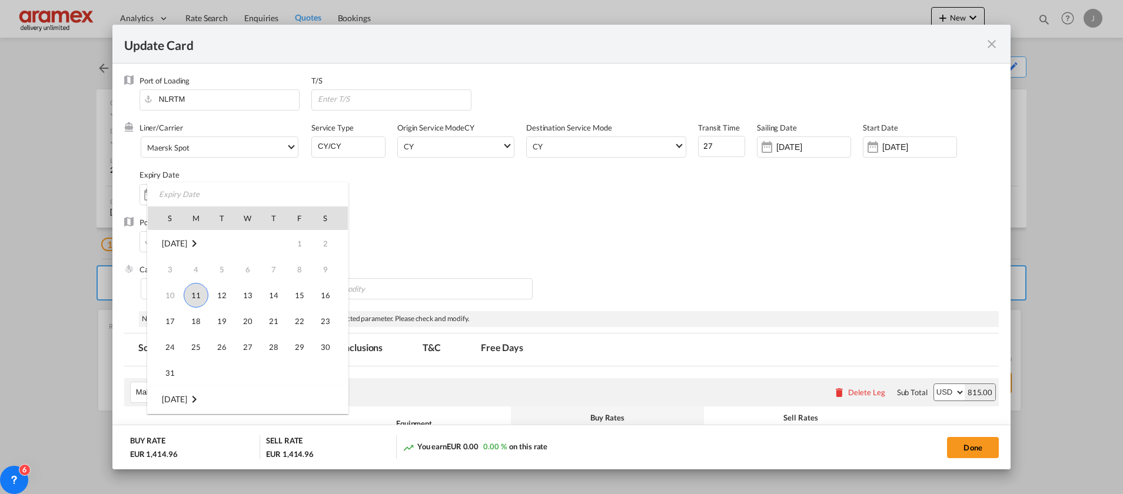
drag, startPoint x: 202, startPoint y: 295, endPoint x: 196, endPoint y: 298, distance: 6.3
click at [196, 298] on span "11" at bounding box center [196, 295] width 25 height 25
type input "[DATE]"
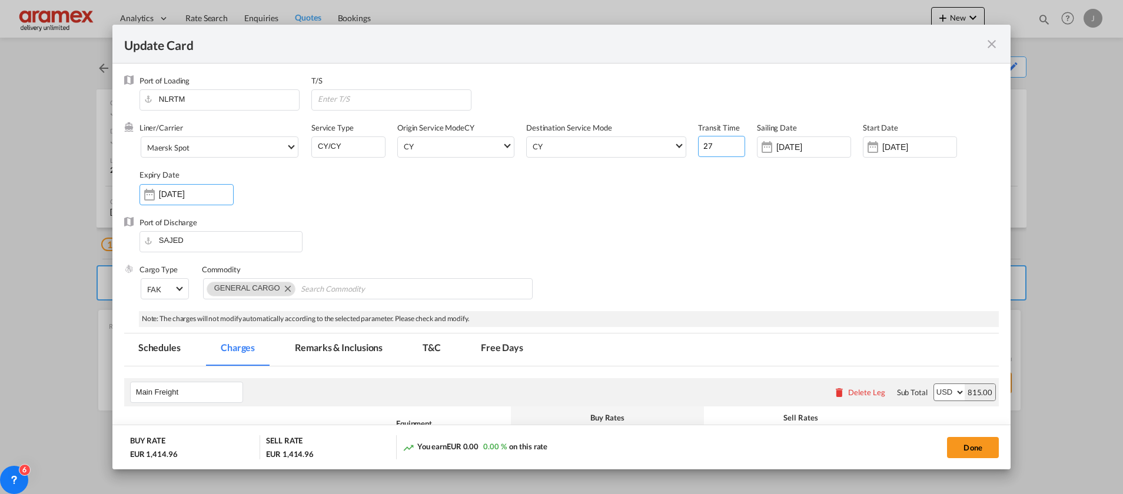
click at [720, 151] on input "27" at bounding box center [721, 146] width 47 height 21
type input "2"
type input "27"
click at [963, 445] on button "Done" at bounding box center [973, 447] width 52 height 21
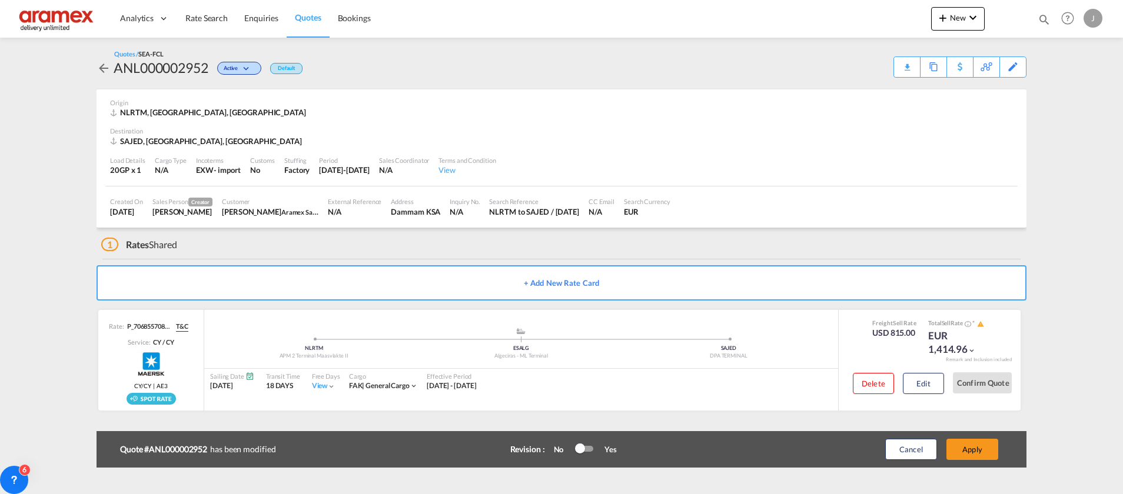
click at [961, 446] on button "Apply" at bounding box center [972, 449] width 52 height 21
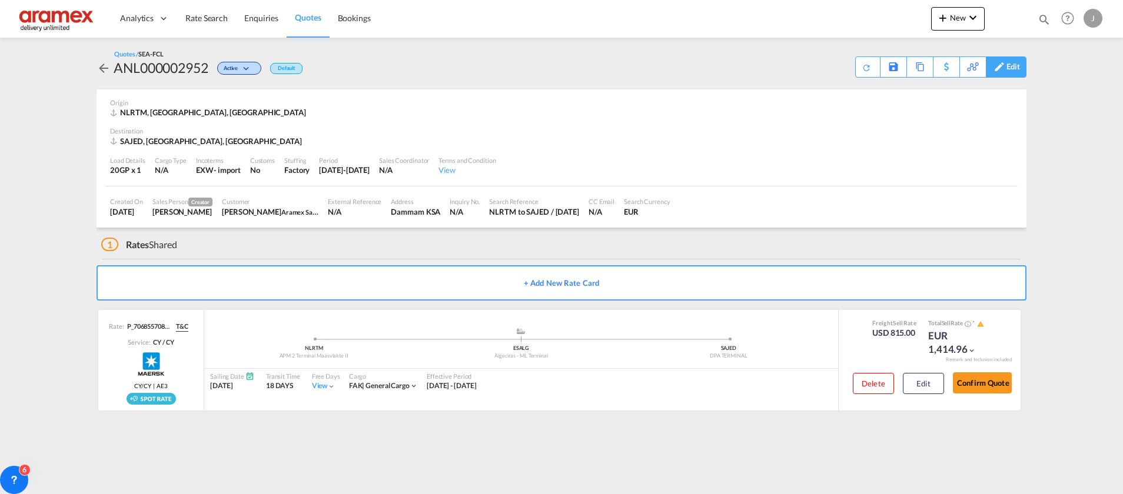
click at [1011, 68] on div "Edit" at bounding box center [1013, 67] width 14 height 20
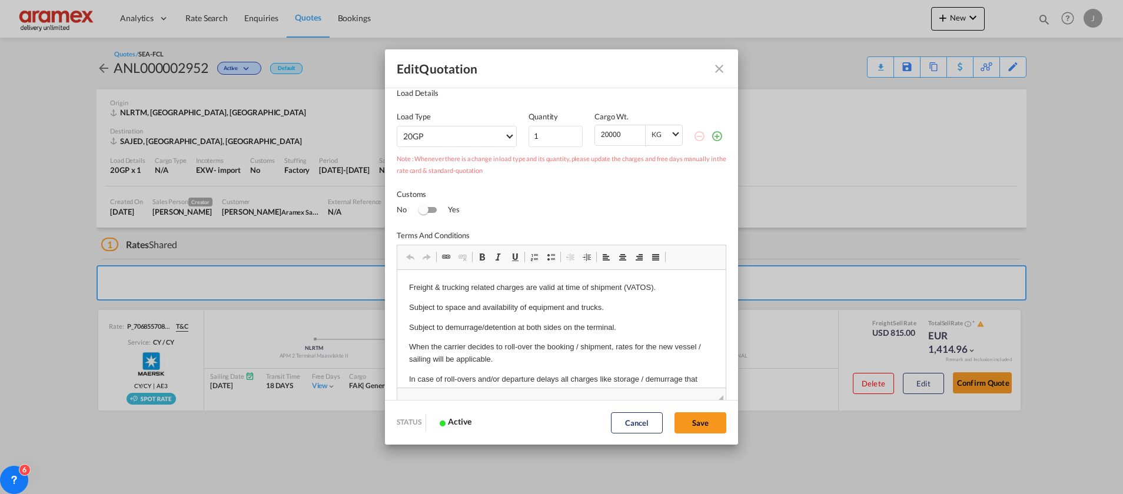
scroll to position [204, 0]
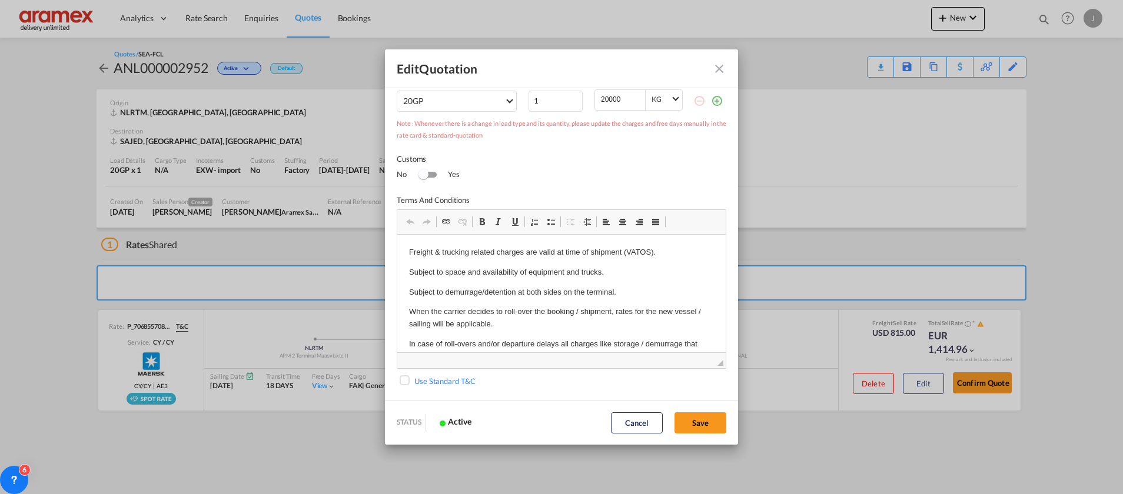
click at [715, 69] on md-icon "Close dialog" at bounding box center [719, 69] width 14 height 14
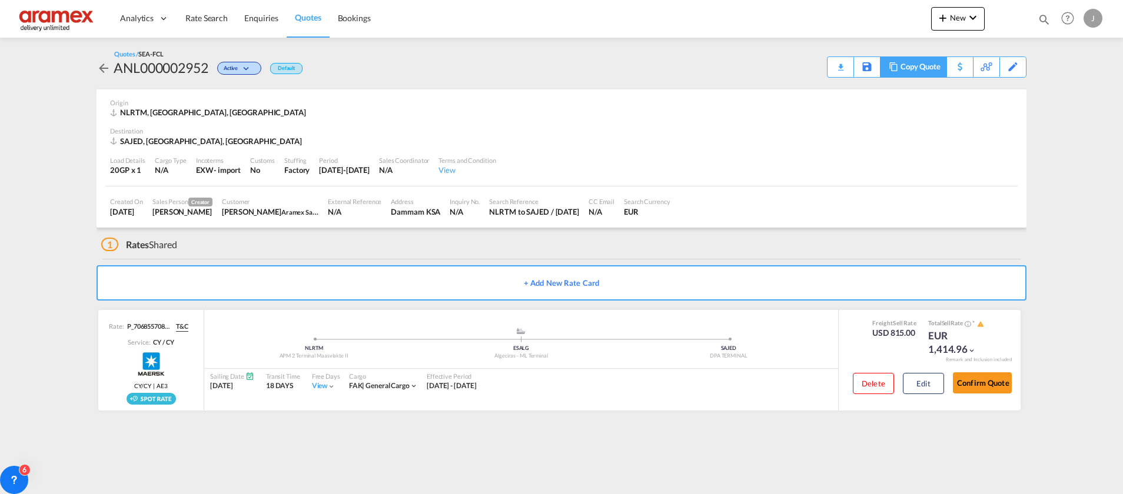
click at [918, 69] on div "Copy Quote" at bounding box center [920, 67] width 40 height 20
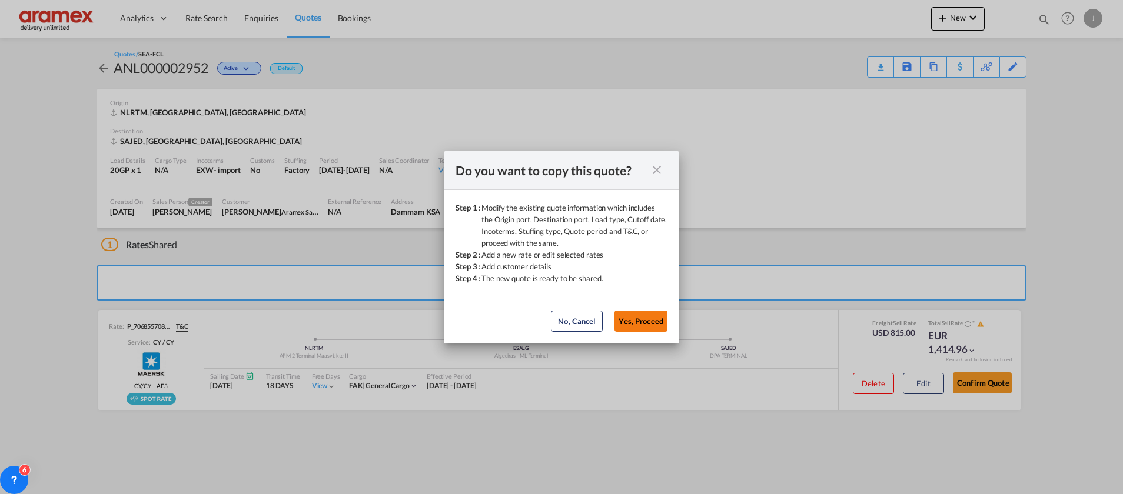
click at [632, 323] on button "Yes, Proceed" at bounding box center [640, 321] width 53 height 21
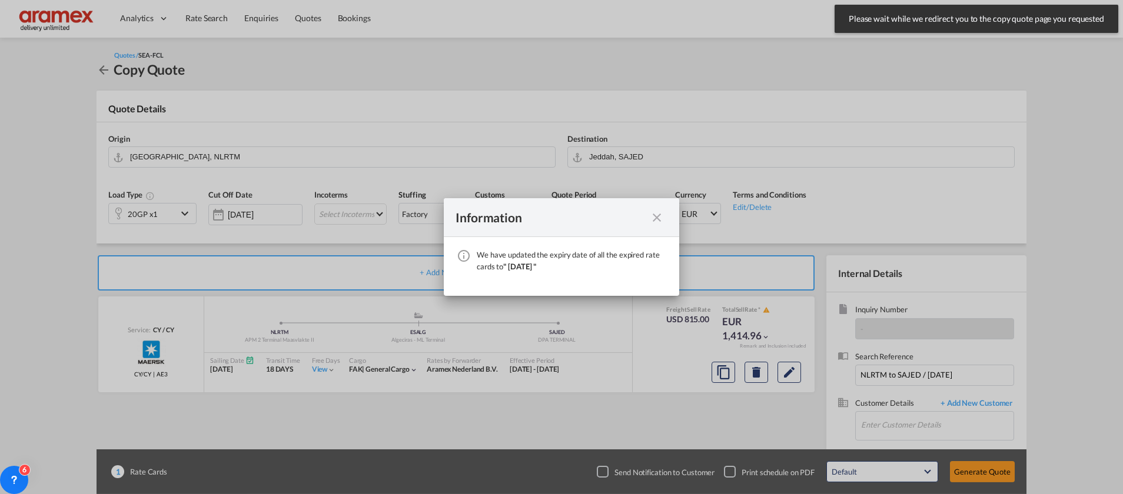
click at [657, 213] on md-icon "icon-close fg-AAA8AD cursor" at bounding box center [657, 218] width 14 height 14
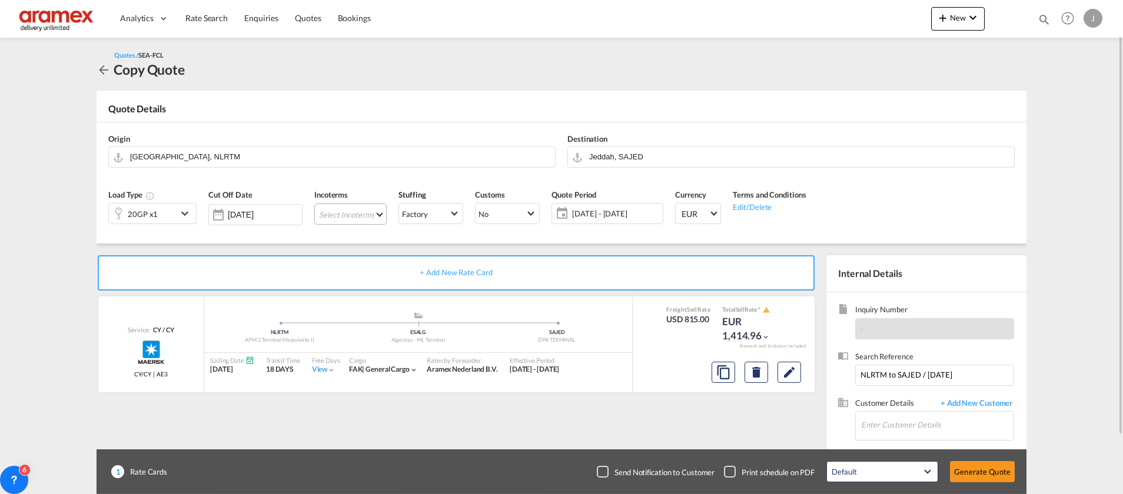
click at [331, 208] on md-select "Select Incoterms DAP - import Delivered at Place DPU - export Delivery at Place…" at bounding box center [350, 214] width 72 height 21
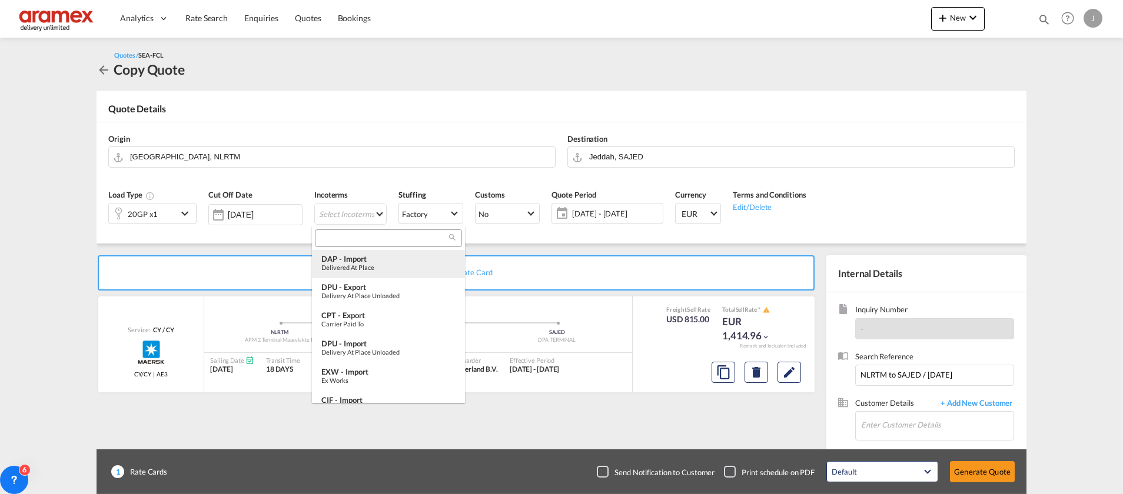
type md-option "[object Object]"
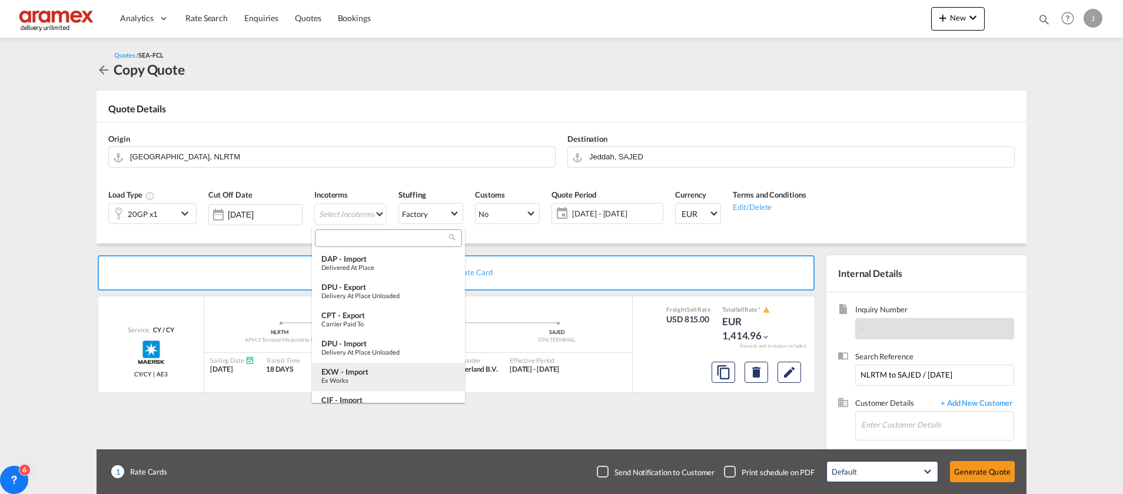
scroll to position [88, 0]
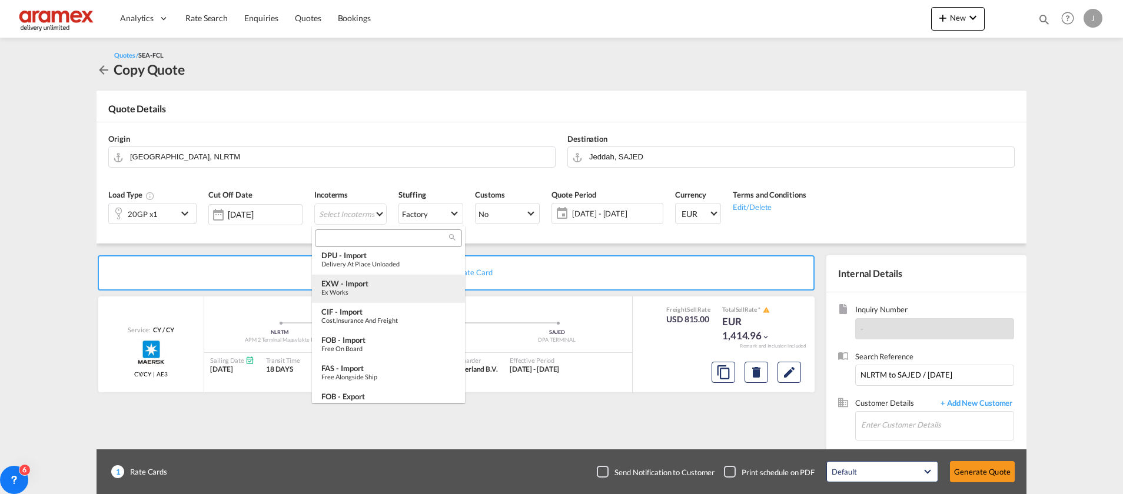
click at [389, 285] on div "EXW - import" at bounding box center [388, 283] width 134 height 9
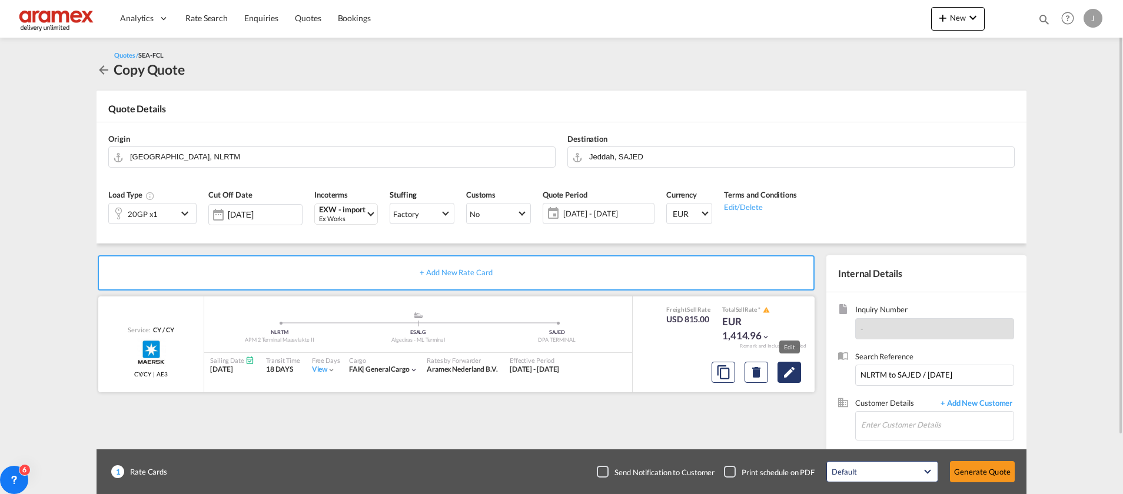
click at [784, 371] on md-icon "Edit" at bounding box center [789, 372] width 14 height 14
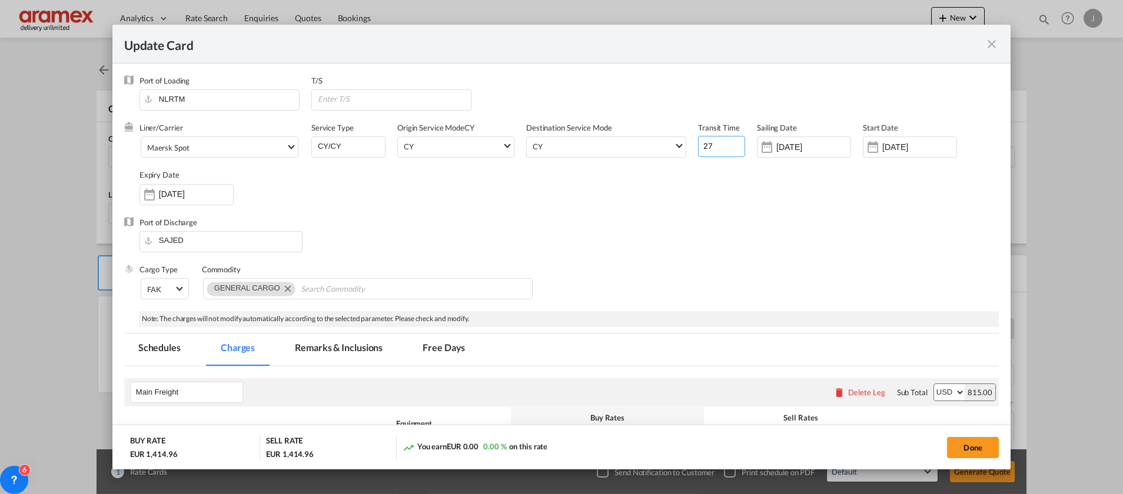
click at [712, 145] on input "27" at bounding box center [721, 146] width 47 height 21
type input "2"
type input "27"
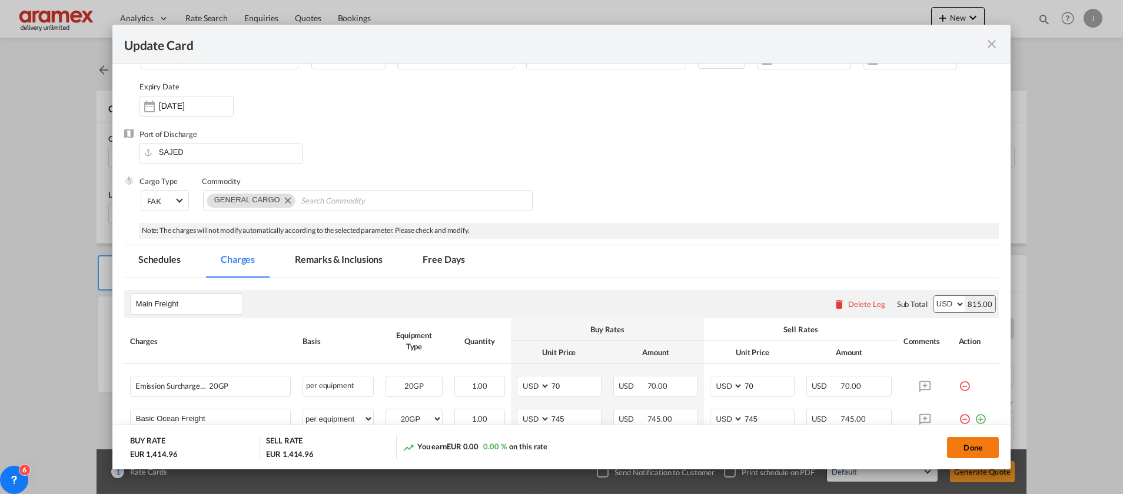
click at [979, 444] on button "Done" at bounding box center [973, 447] width 52 height 21
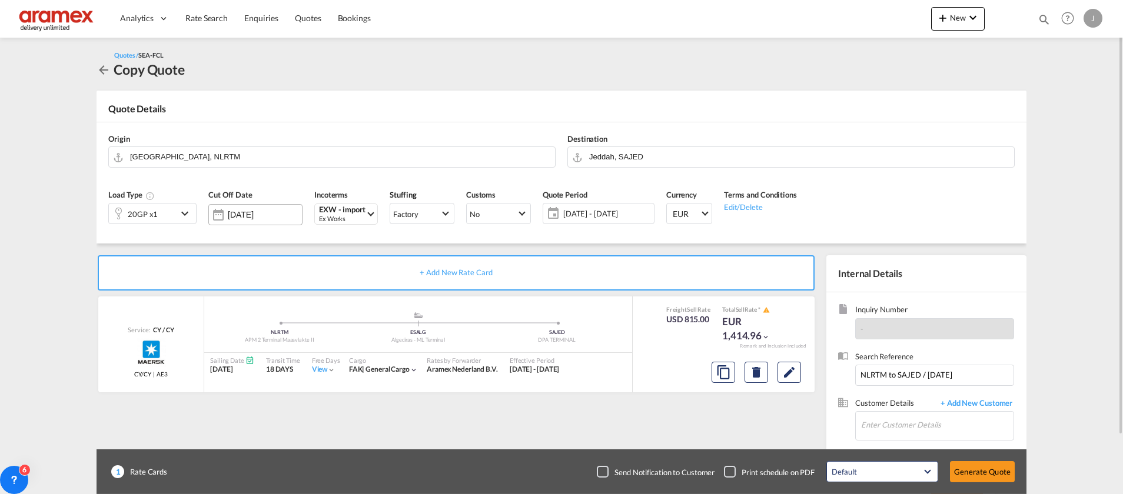
click at [252, 215] on input "[DATE]" at bounding box center [265, 214] width 74 height 9
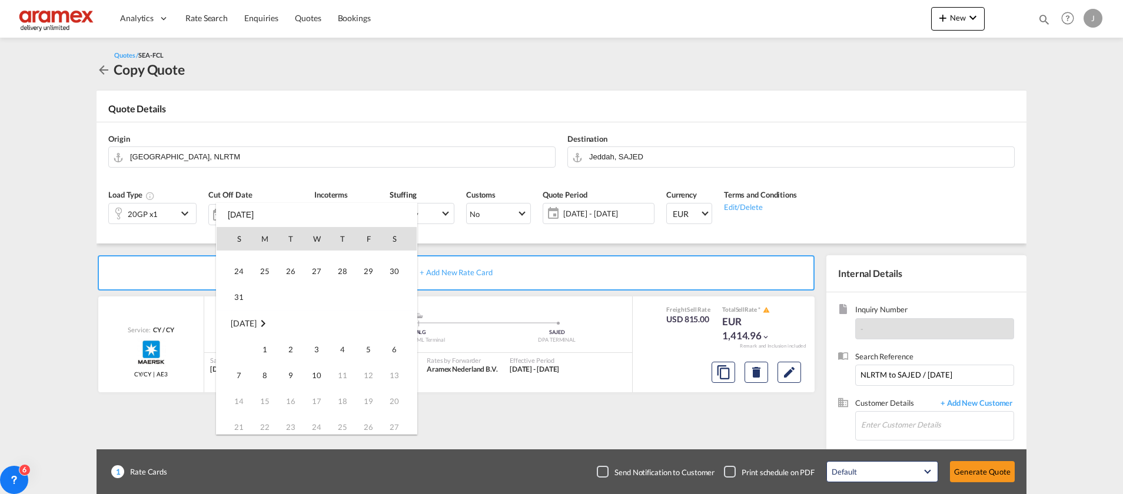
scroll to position [158, 0]
click at [577, 409] on div at bounding box center [561, 247] width 1123 height 494
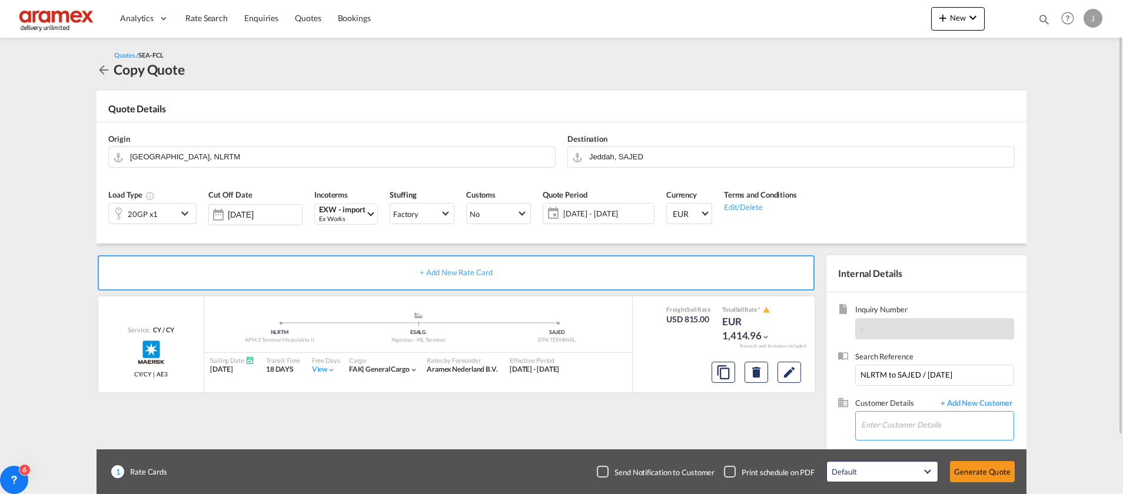
click at [902, 420] on input "Enter Customer Details" at bounding box center [937, 425] width 152 height 26
click at [912, 392] on div "[PERSON_NAME] [PERSON_NAME] @[DOMAIN_NAME] | Aramex Saudi Limited - DHA" at bounding box center [936, 396] width 153 height 32
type input "Aramex Saudi Limited - DHA, [PERSON_NAME], [PERSON_NAME][EMAIL_ADDRESS][DOMAIN_…"
click at [992, 473] on button "Generate Quote" at bounding box center [982, 471] width 65 height 21
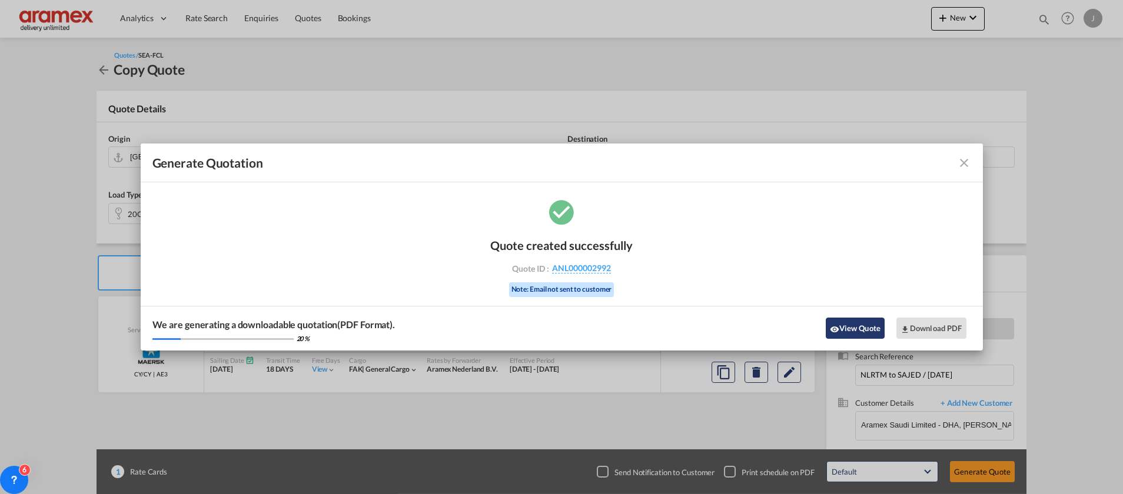
click at [874, 330] on button "View Quote" at bounding box center [855, 328] width 59 height 21
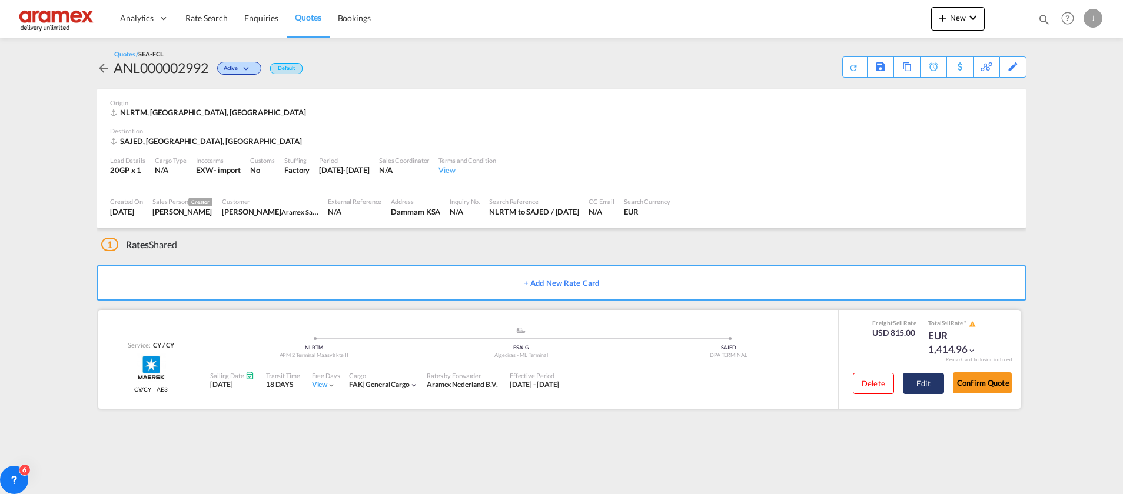
click at [937, 382] on button "Edit" at bounding box center [923, 383] width 41 height 21
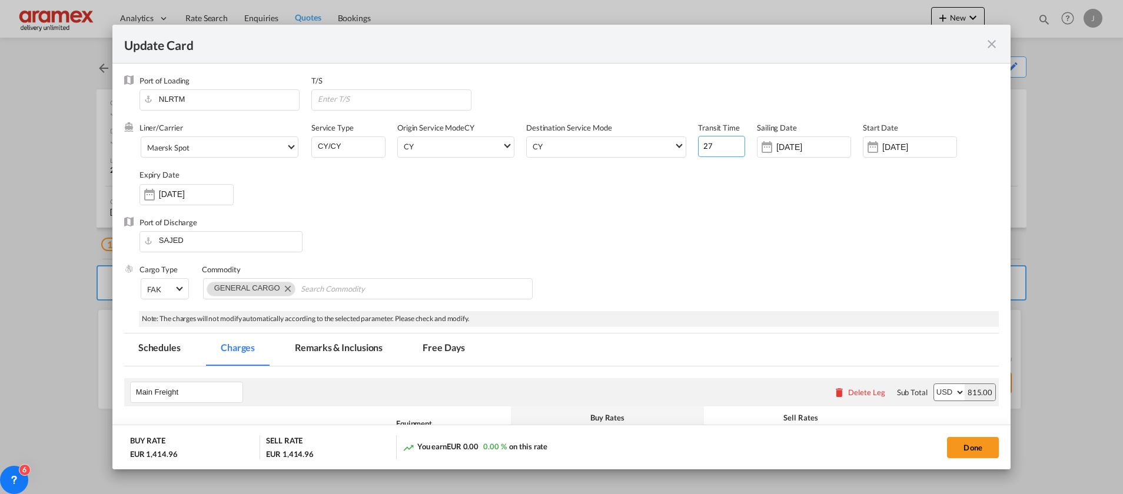
click at [718, 151] on input "27" at bounding box center [721, 146] width 47 height 21
click at [361, 344] on md-tab-item "Remarks & Inclusions" at bounding box center [339, 350] width 116 height 32
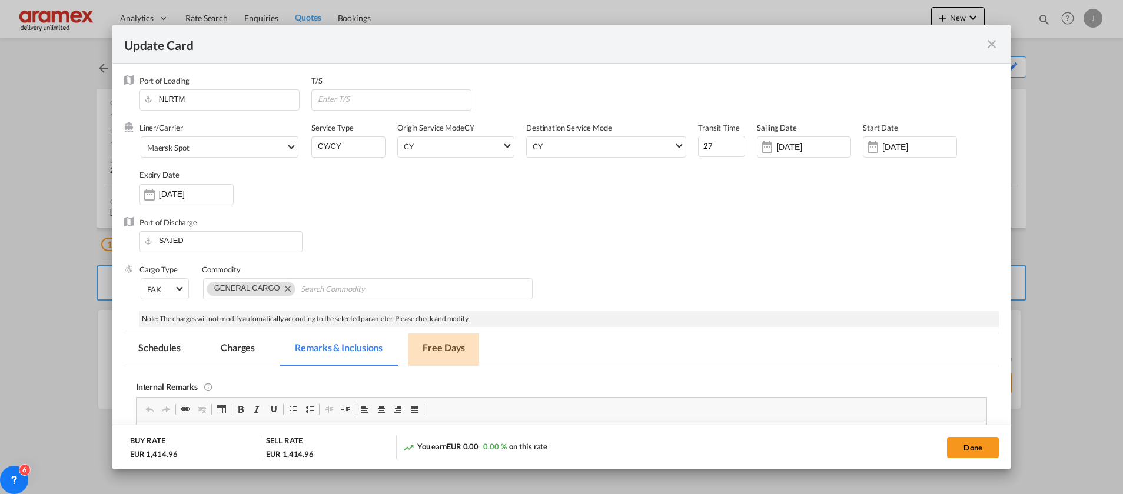
click at [427, 344] on md-tab-item "Free Days" at bounding box center [443, 350] width 71 height 32
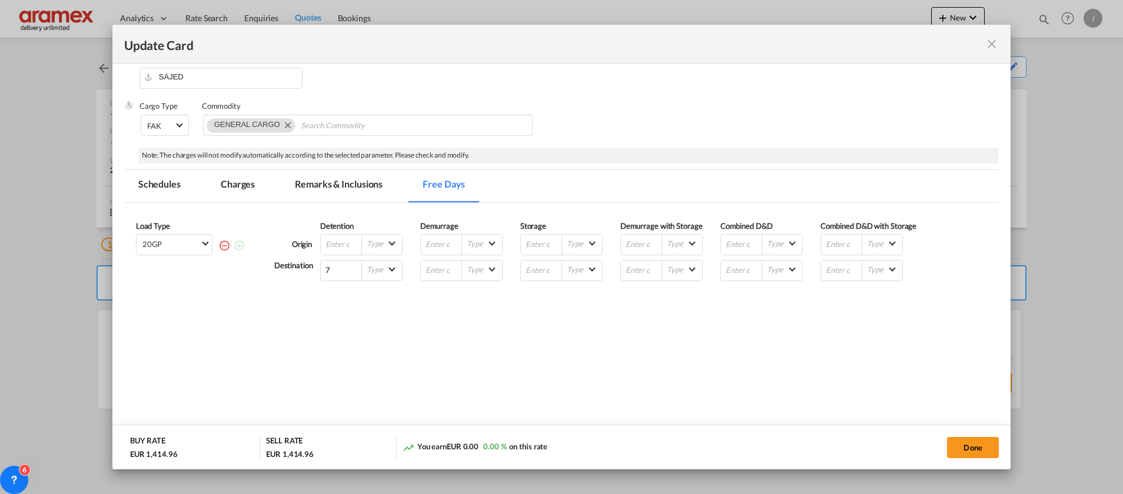
scroll to position [171, 0]
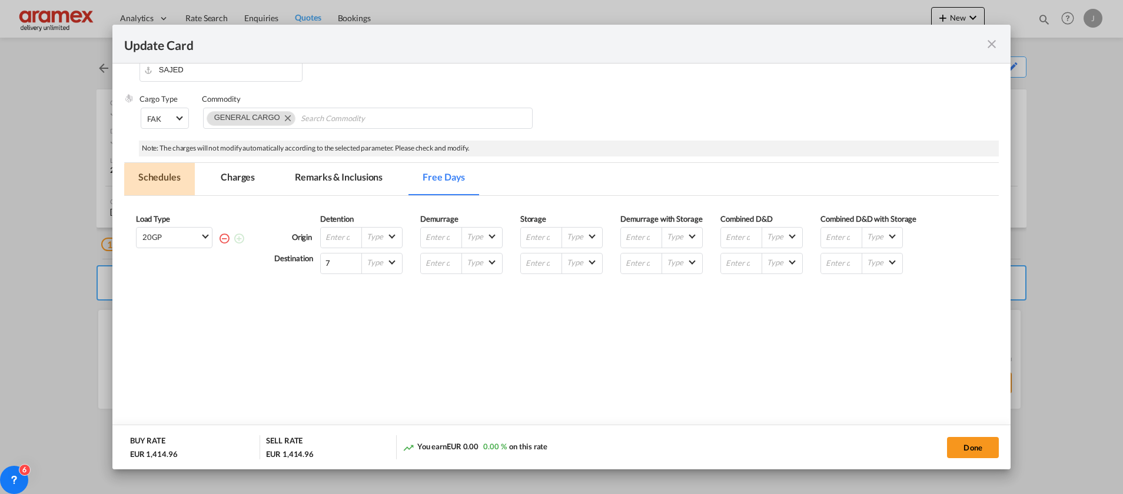
click at [166, 177] on md-tab-item "Schedules" at bounding box center [159, 179] width 71 height 32
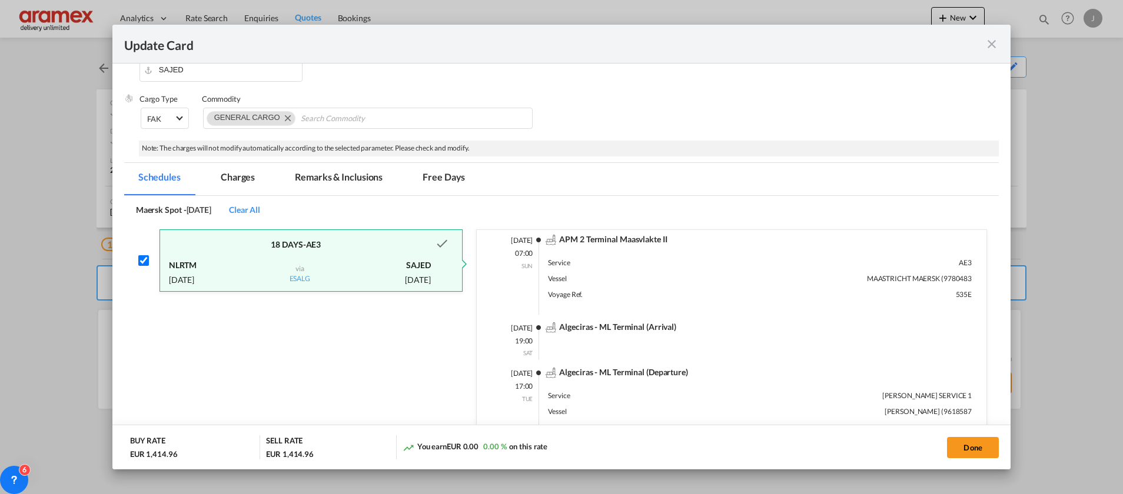
click at [146, 262] on input "Update Card Port ..." at bounding box center [143, 260] width 11 height 11
checkbox input "false"
click at [260, 208] on span "Clear All" at bounding box center [244, 210] width 31 height 10
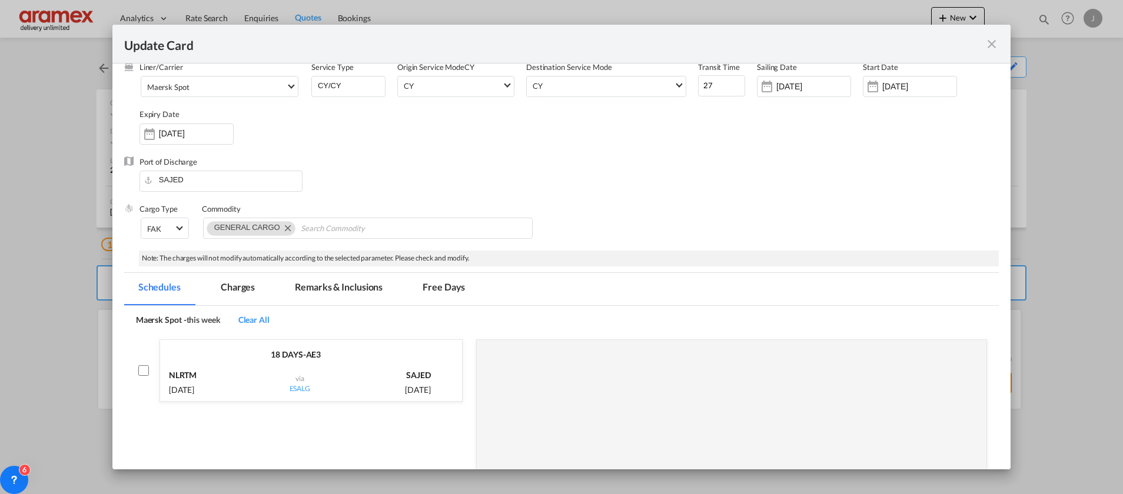
scroll to position [0, 0]
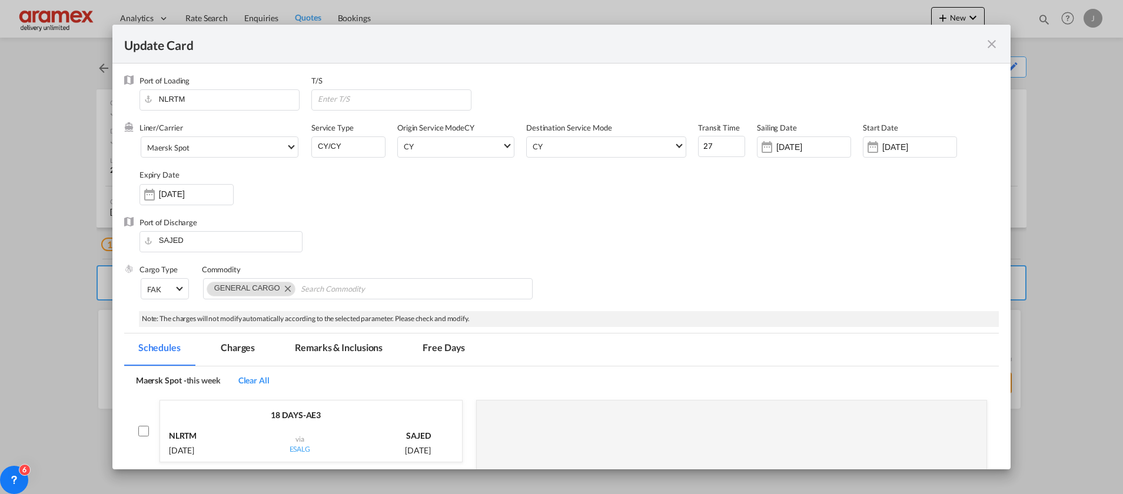
click at [144, 347] on md-tab-item "Schedules" at bounding box center [159, 350] width 71 height 32
click at [244, 346] on md-tab-item "Charges" at bounding box center [238, 350] width 62 height 32
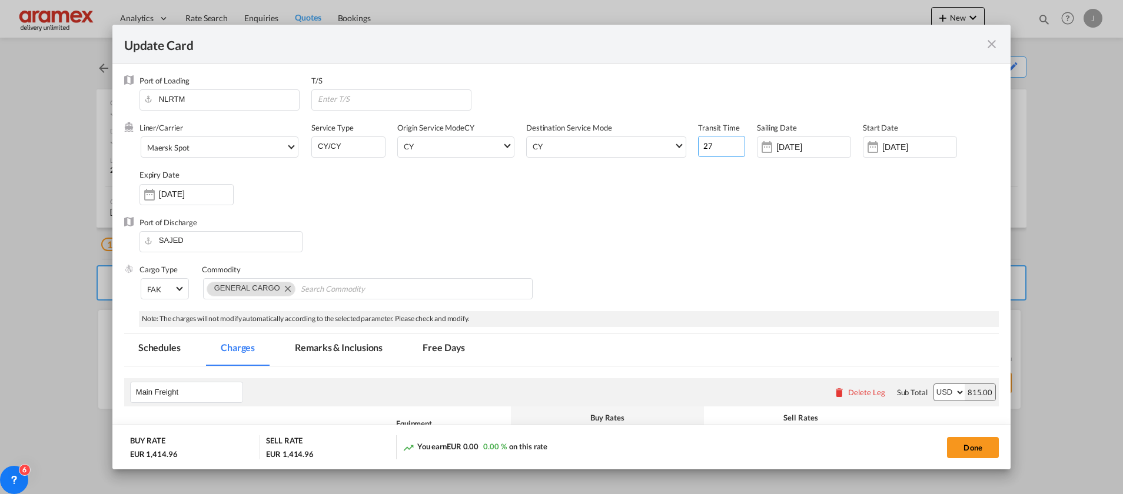
click at [713, 146] on input "27" at bounding box center [721, 146] width 47 height 21
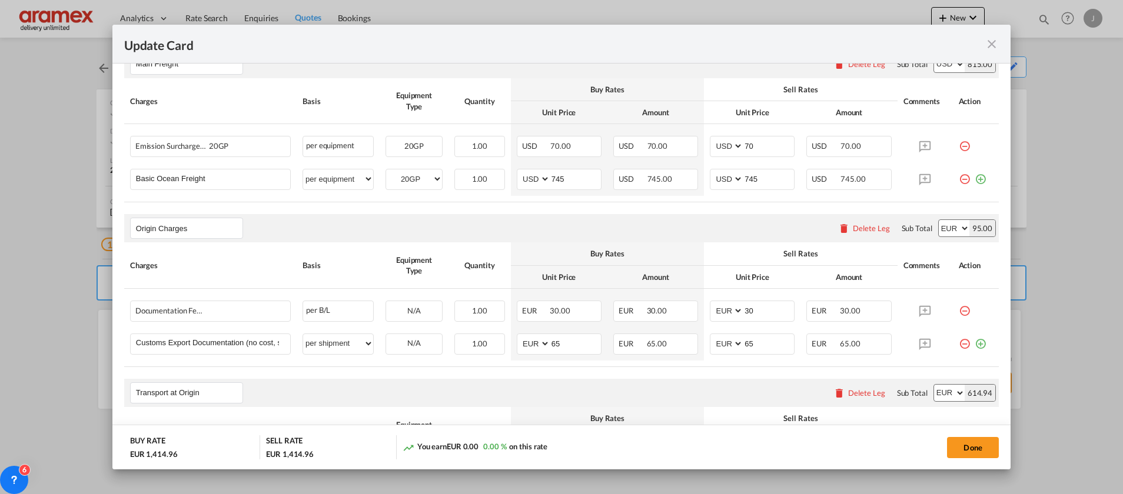
scroll to position [353, 0]
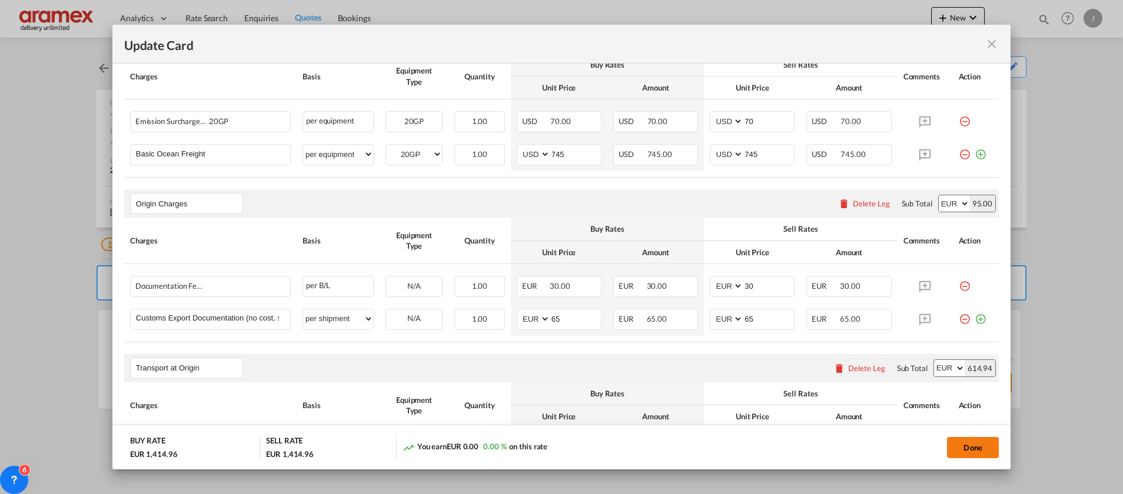
click at [964, 453] on button "Done" at bounding box center [973, 447] width 52 height 21
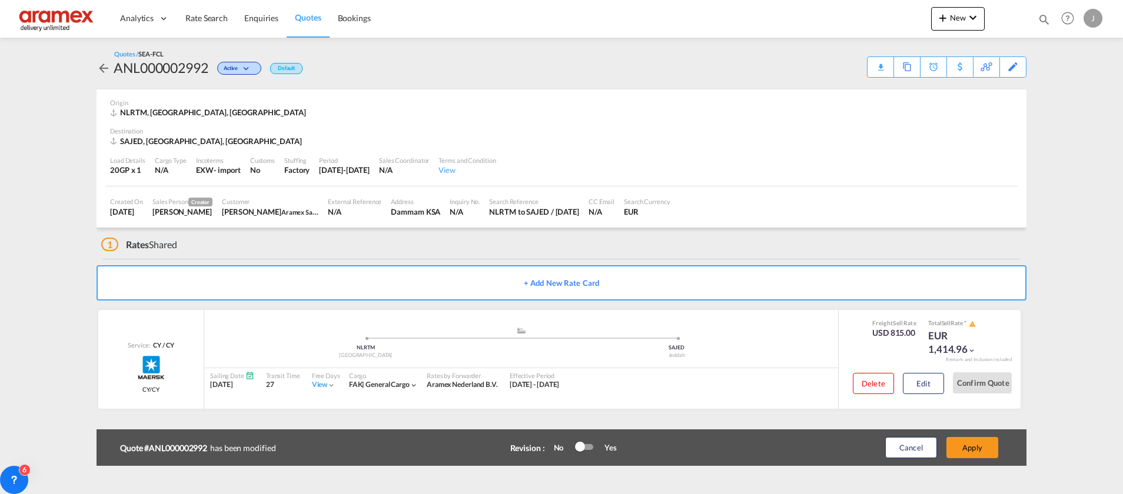
click at [964, 453] on button "Apply" at bounding box center [972, 447] width 52 height 21
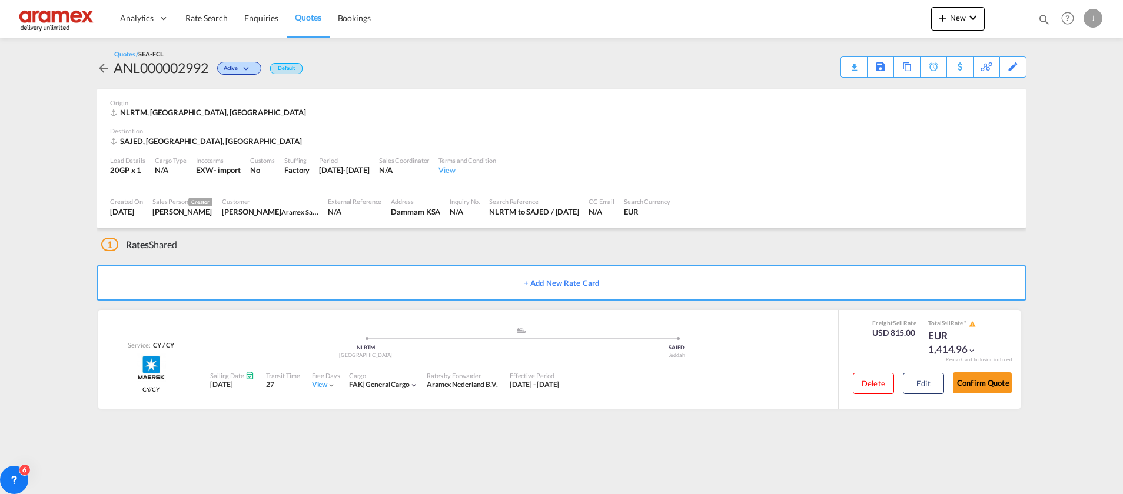
click at [301, 15] on span "Quotes" at bounding box center [308, 17] width 26 height 10
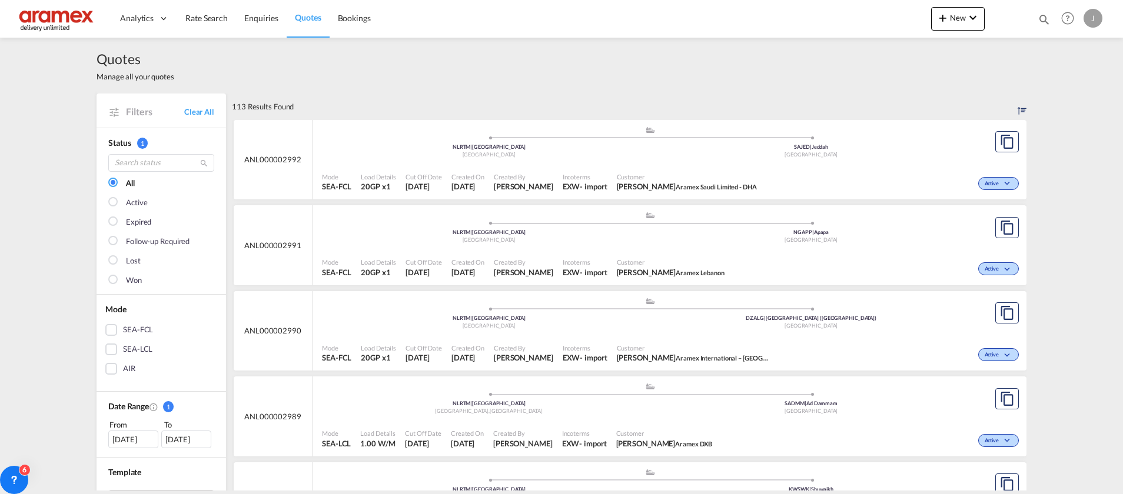
click at [686, 149] on div "SAJED | Jeddah" at bounding box center [811, 148] width 322 height 8
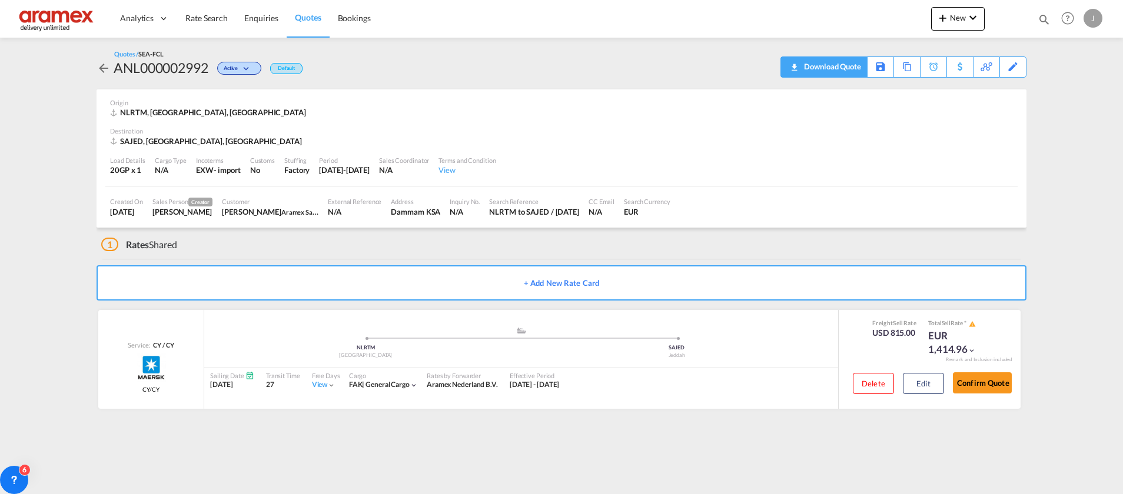
click at [846, 76] on download-pdf "Download Quote" at bounding box center [824, 67] width 74 height 20
click at [834, 68] on div "Download Quote" at bounding box center [831, 66] width 60 height 19
click at [1003, 68] on md-icon at bounding box center [999, 66] width 14 height 9
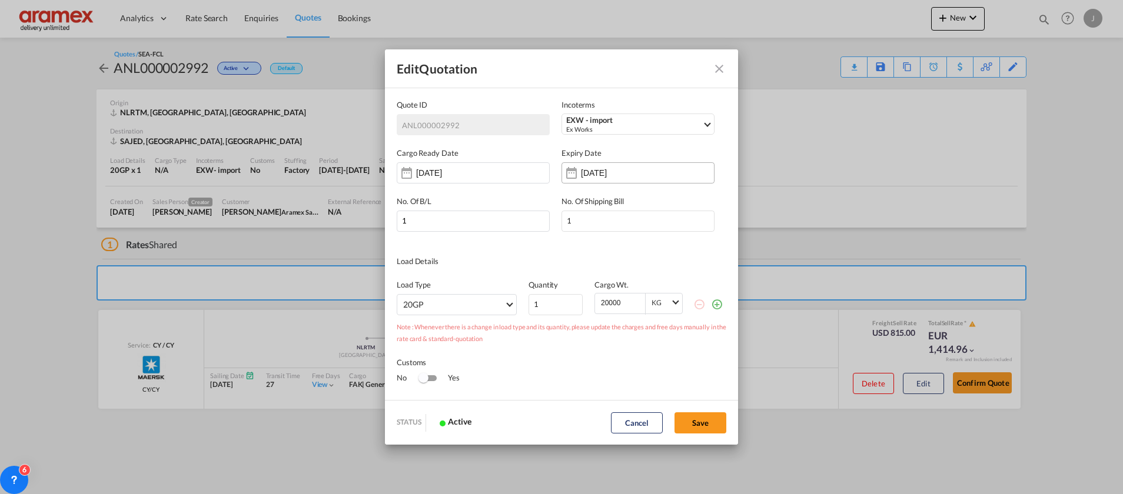
click at [605, 175] on input "[DATE]" at bounding box center [618, 172] width 74 height 9
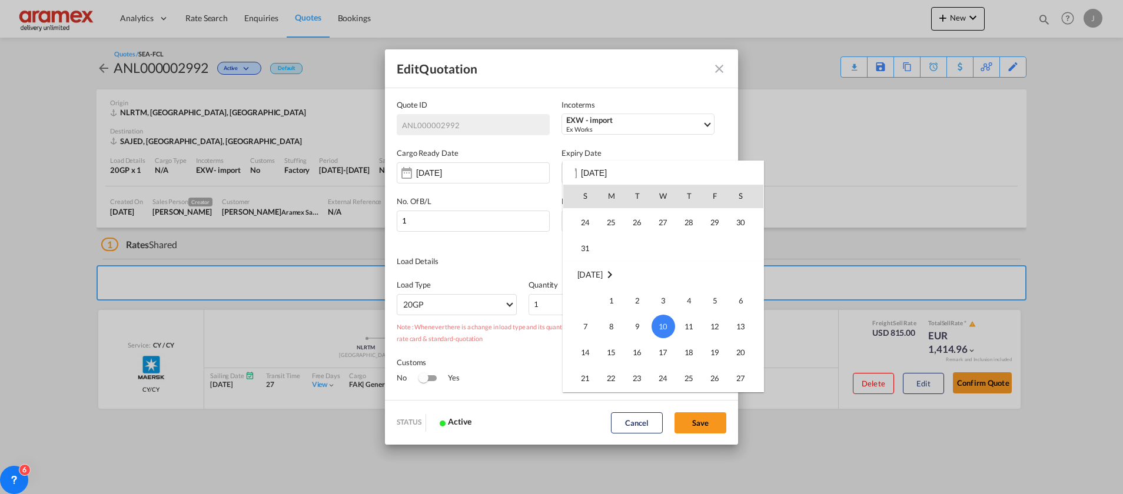
scroll to position [68, 0]
click at [616, 212] on span "11" at bounding box center [611, 206] width 25 height 25
type input "[DATE]"
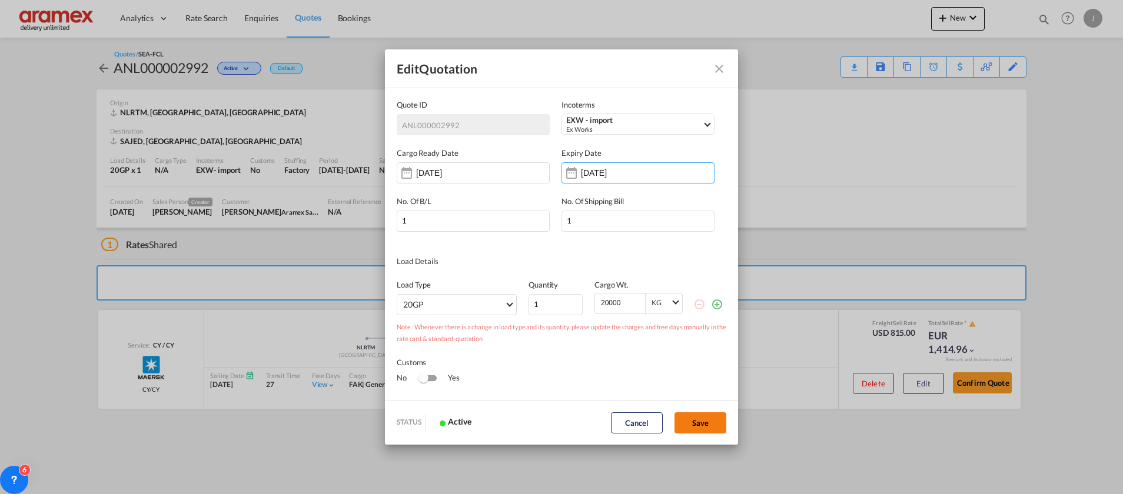
click at [709, 424] on button "Save" at bounding box center [700, 422] width 52 height 21
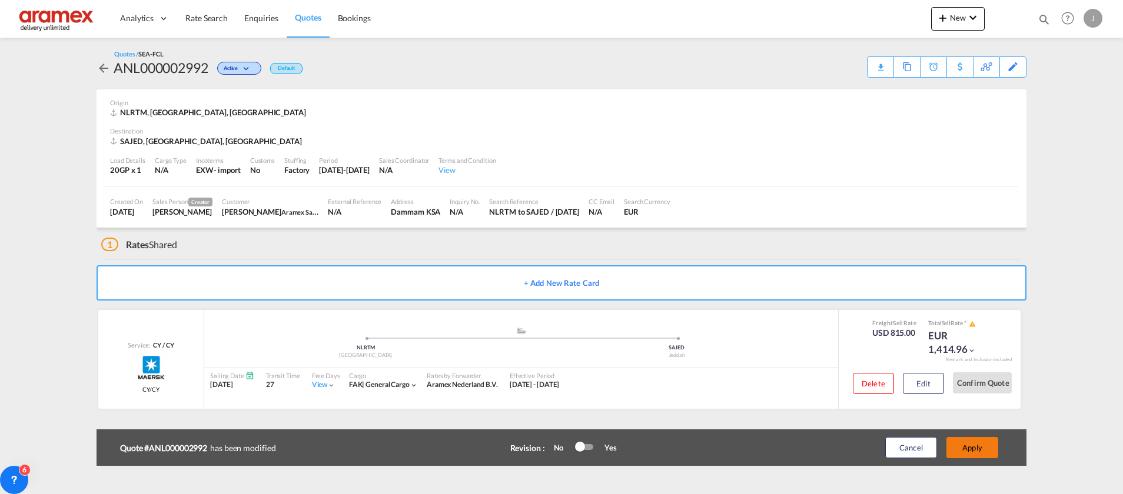
click at [972, 445] on button "Apply" at bounding box center [972, 447] width 52 height 21
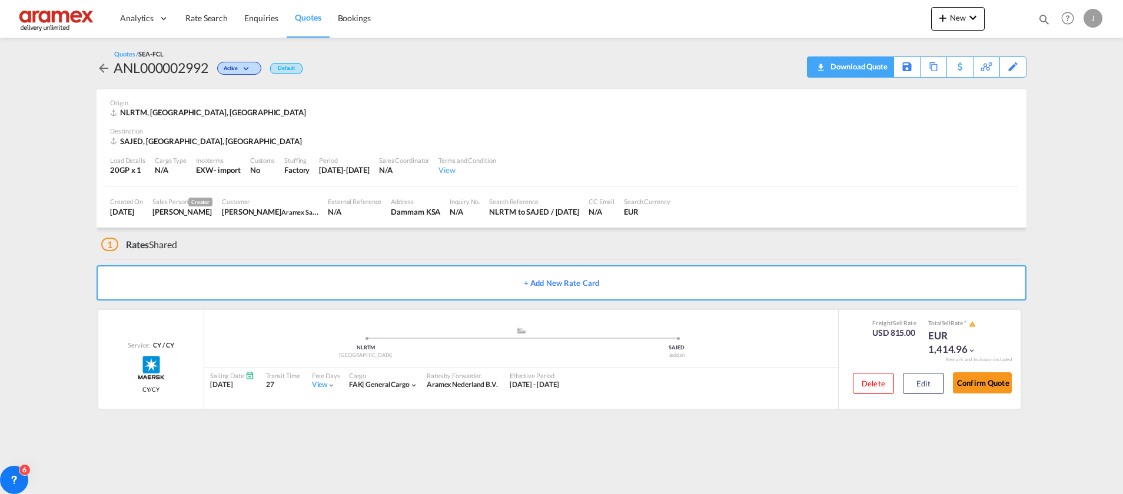
click at [871, 71] on div "Download Quote" at bounding box center [857, 66] width 60 height 19
